Goal: Task Accomplishment & Management: Use online tool/utility

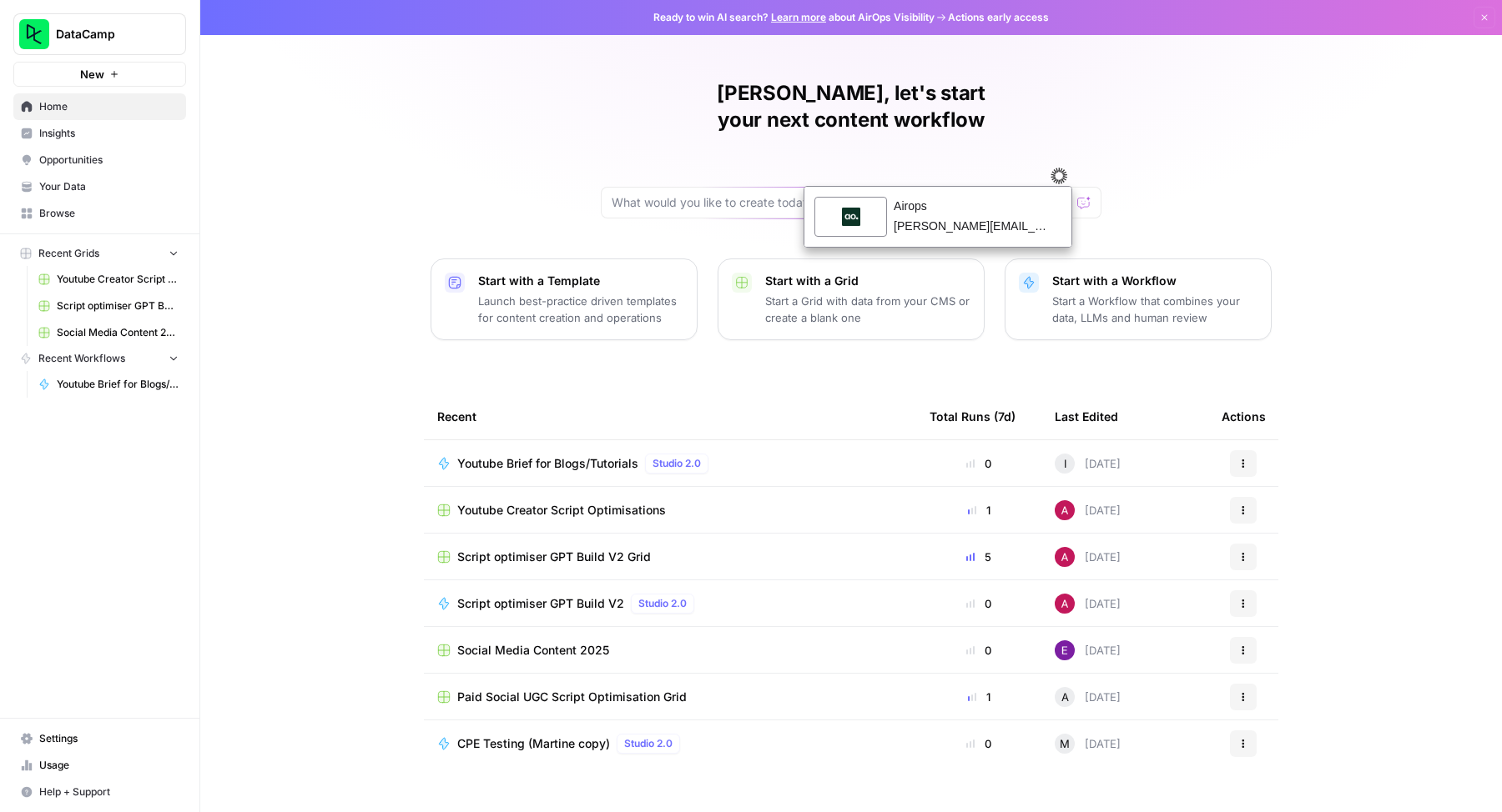
click at [1127, 81] on div "[PERSON_NAME], let's start your next content workflow Start with a Template Lau…" at bounding box center [851, 406] width 1302 height 812
click at [816, 454] on div "Youtube Brief for Blogs/Tutorials Studio 2.0" at bounding box center [670, 463] width 466 height 20
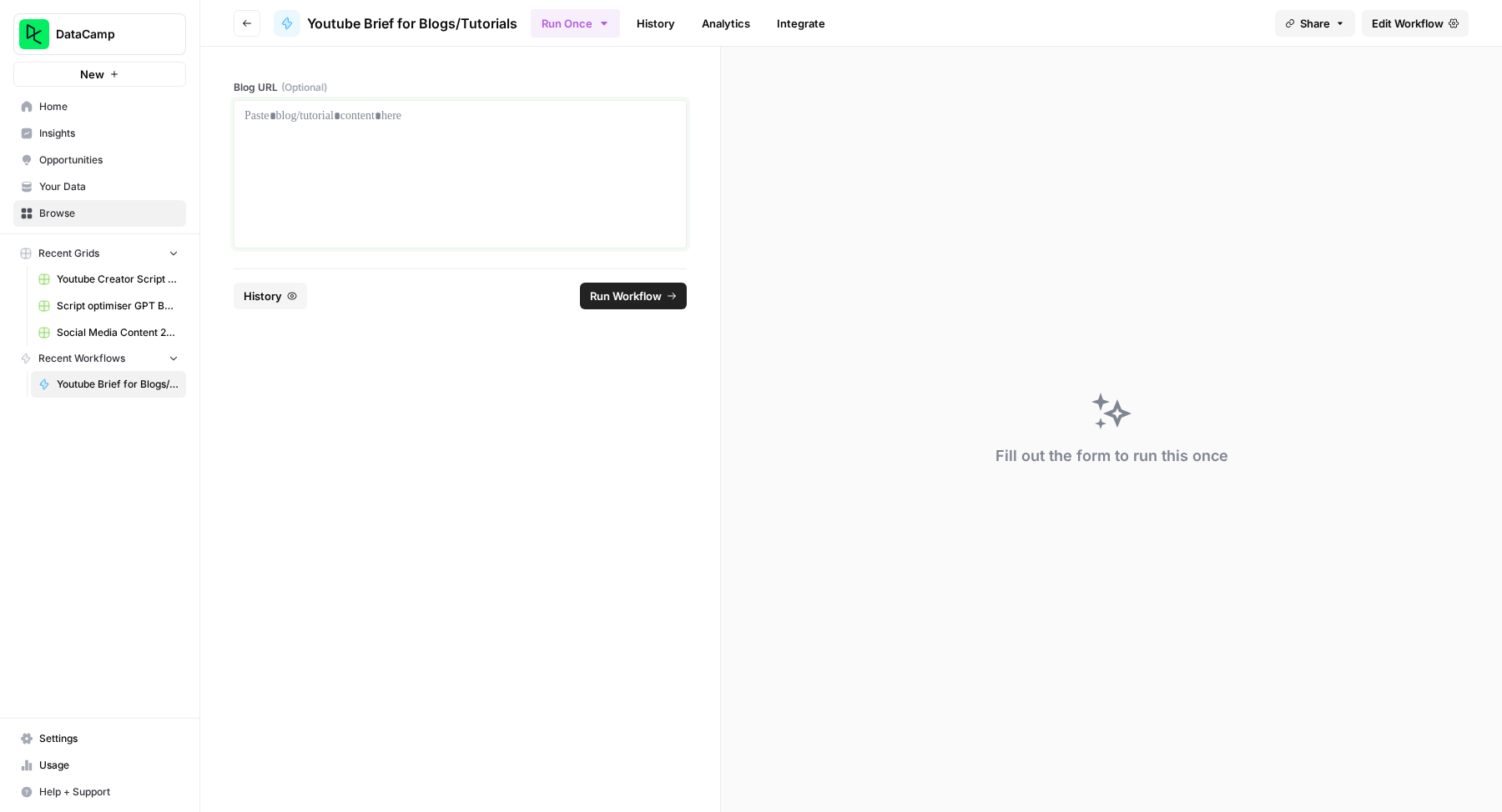
click at [626, 138] on div at bounding box center [460, 175] width 431 height 134
click at [1398, 31] on link "Edit Workflow" at bounding box center [1415, 23] width 107 height 27
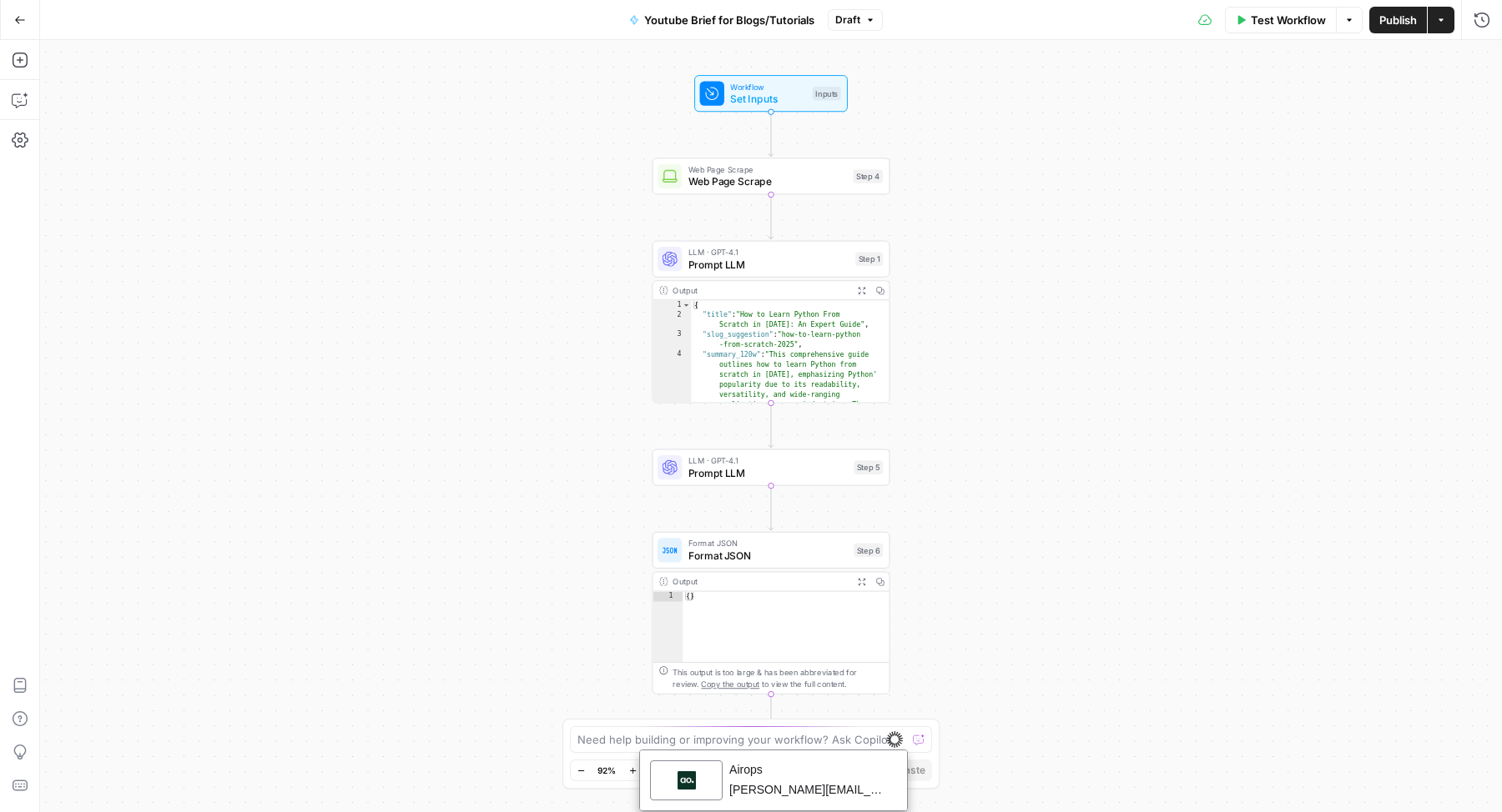
click at [1005, 85] on div "Workflow Set Inputs Inputs Web Page Scrape Web Page Scrape Step 4 LLM · GPT-4.1…" at bounding box center [771, 426] width 1462 height 772
click at [772, 91] on span "Set Inputs" at bounding box center [767, 98] width 76 height 15
click at [1283, 127] on URL "Blog URL (Optional)" at bounding box center [1344, 134] width 266 height 17
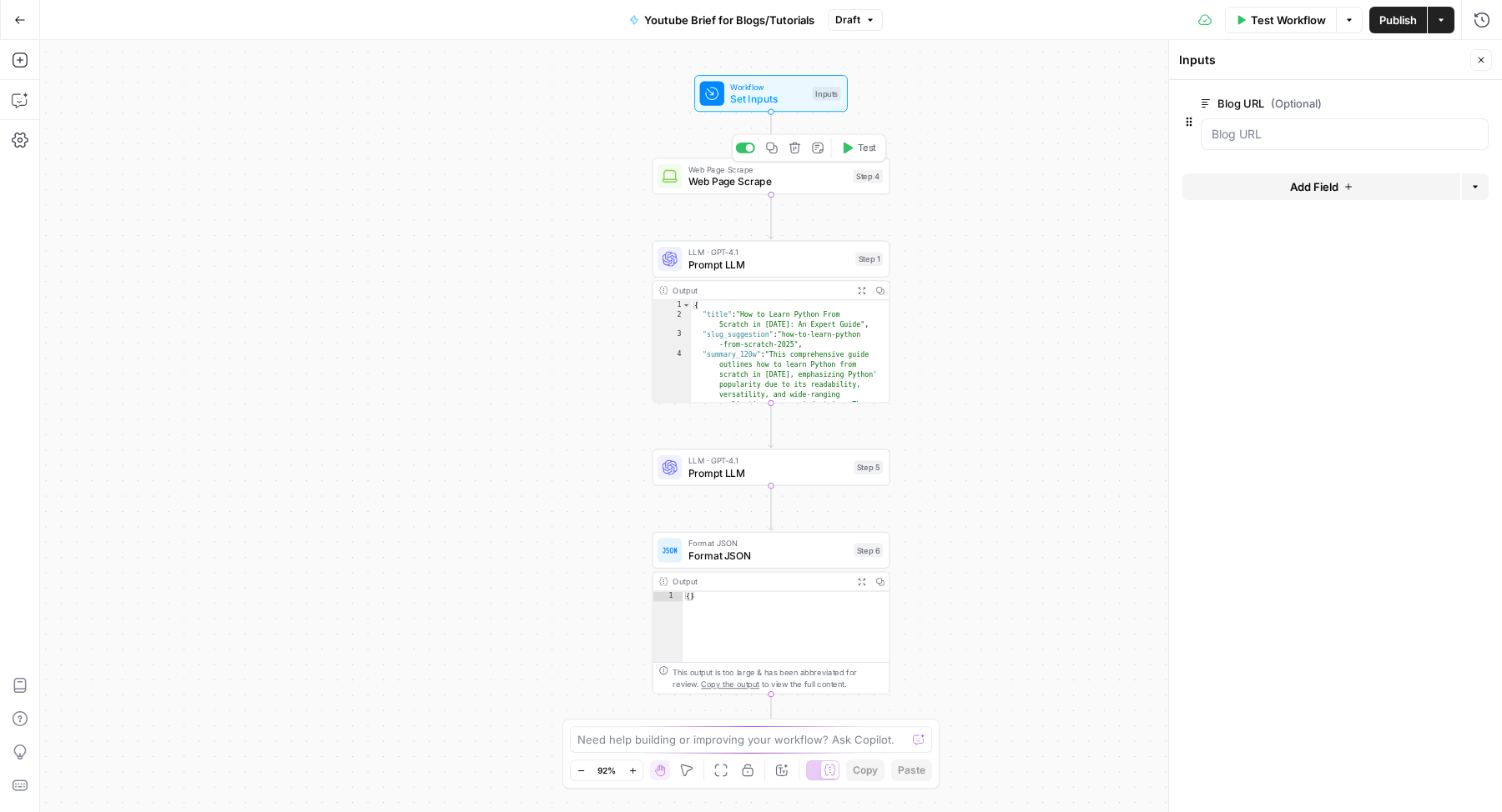
click at [749, 186] on span "Web Page Scrape" at bounding box center [767, 182] width 158 height 15
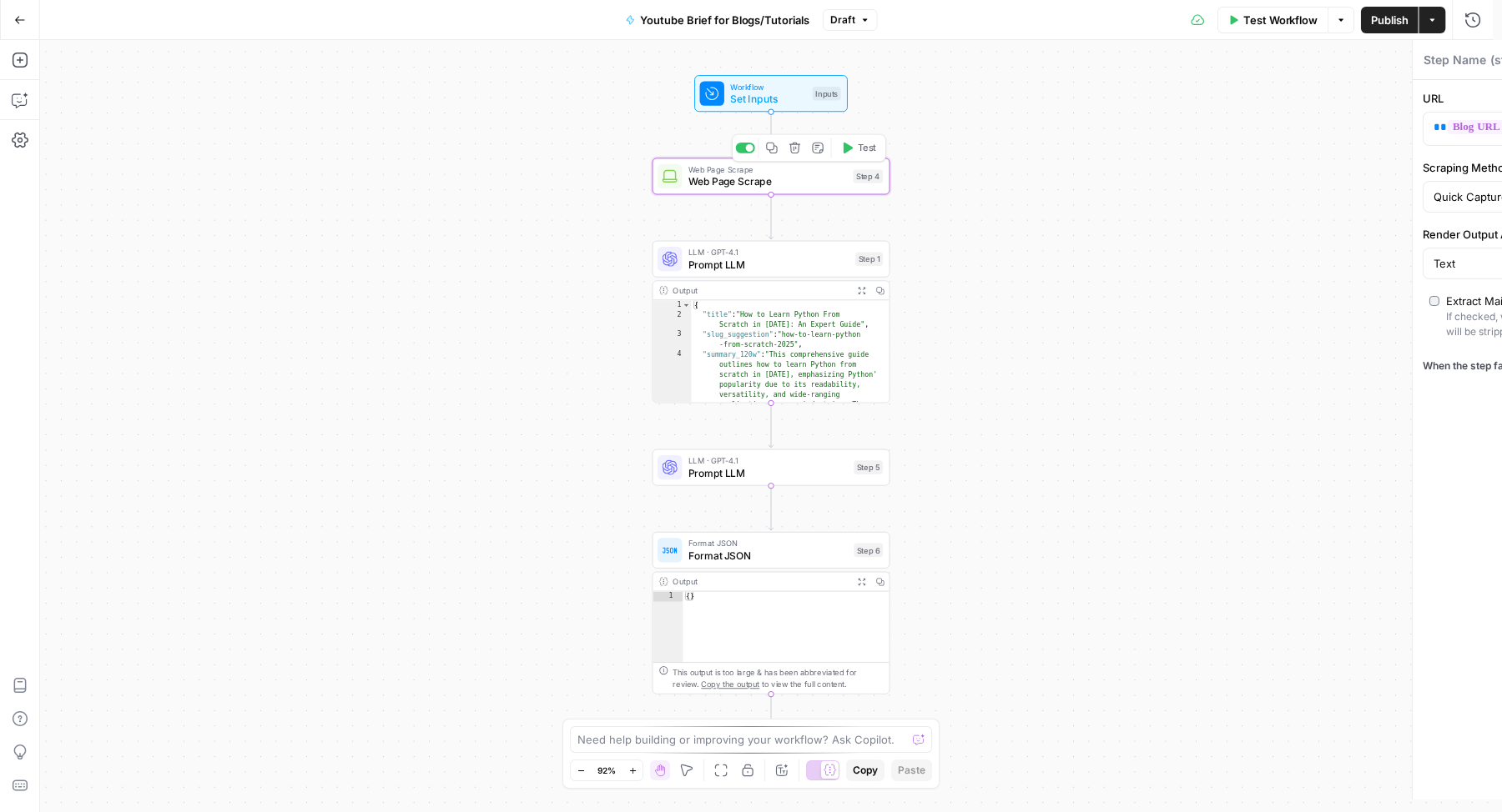
type textarea "Web Page Scrape"
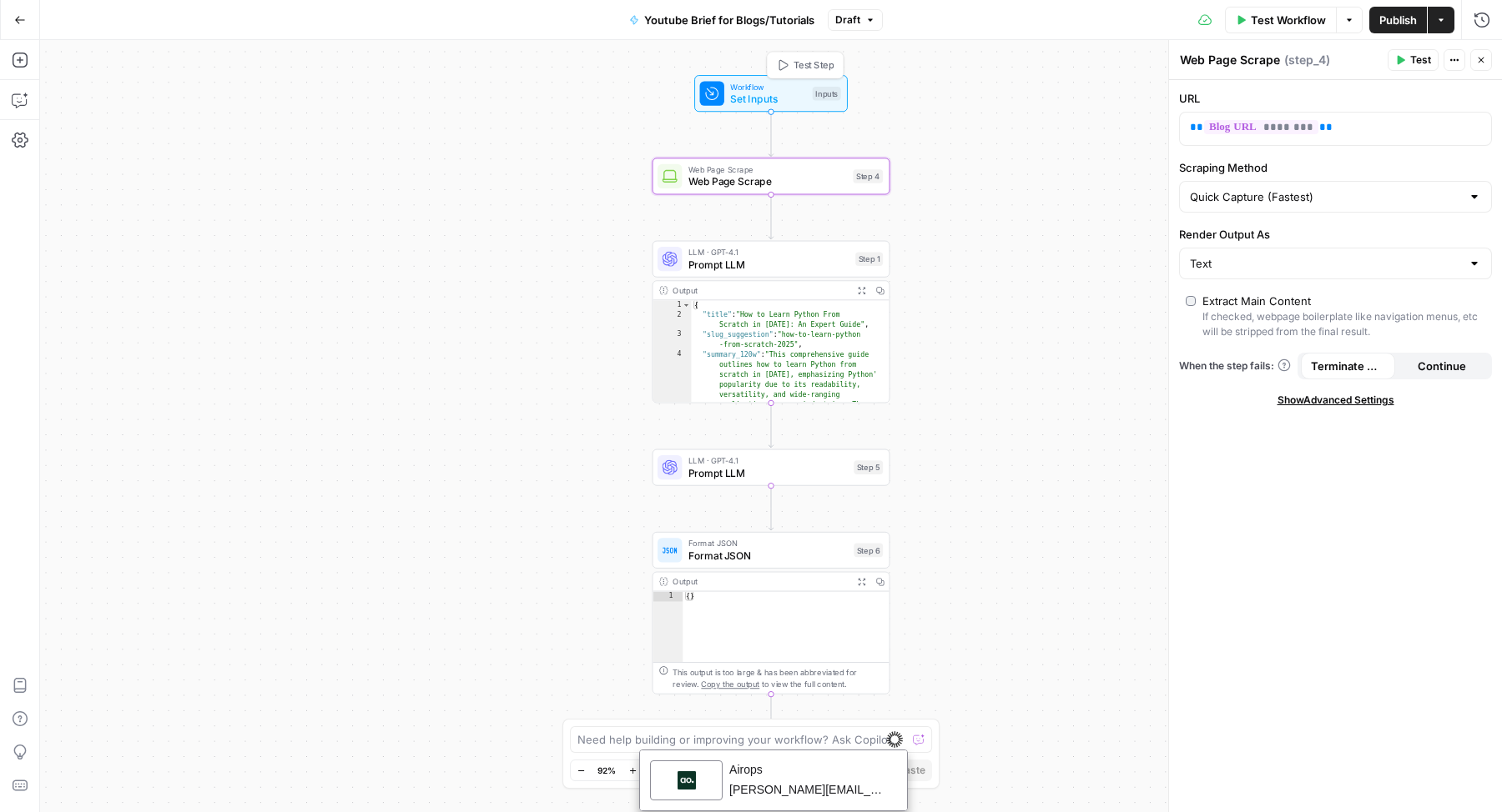
click at [770, 97] on span "Set Inputs" at bounding box center [767, 98] width 76 height 15
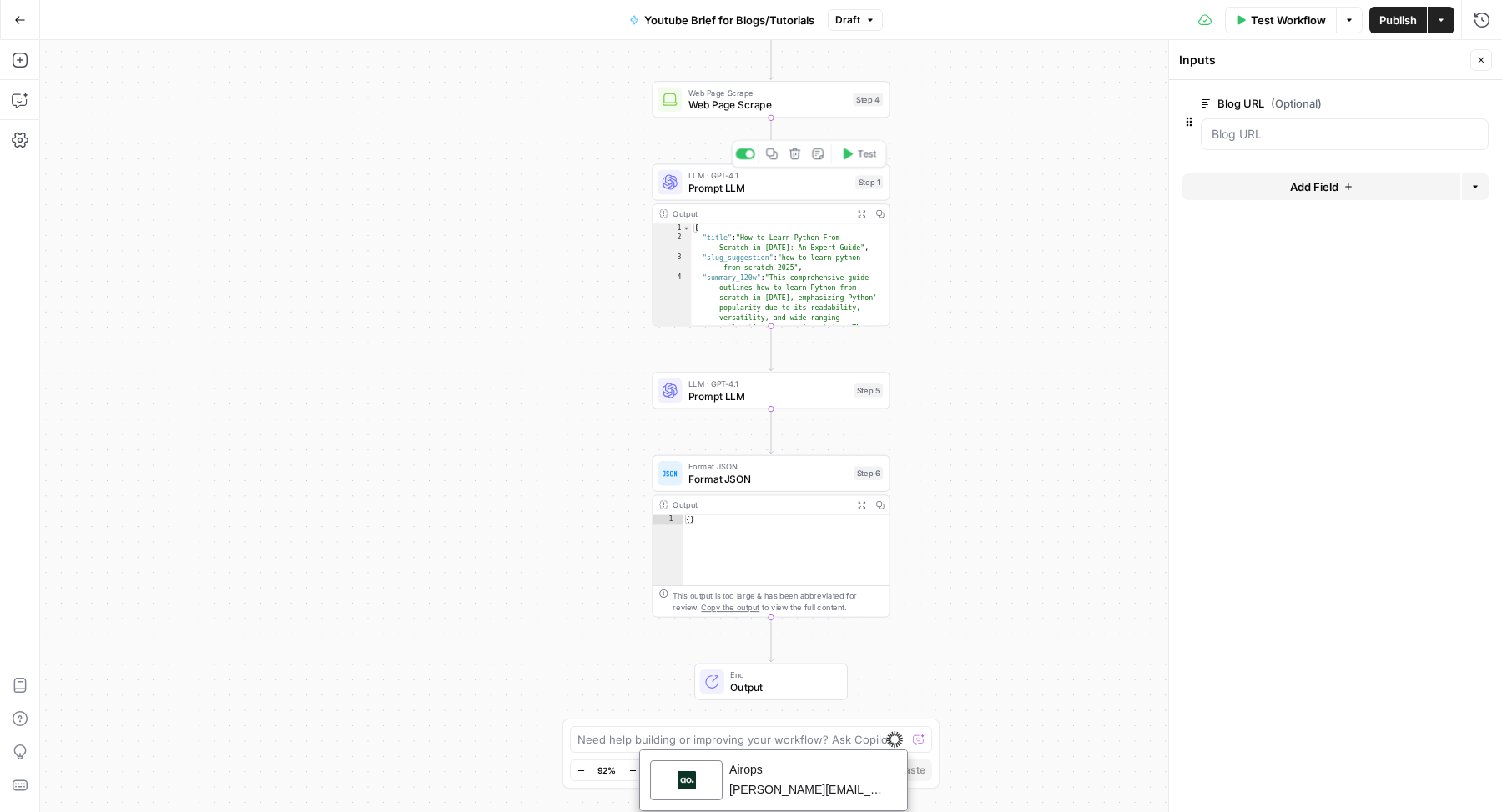
click at [788, 175] on span "LLM · GPT-4.1" at bounding box center [769, 175] width 161 height 13
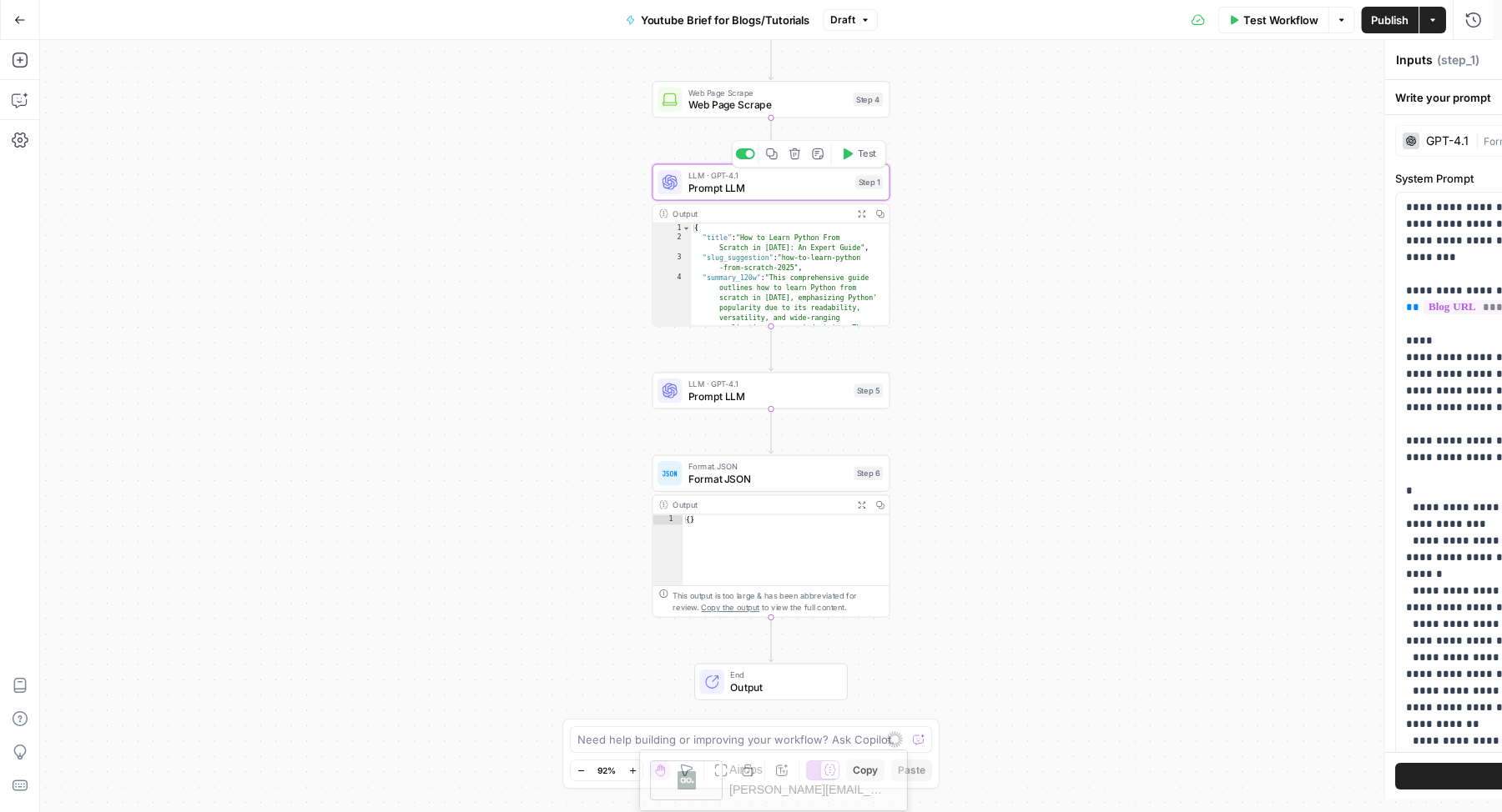
type textarea "Prompt LLM"
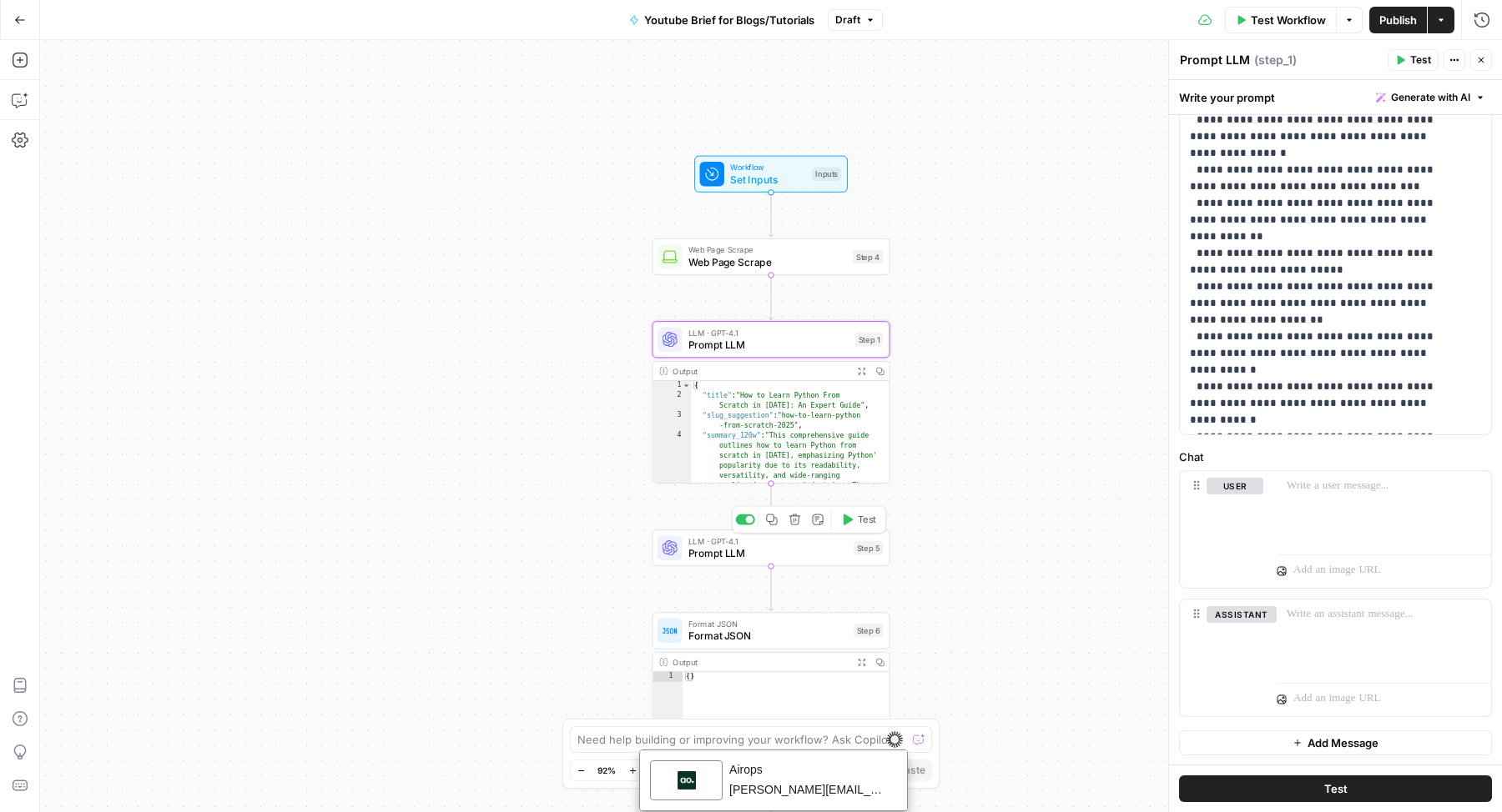
click at [810, 559] on span "Prompt LLM" at bounding box center [768, 552] width 159 height 15
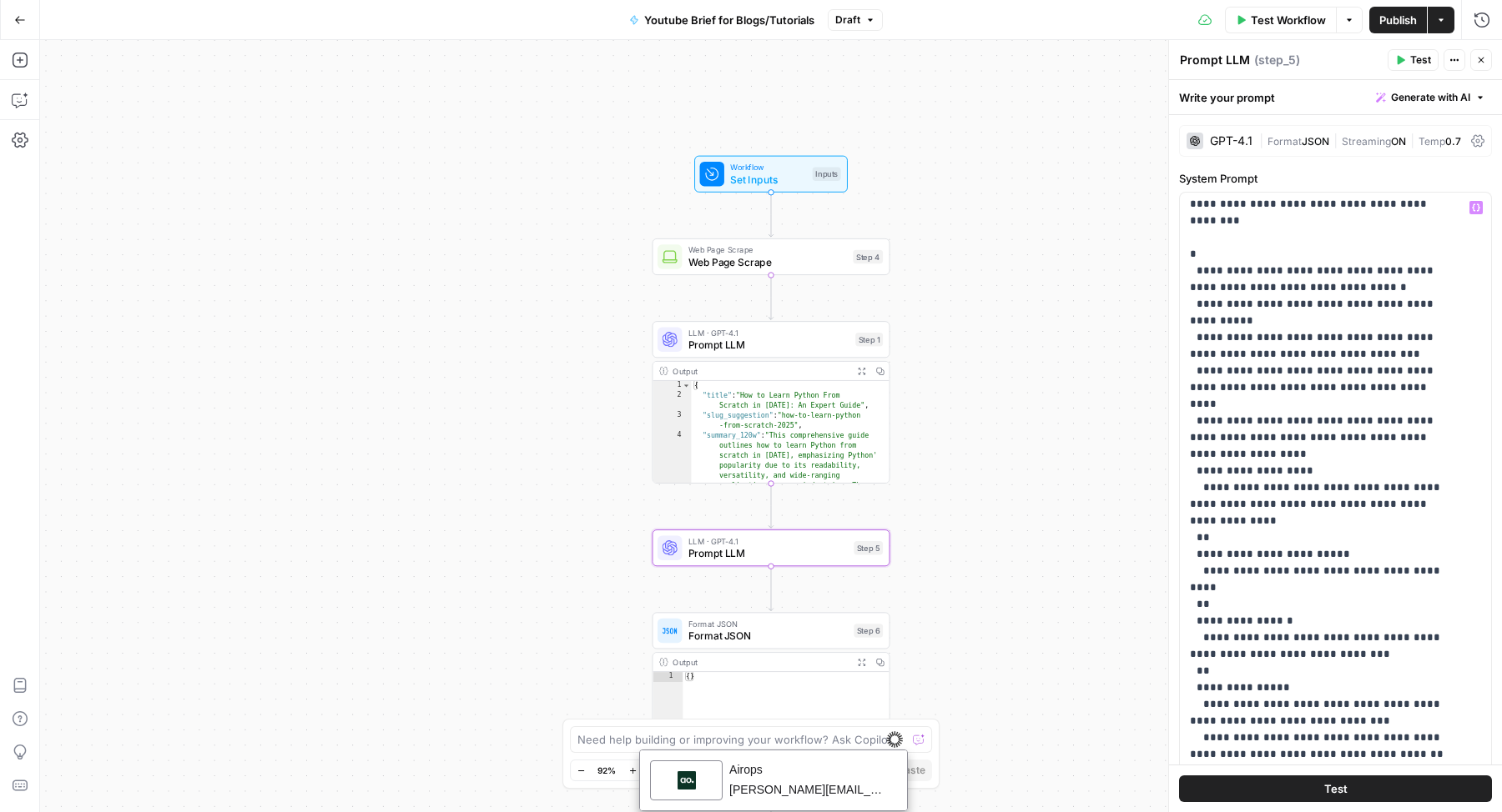
scroll to position [844, 0]
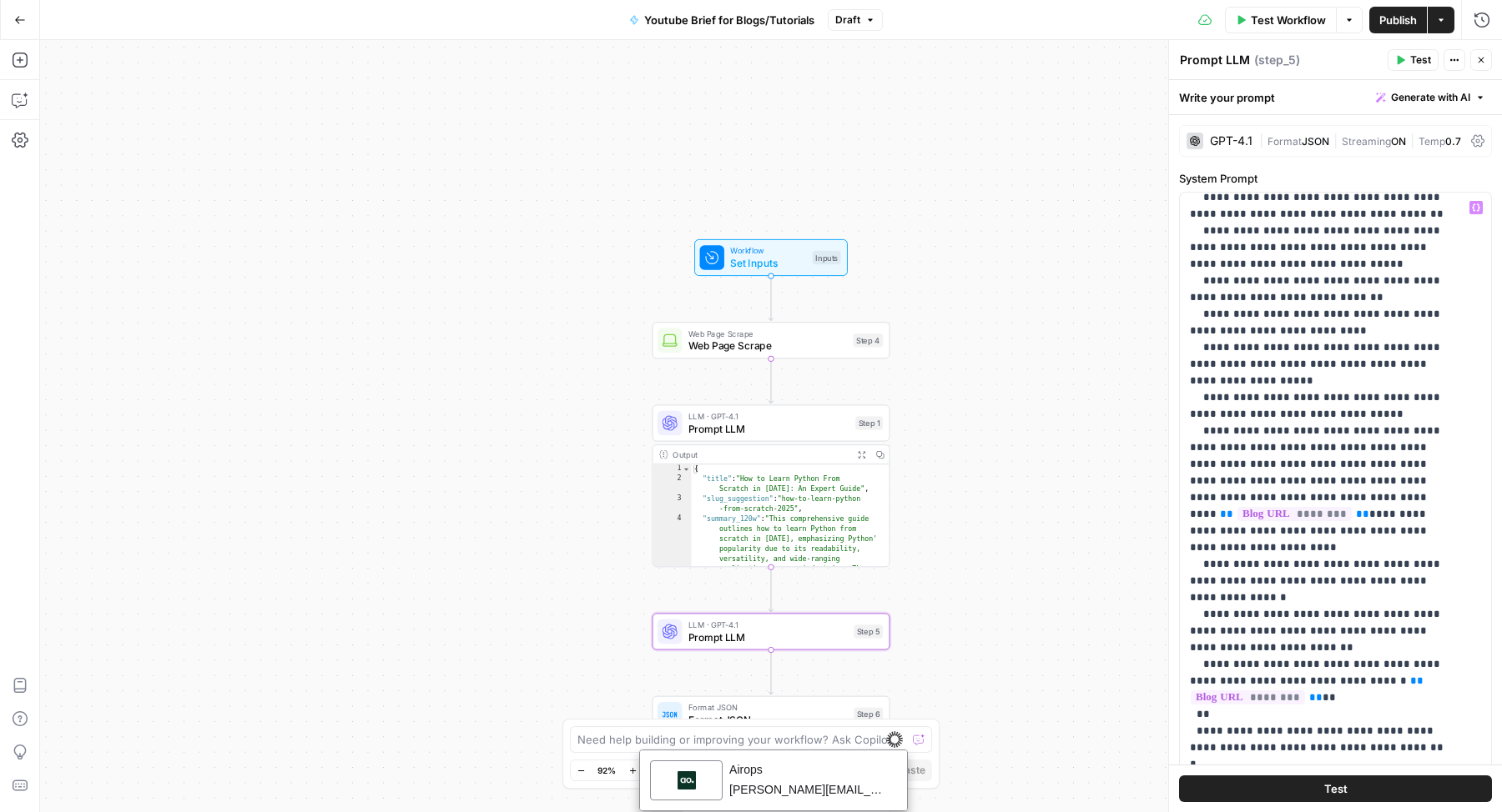
type textarea "**********"
click at [767, 498] on div "{ "title" : "How to Learn Python From Scratch in [DATE]: An Expert Guide" , "sl…" at bounding box center [784, 635] width 187 height 343
click at [768, 430] on span "Prompt LLM" at bounding box center [769, 428] width 161 height 15
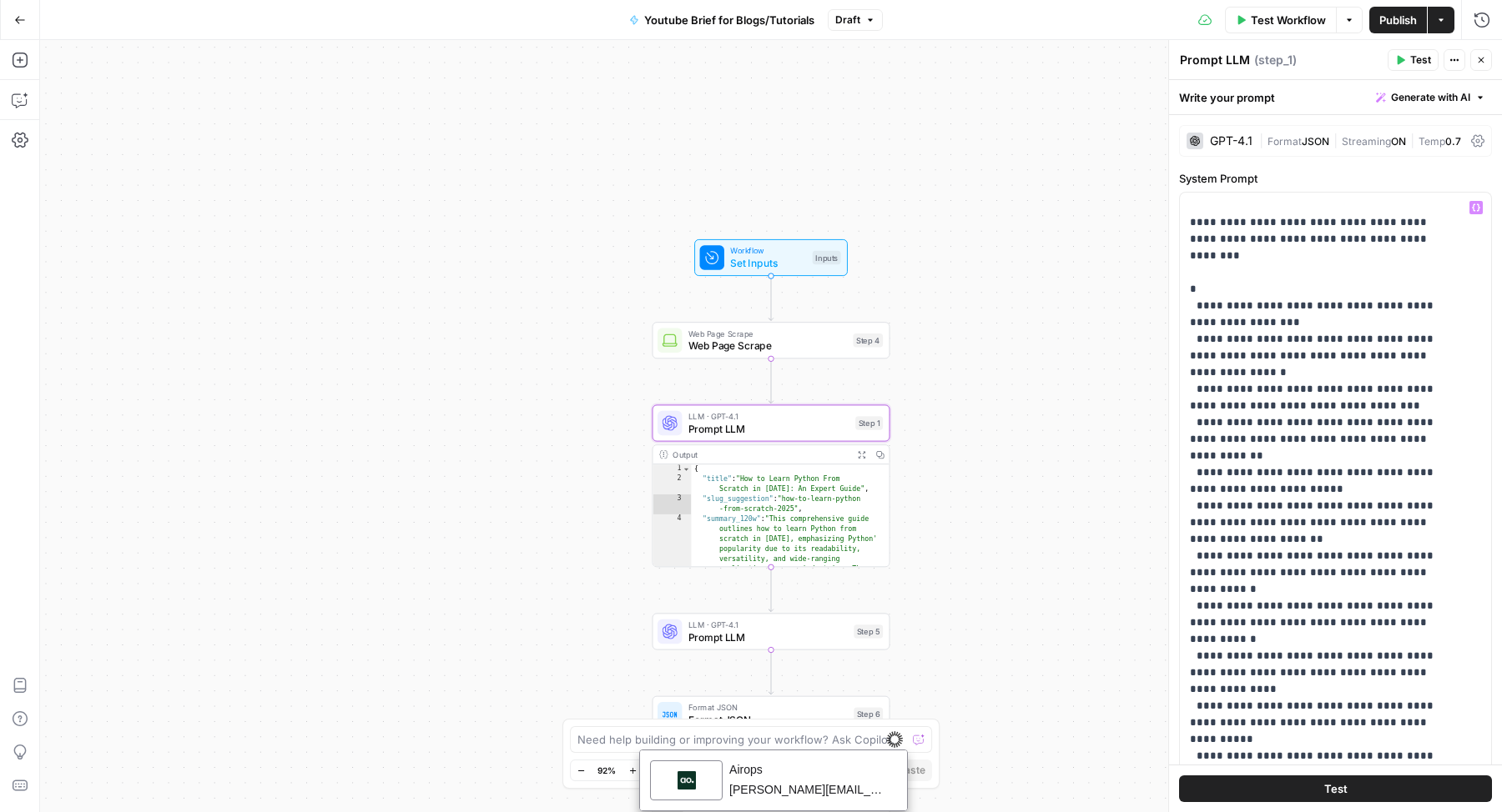
scroll to position [301, 0]
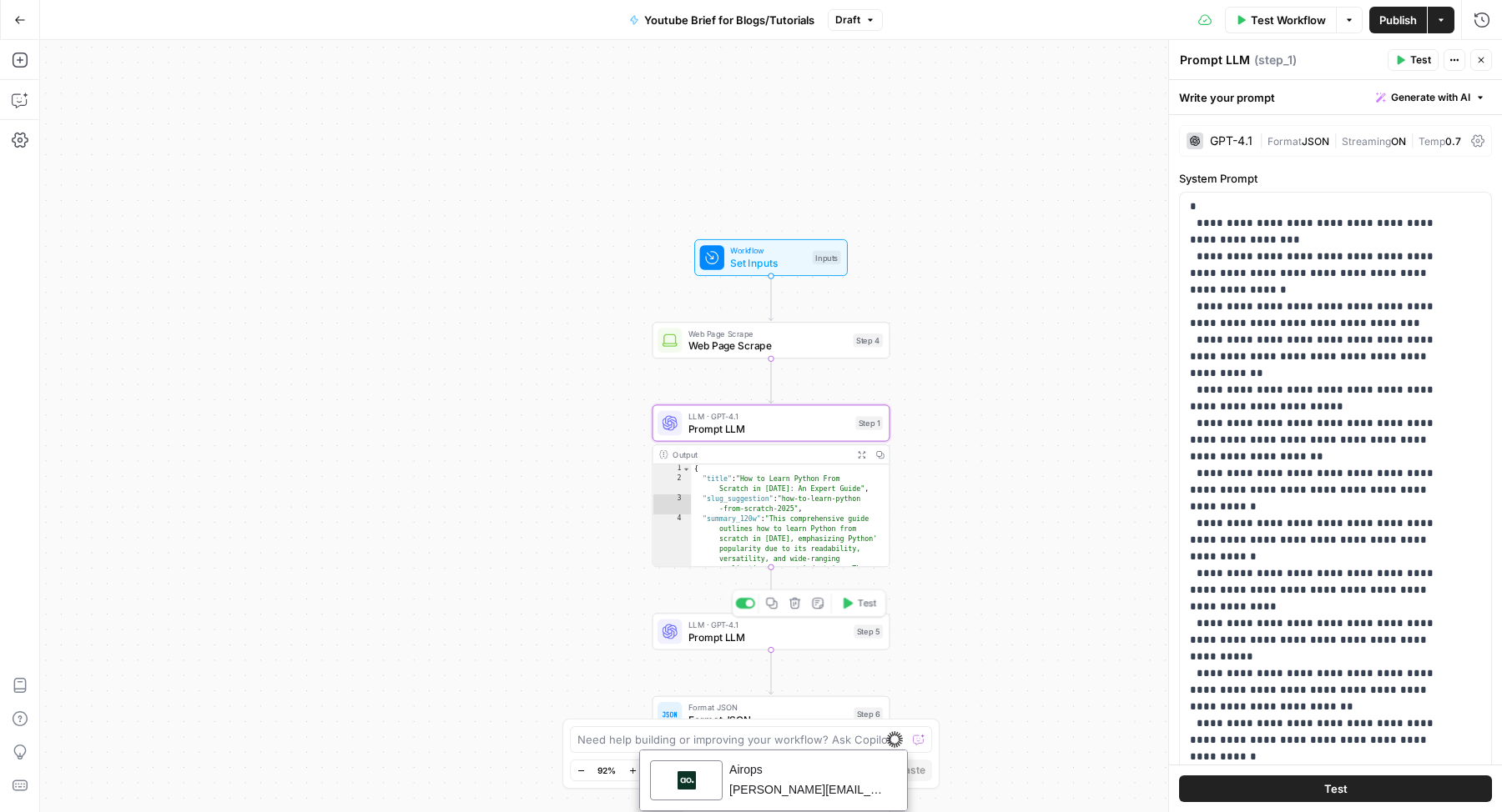
click at [785, 633] on span "Prompt LLM" at bounding box center [768, 636] width 159 height 15
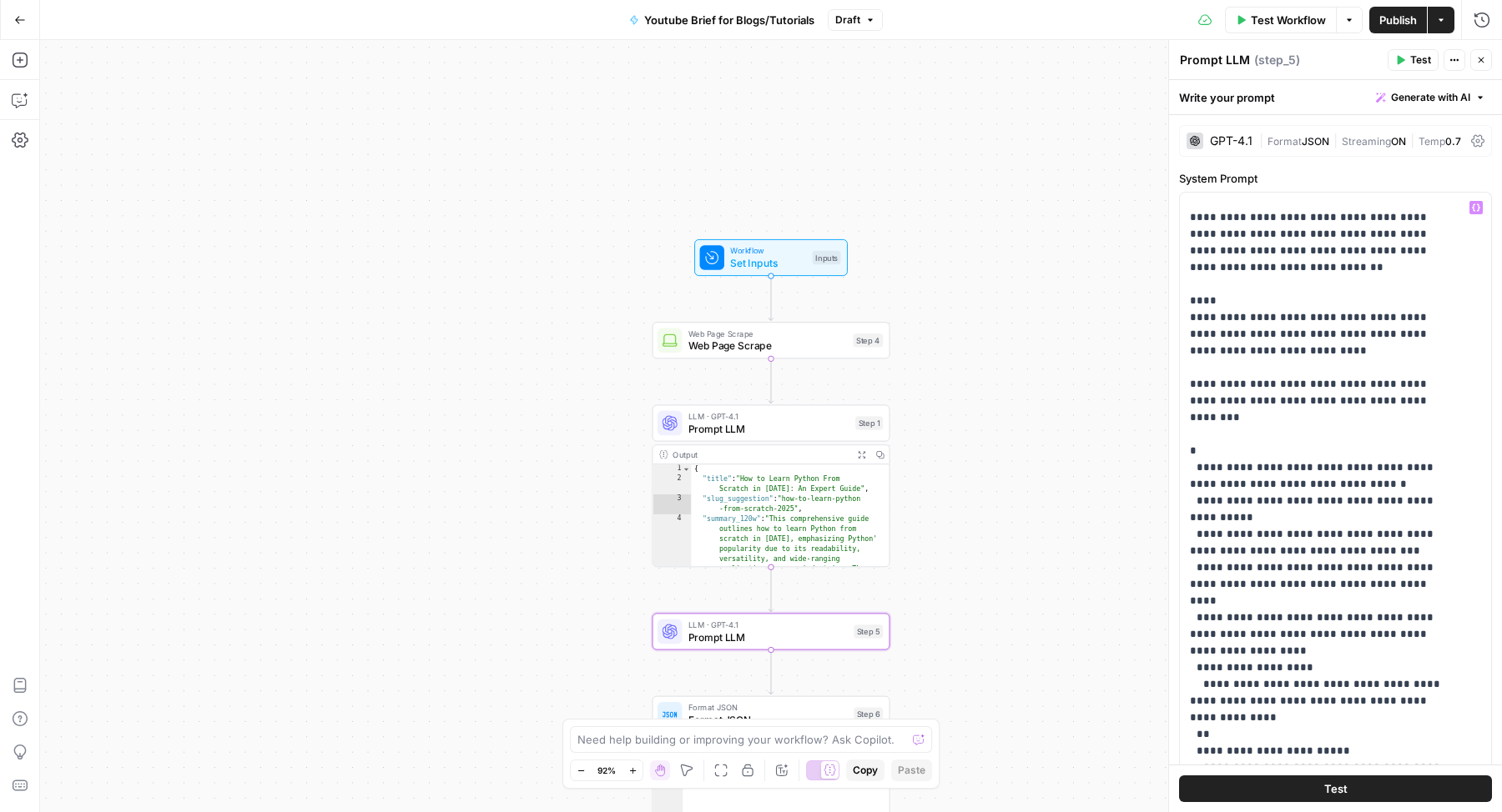
scroll to position [123, 0]
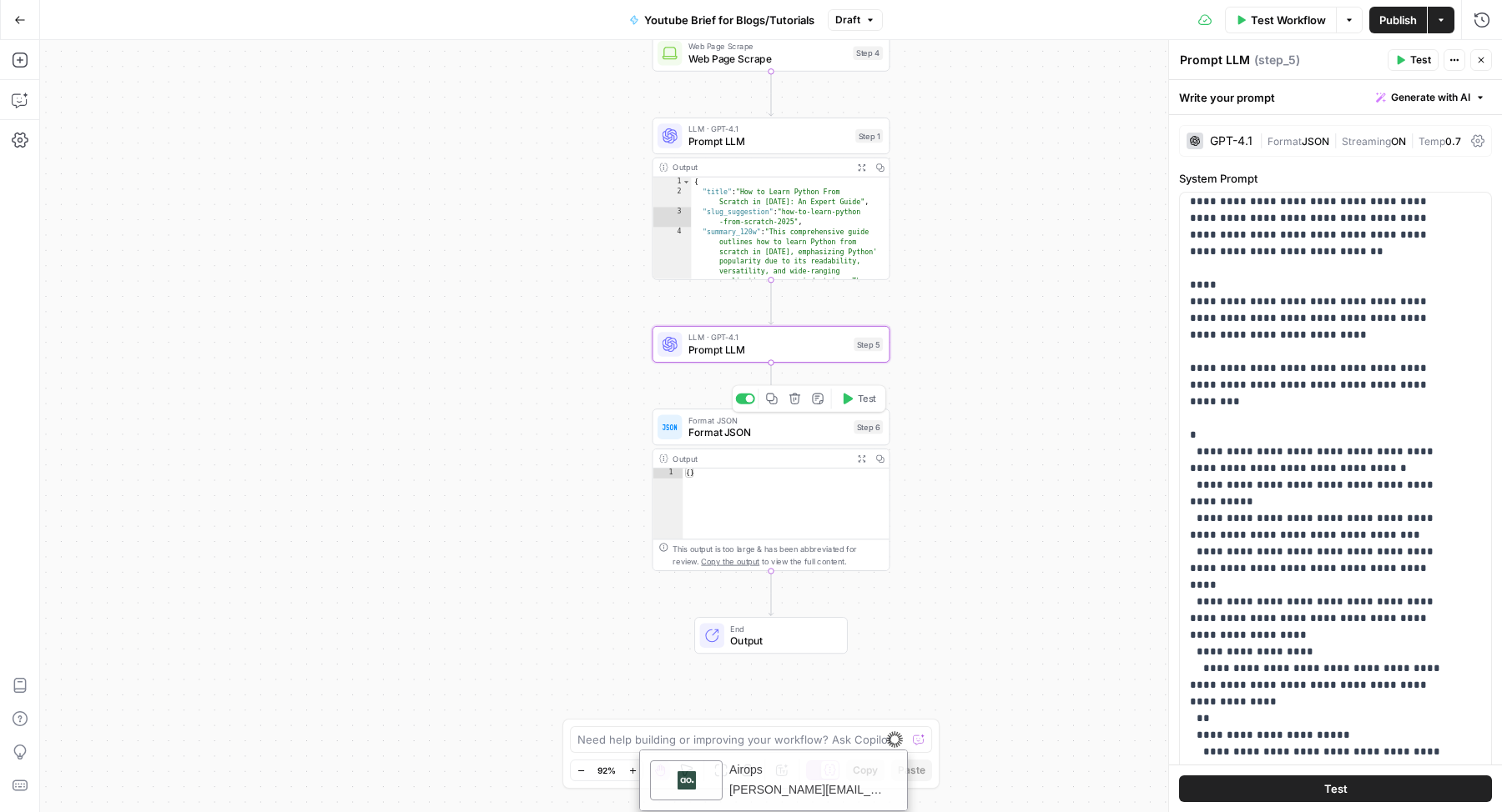
click at [769, 443] on div "Format JSON Format JSON Step 6 Copy step Delete step Add Note Test" at bounding box center [771, 426] width 238 height 36
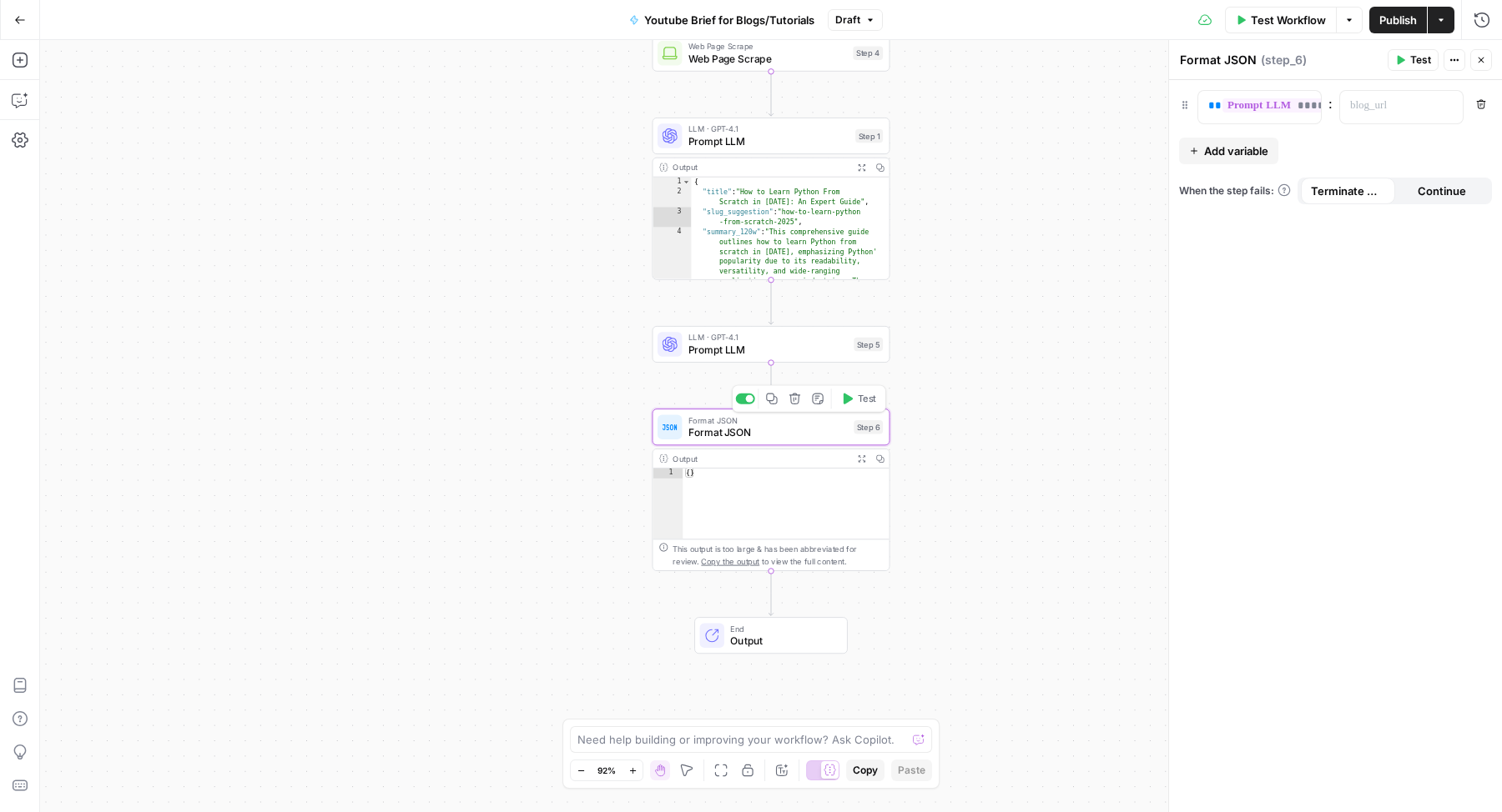
click at [793, 404] on icon "button" at bounding box center [794, 399] width 11 height 11
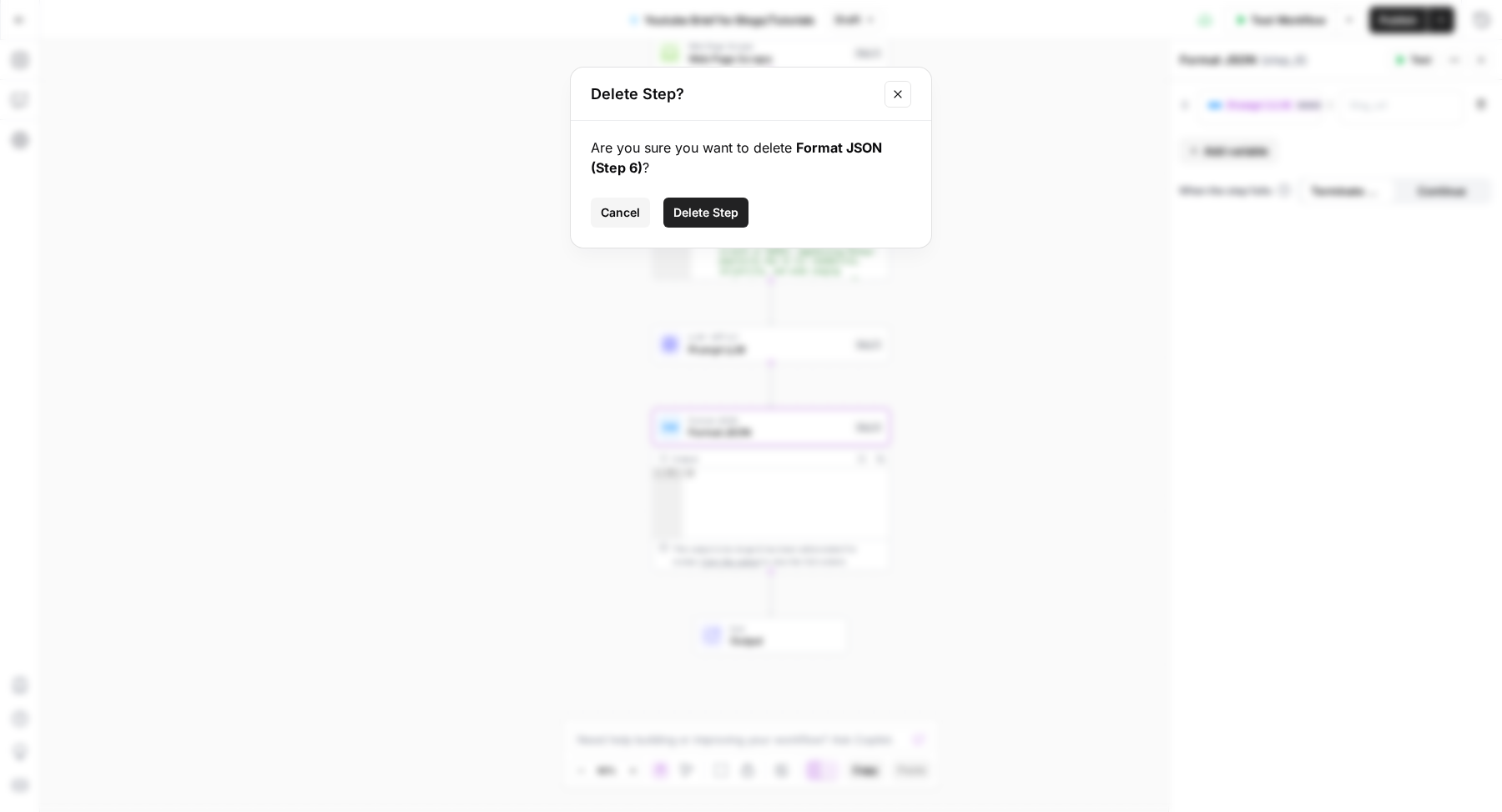
click at [631, 214] on span "Cancel" at bounding box center [621, 212] width 39 height 17
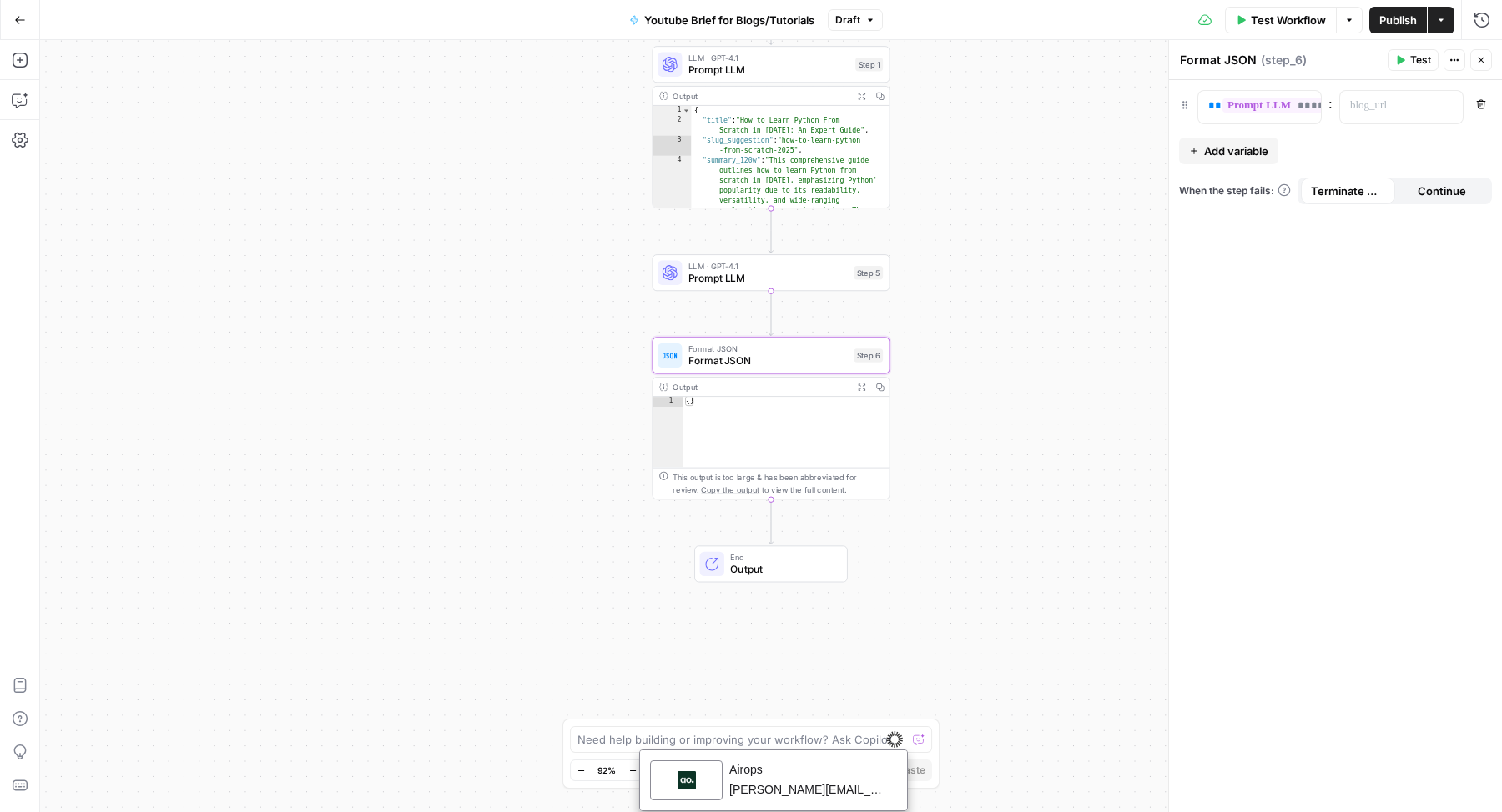
click at [1403, 17] on span "Publish" at bounding box center [1398, 20] width 37 height 17
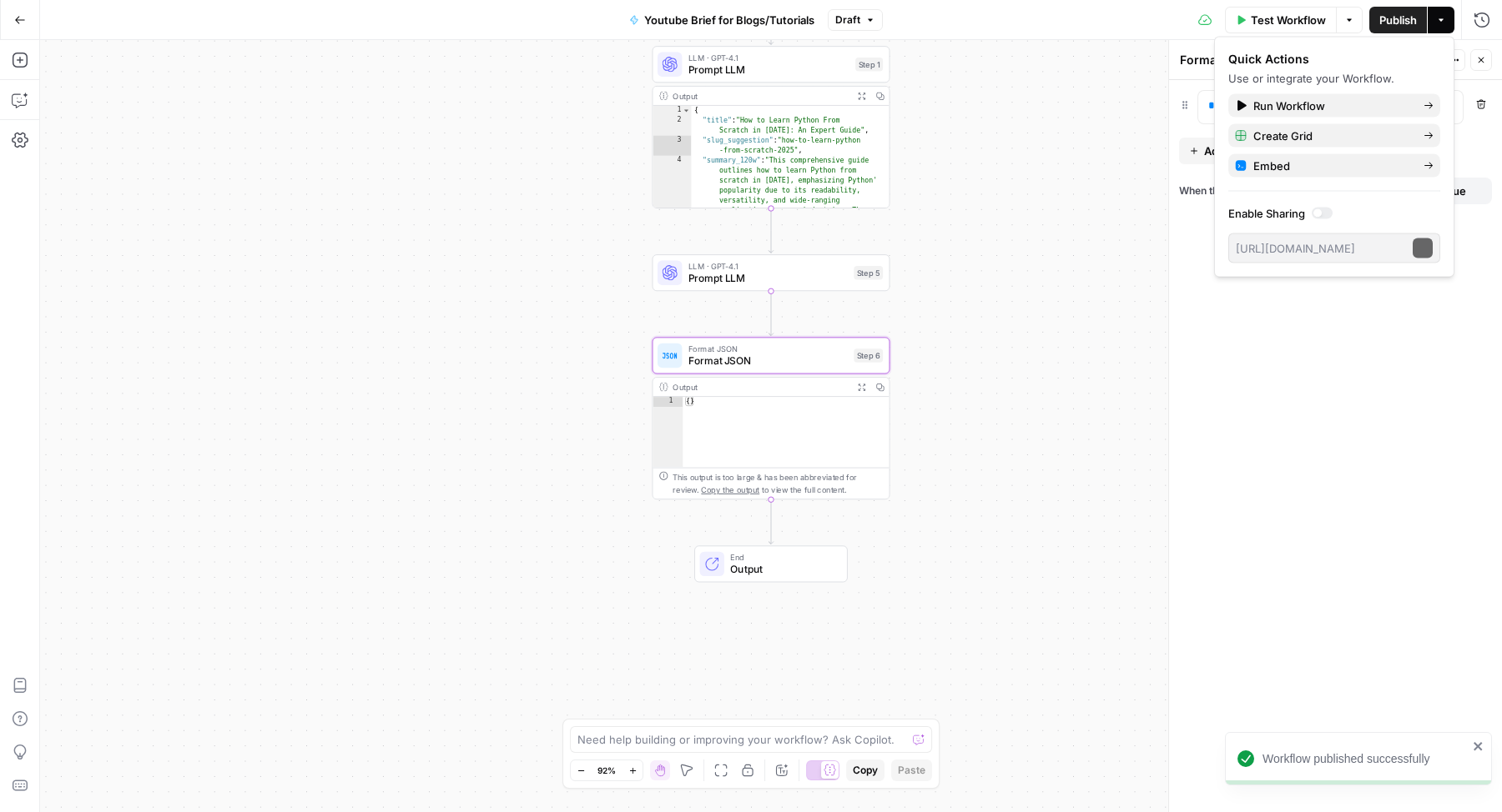
click at [763, 565] on span "Output" at bounding box center [782, 568] width 104 height 15
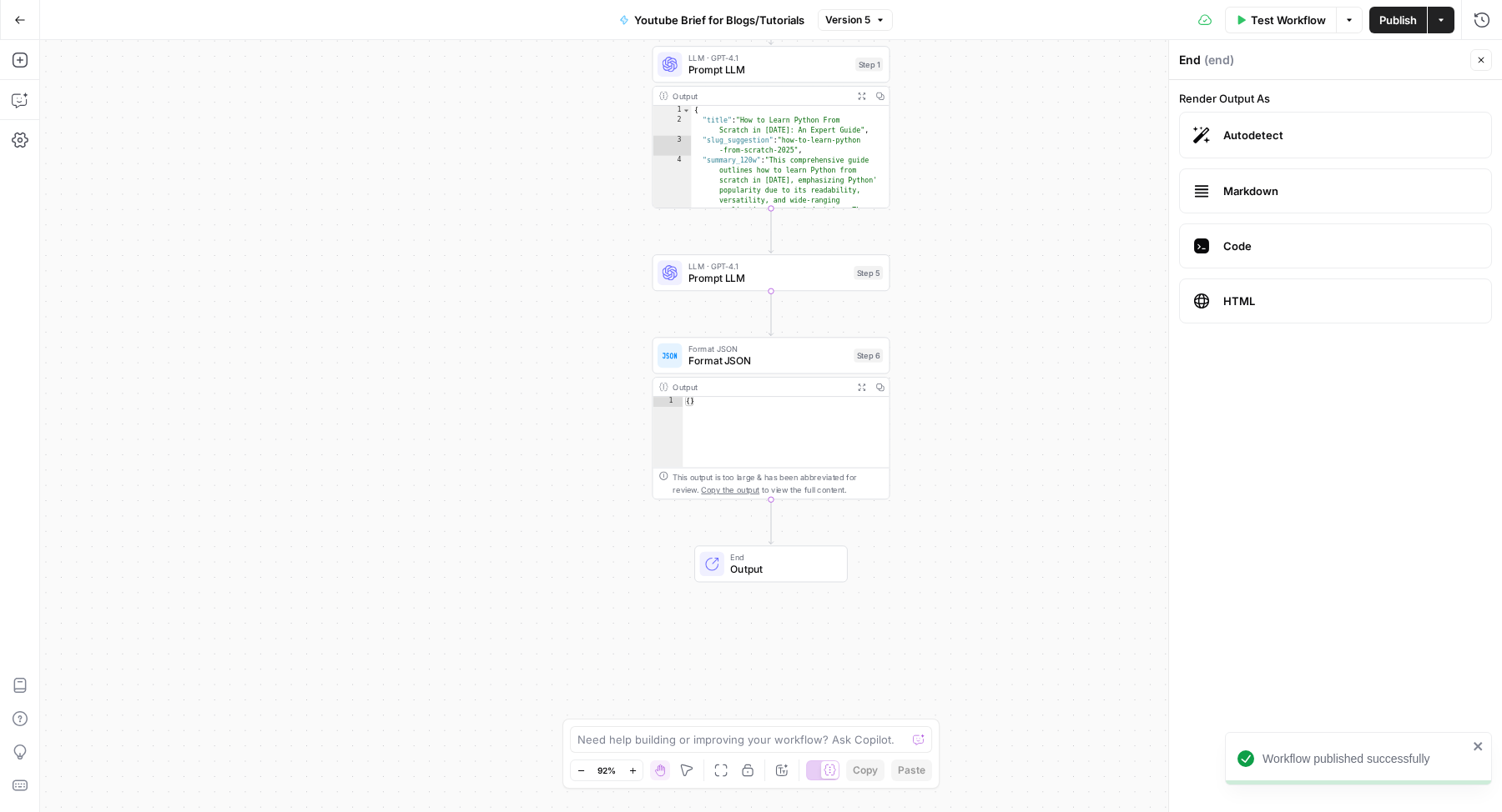
click at [1085, 117] on div "**********" at bounding box center [771, 426] width 1462 height 772
click at [1265, 25] on span "Test Workflow" at bounding box center [1288, 20] width 75 height 17
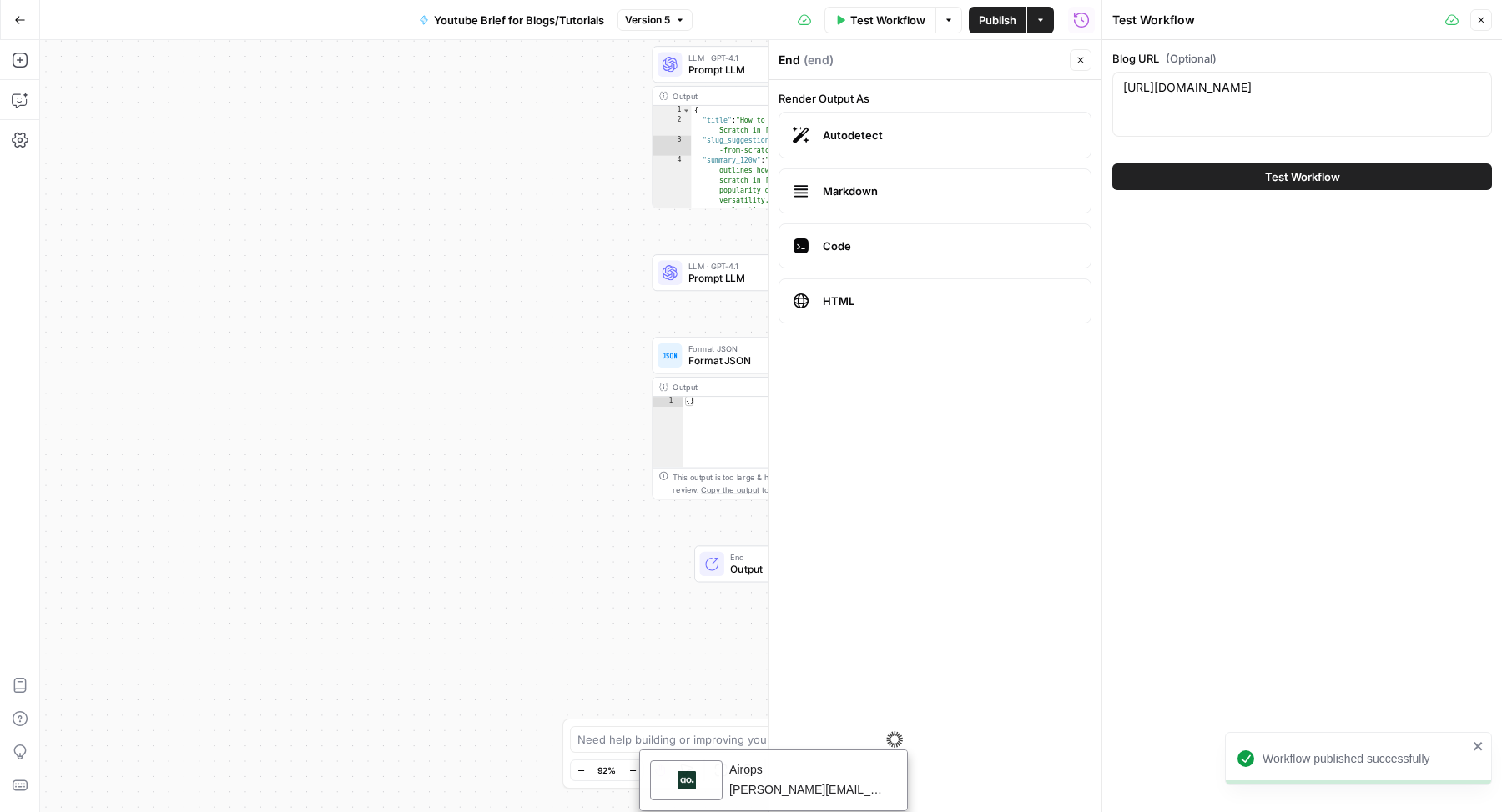
click at [18, 14] on icon "button" at bounding box center [20, 20] width 12 height 12
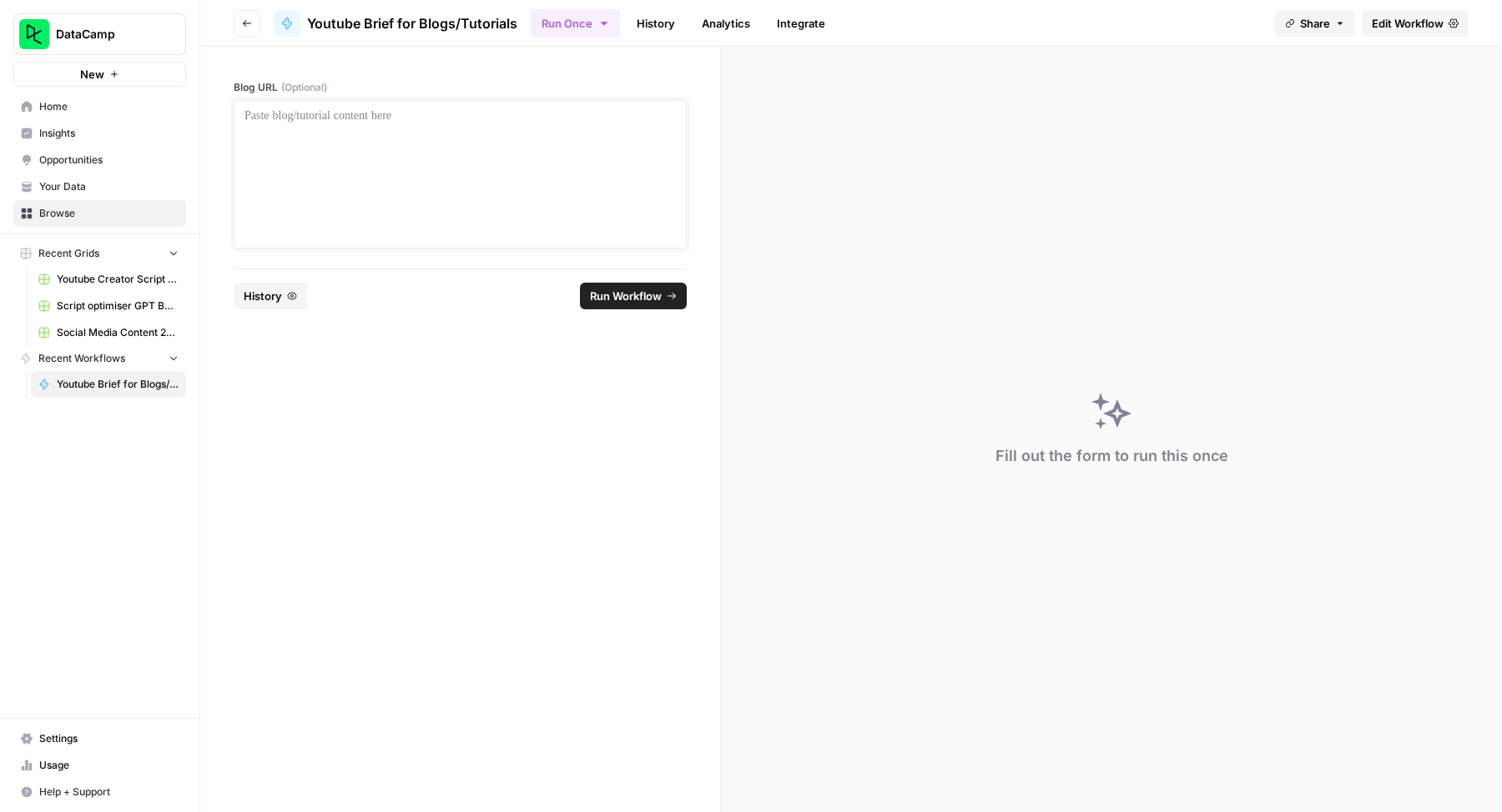
drag, startPoint x: 374, startPoint y: 123, endPoint x: 640, endPoint y: 9, distance: 289.4
click at [375, 122] on p at bounding box center [460, 116] width 431 height 17
click at [370, 129] on div at bounding box center [460, 175] width 431 height 134
click at [609, 296] on span "Run Workflow" at bounding box center [625, 296] width 72 height 17
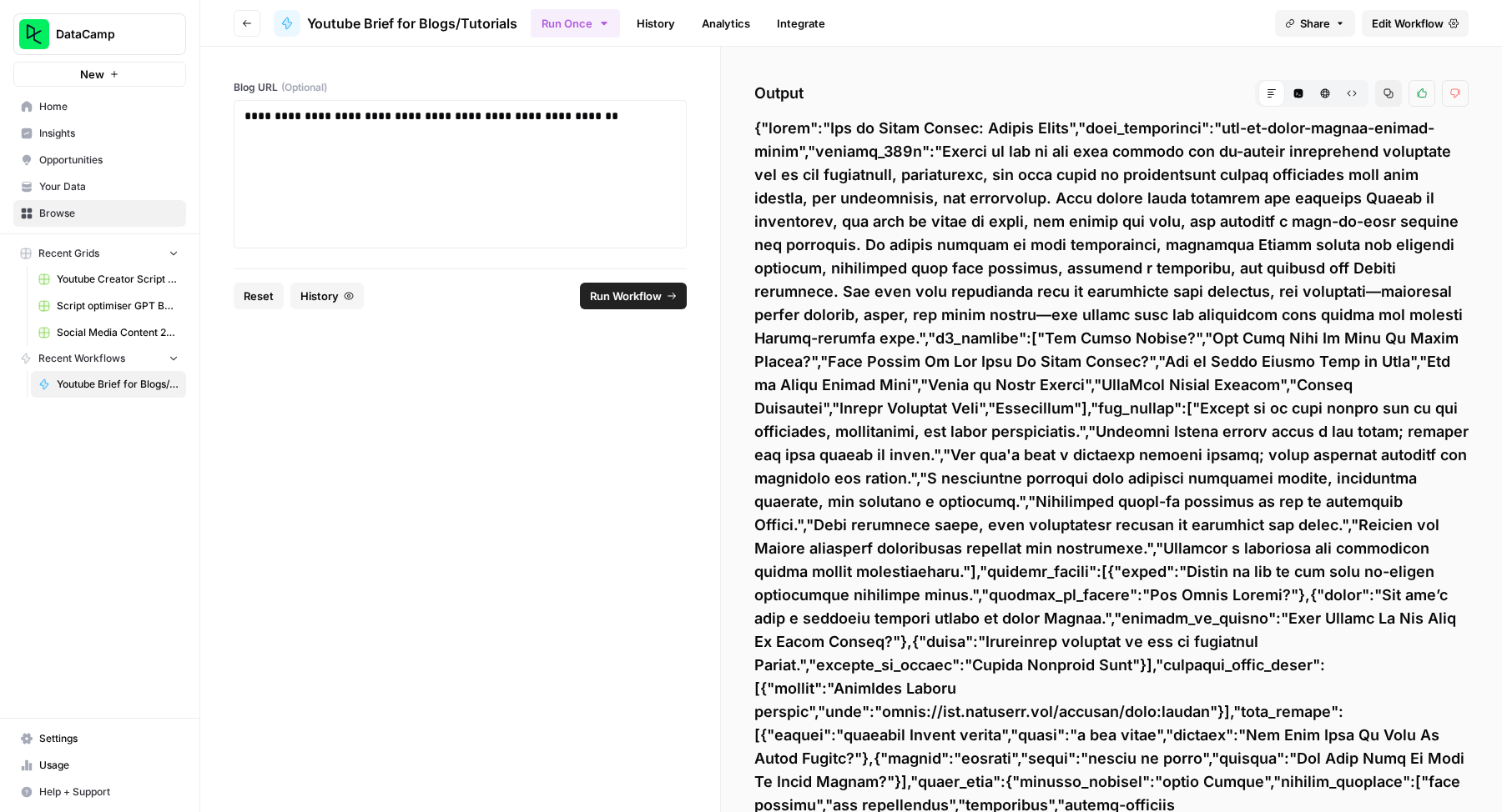
click at [662, 289] on button "Run Workflow" at bounding box center [633, 296] width 107 height 27
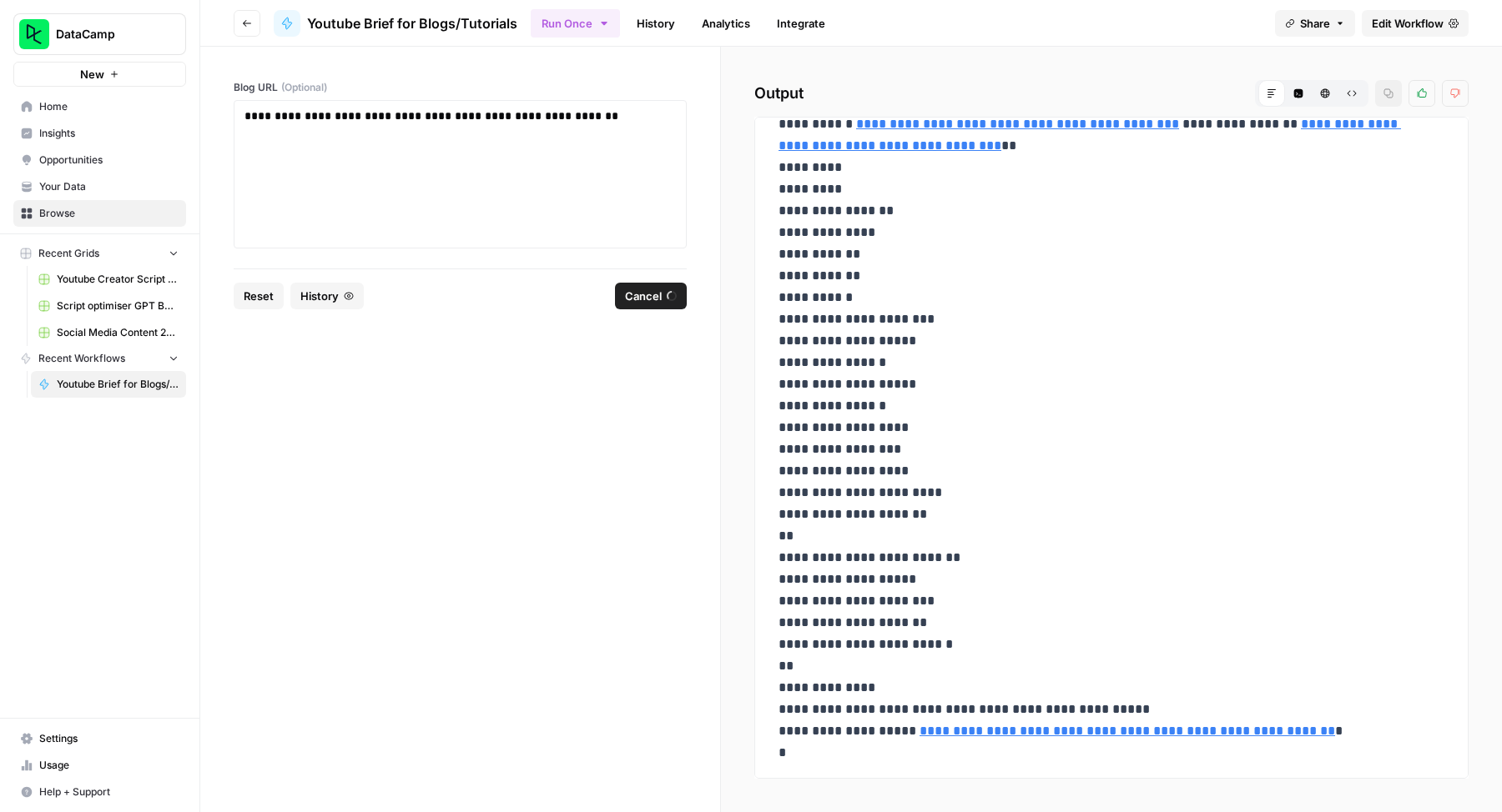
scroll to position [5039, 0]
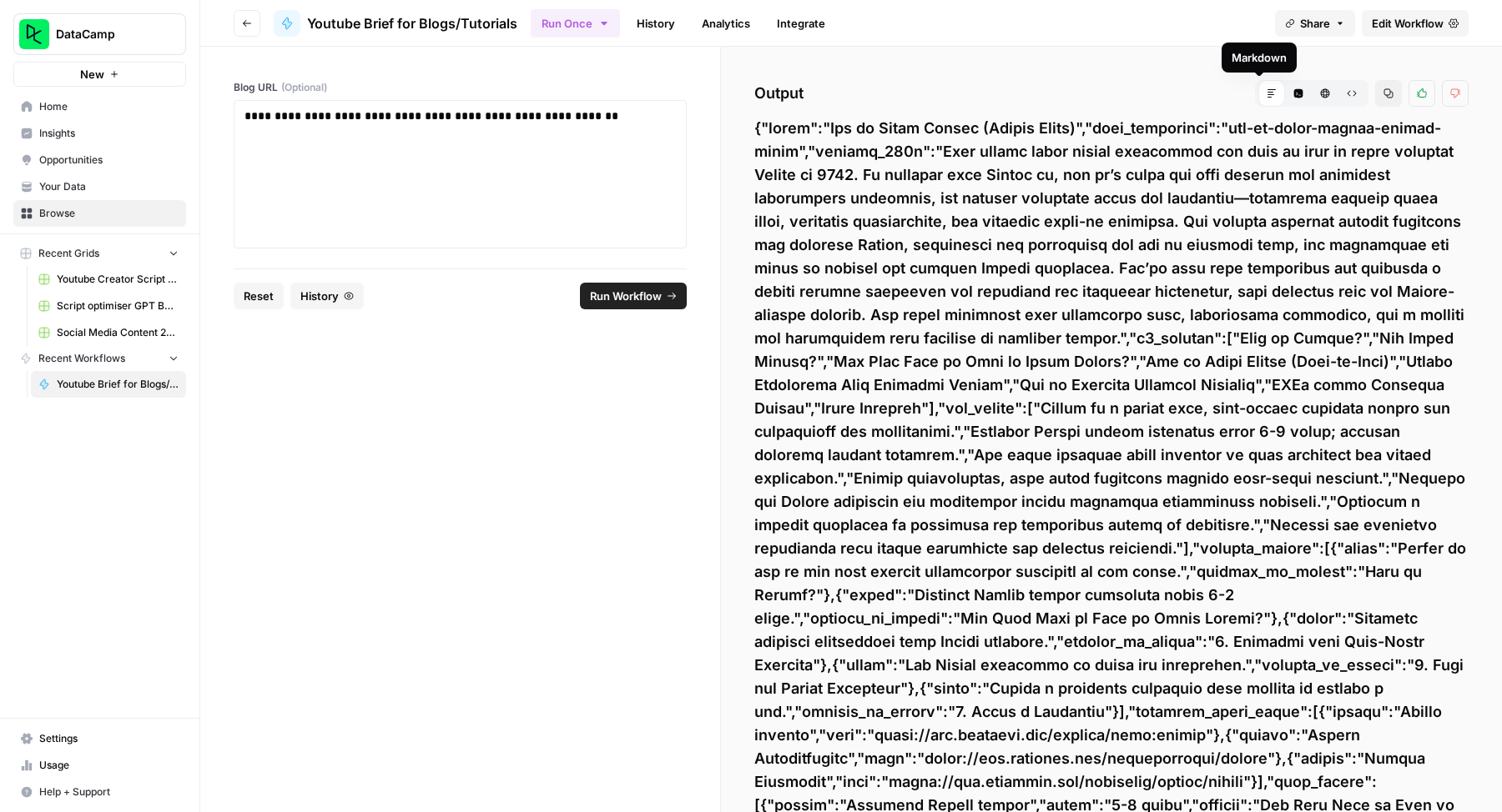
click at [1266, 95] on icon at bounding box center [1271, 93] width 10 height 10
click at [1294, 92] on icon "button" at bounding box center [1298, 93] width 9 height 9
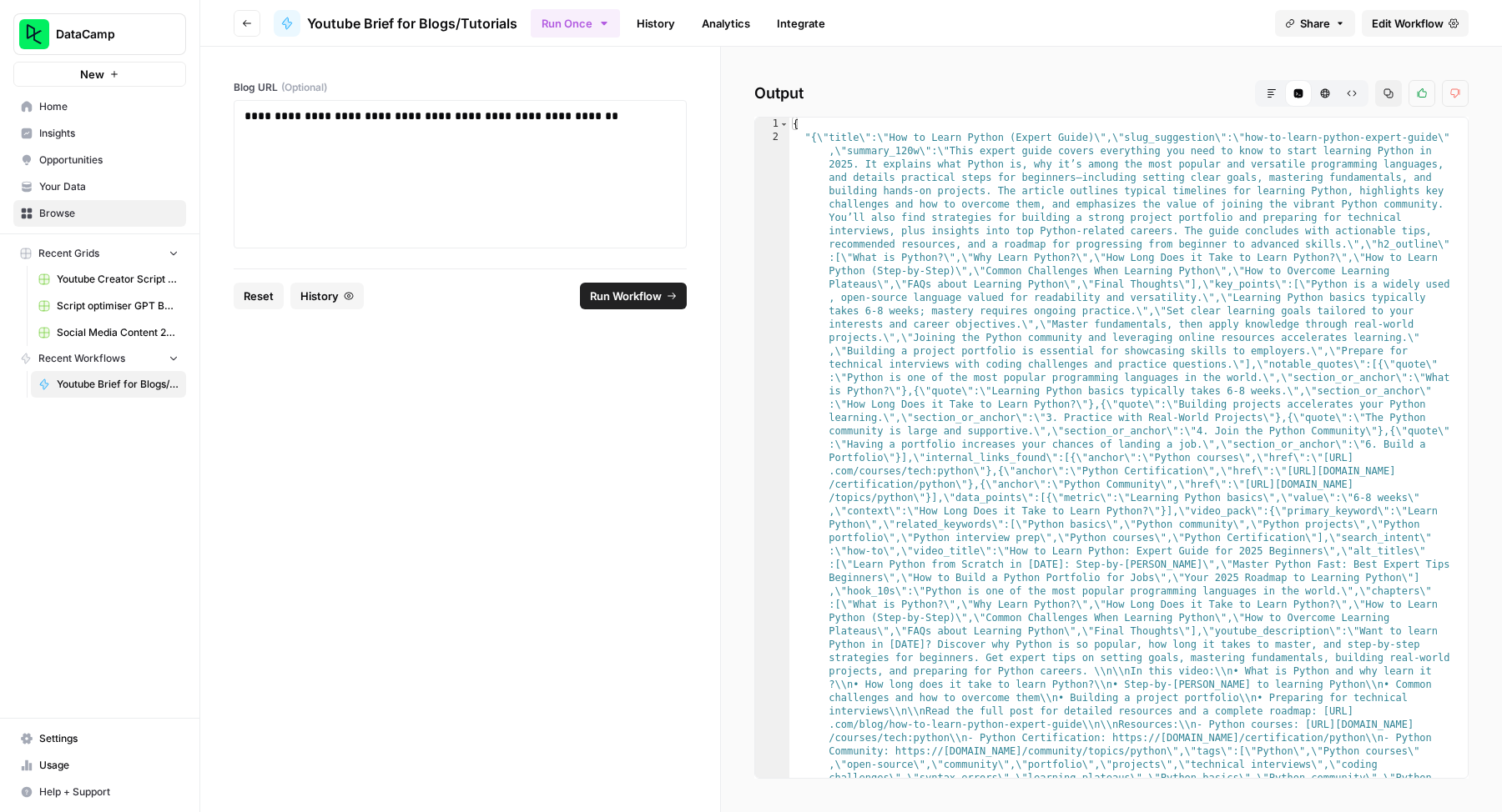
click at [1319, 93] on span "HTML Viewer" at bounding box center [1319, 93] width 1 height 1
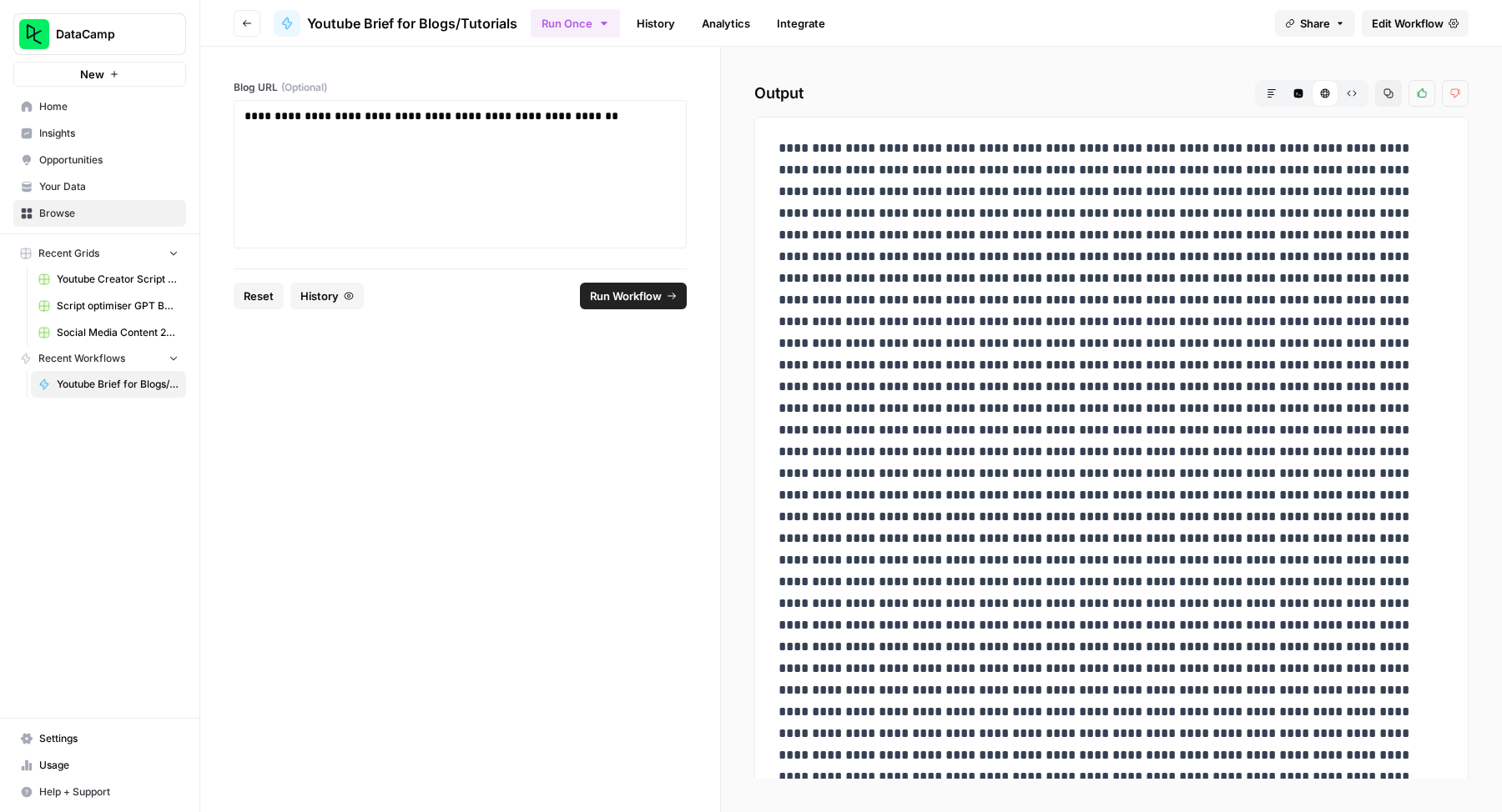
click at [1338, 96] on button "Raw Output" at bounding box center [1351, 93] width 27 height 27
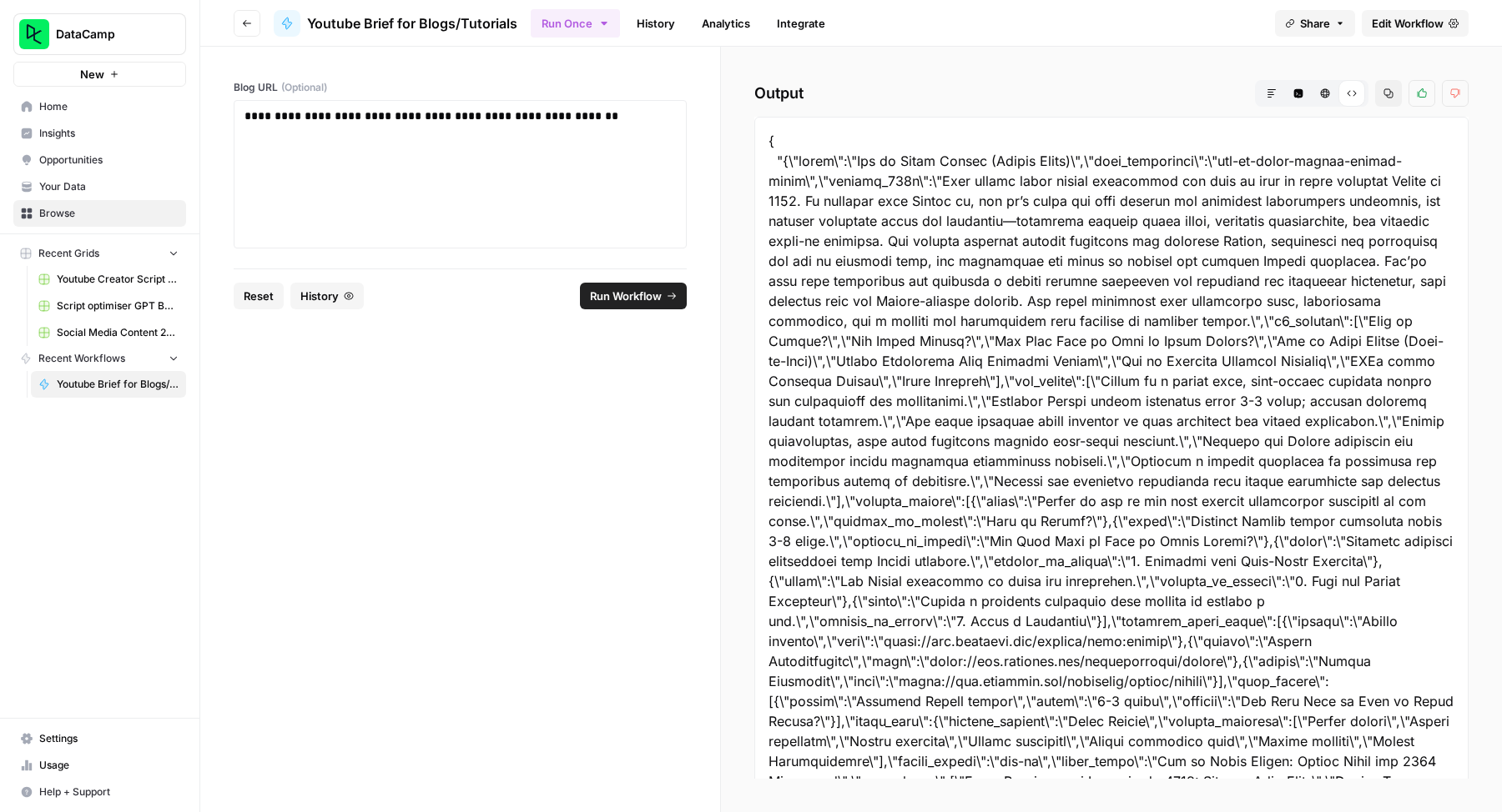
click at [1272, 92] on icon "button" at bounding box center [1271, 93] width 10 height 10
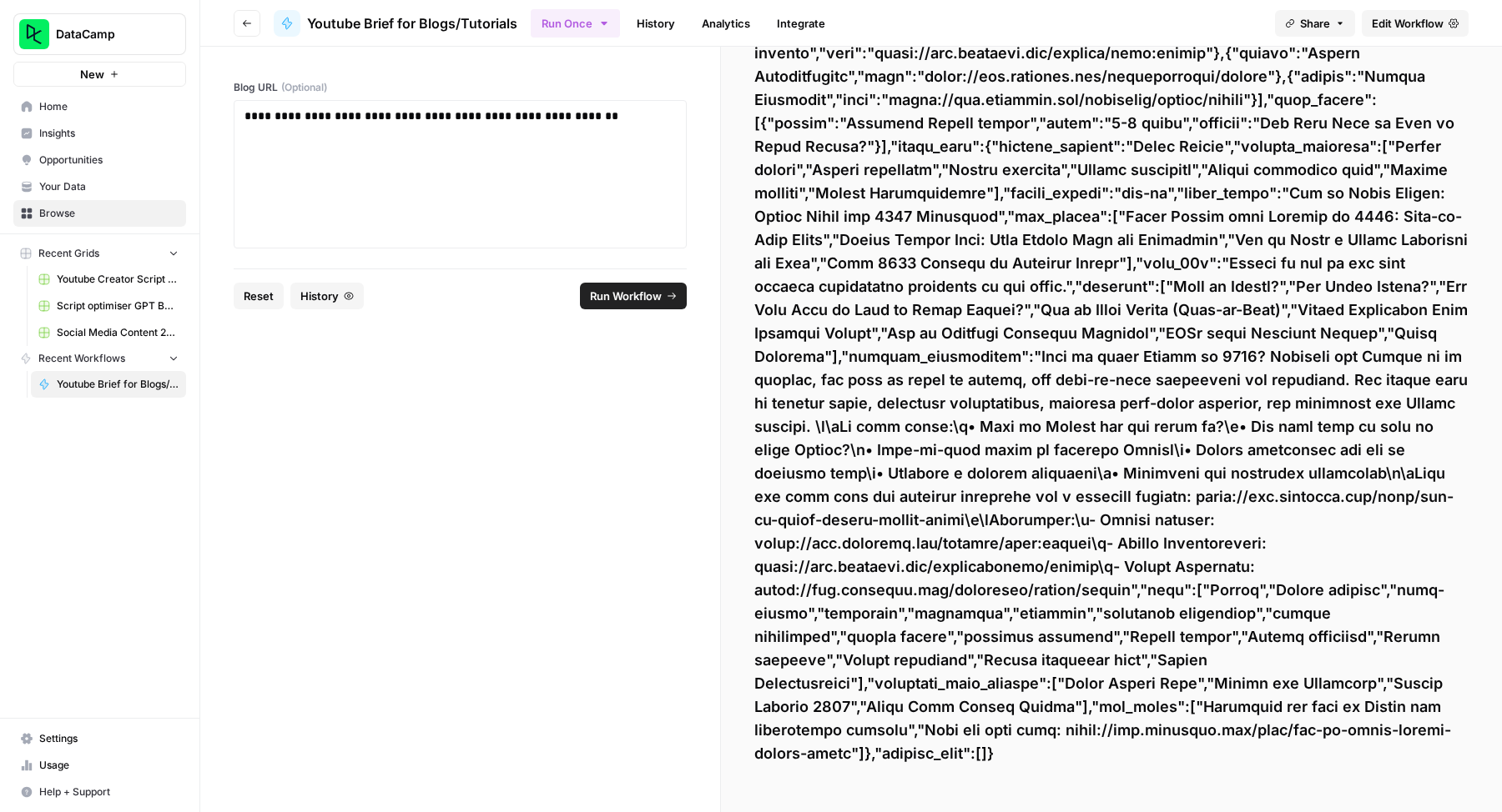
scroll to position [0, 0]
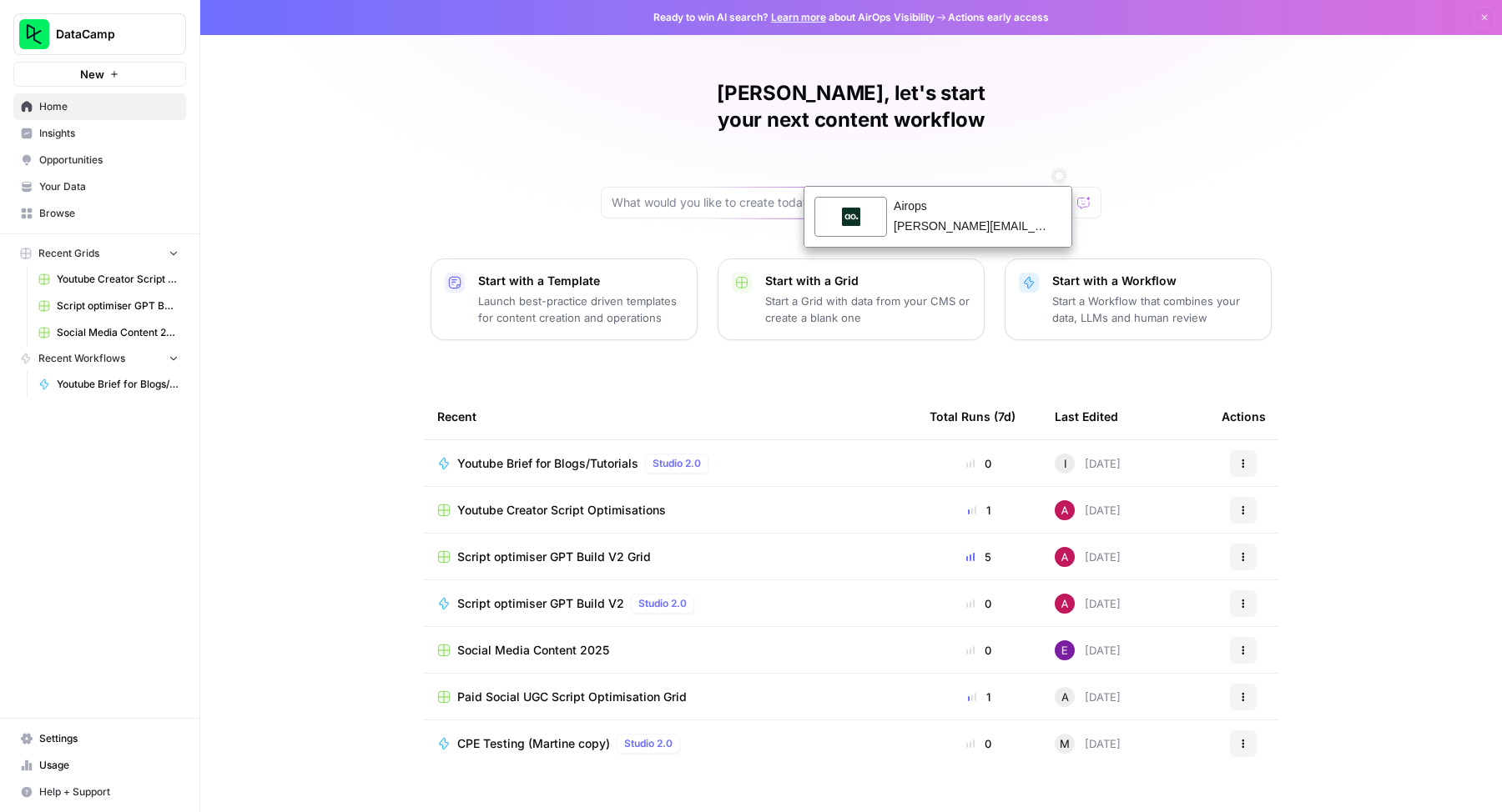
click at [586, 449] on td "Youtube Brief for Blogs/Tutorials Studio 2.0" at bounding box center [669, 462] width 492 height 46
click at [598, 456] on span "Youtube Brief for Blogs/Tutorials" at bounding box center [547, 463] width 181 height 17
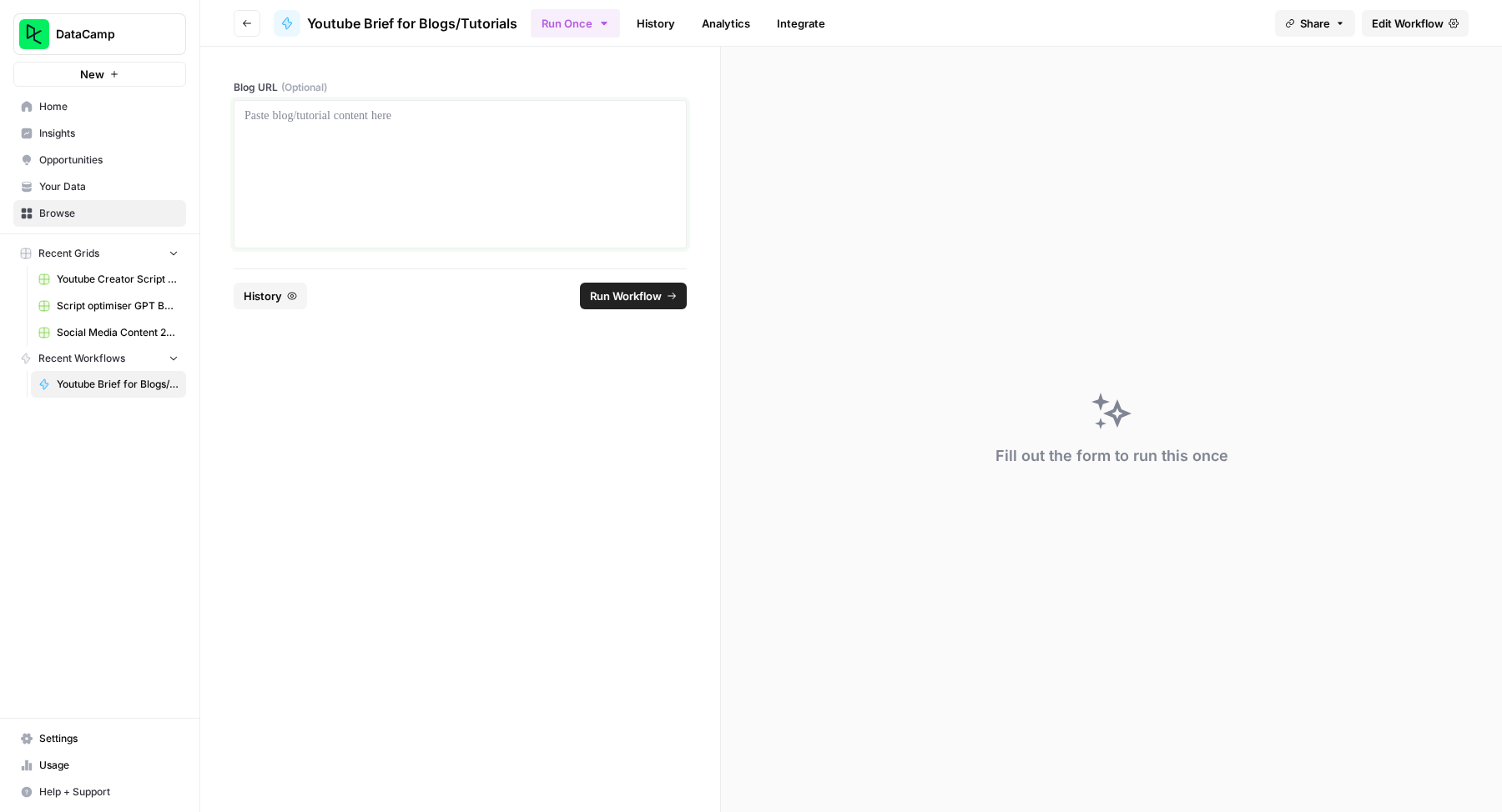
click at [435, 162] on div at bounding box center [460, 175] width 431 height 134
click at [634, 308] on button "Run Workflow" at bounding box center [633, 296] width 107 height 27
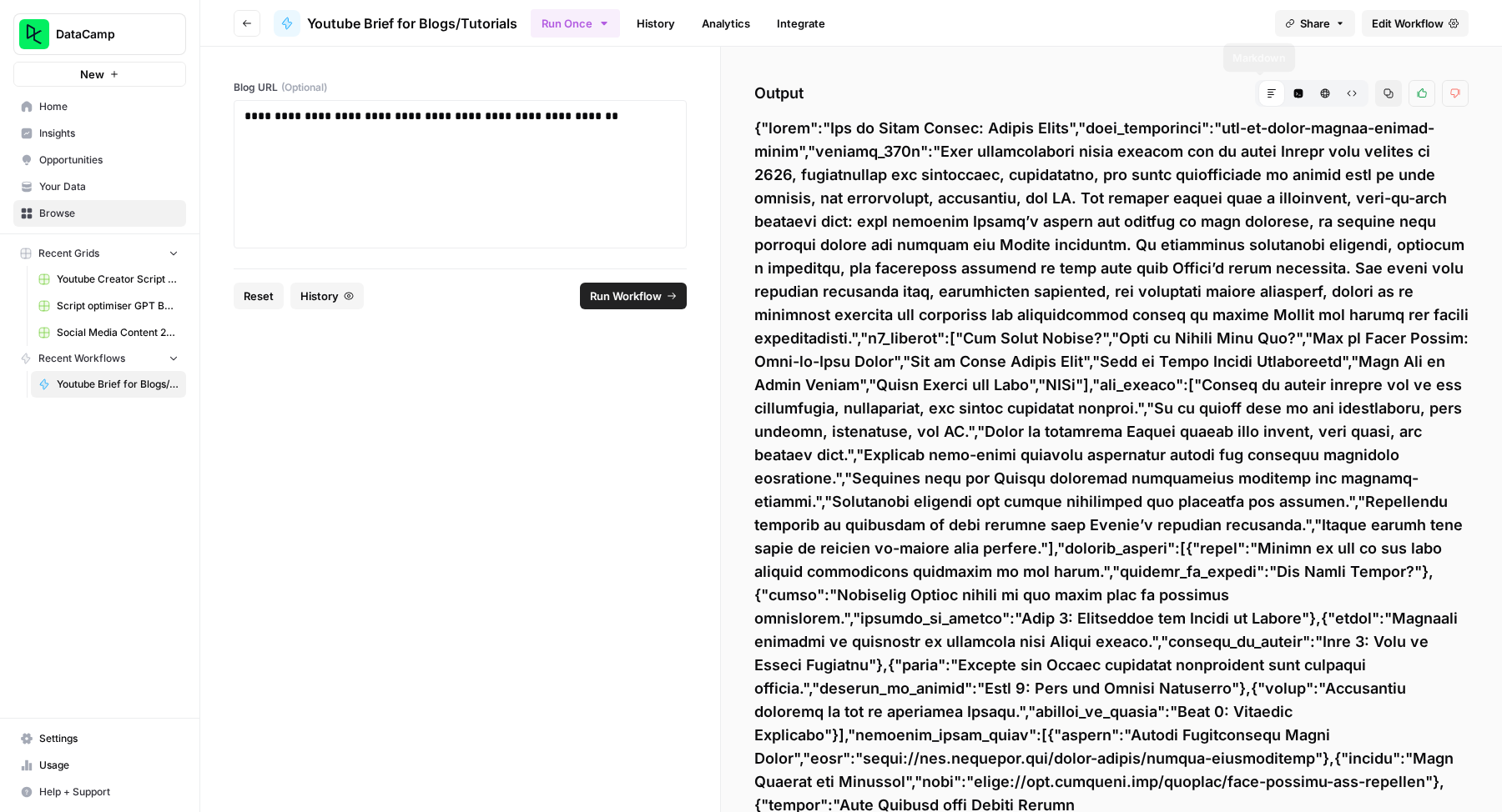
click at [1265, 93] on span "Markdown" at bounding box center [1265, 93] width 1 height 1
click at [1409, 23] on span "Edit Workflow" at bounding box center [1407, 23] width 72 height 17
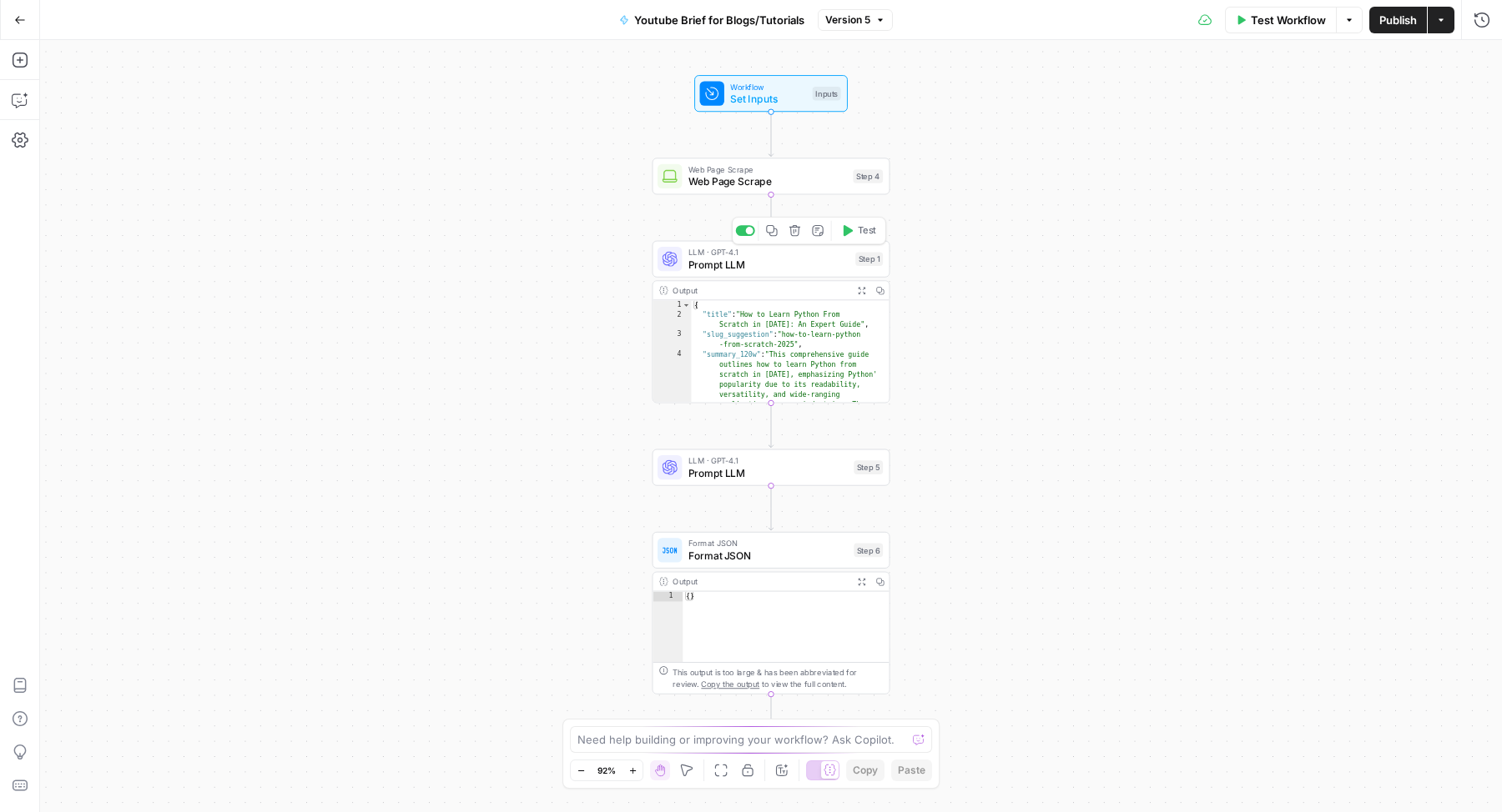
click at [785, 269] on span "Prompt LLM" at bounding box center [769, 264] width 161 height 15
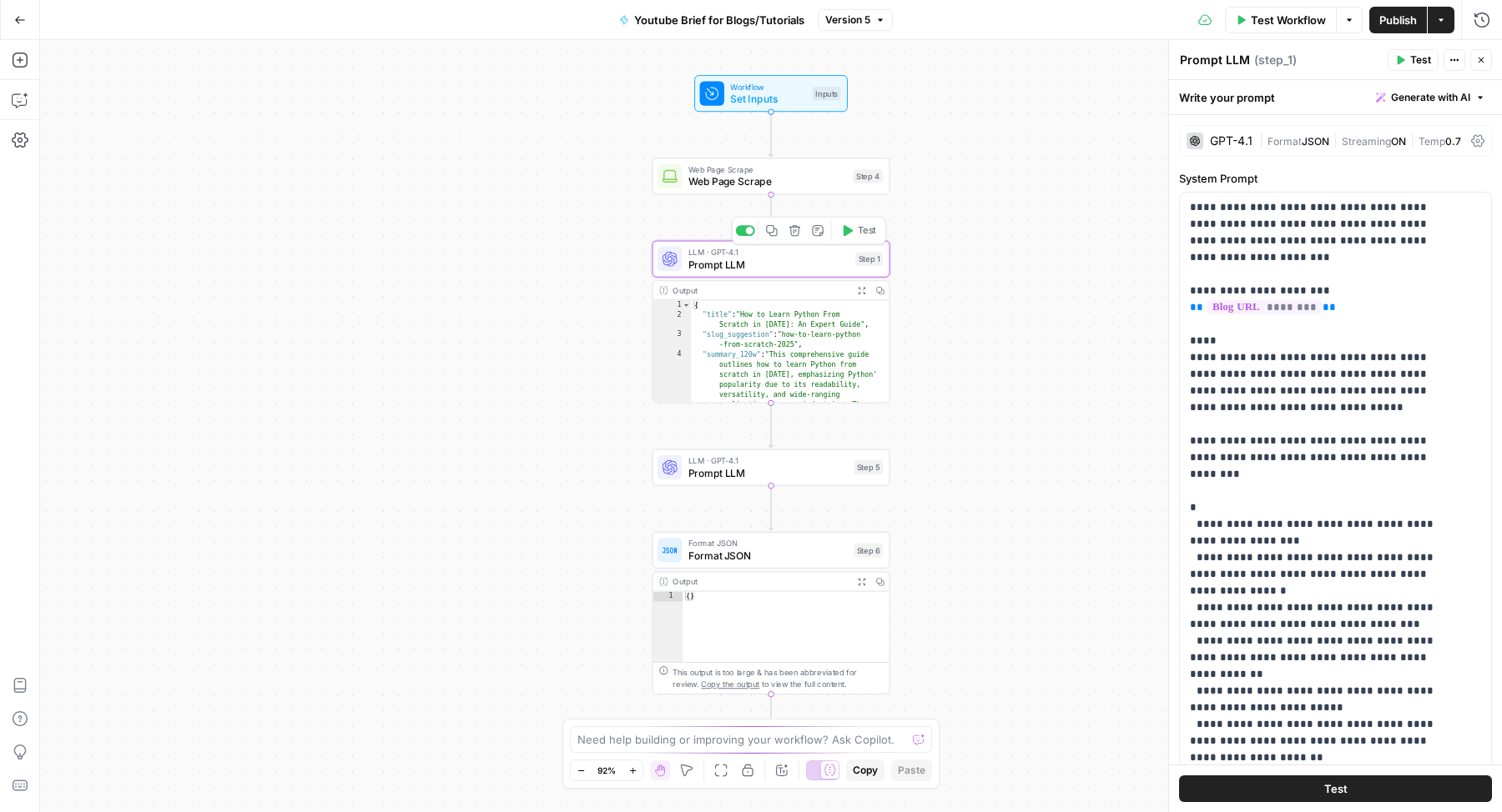
click at [807, 190] on div "Web Page Scrape Web Page Scrape Step 4 Copy step Delete step Add Note Test" at bounding box center [771, 176] width 238 height 36
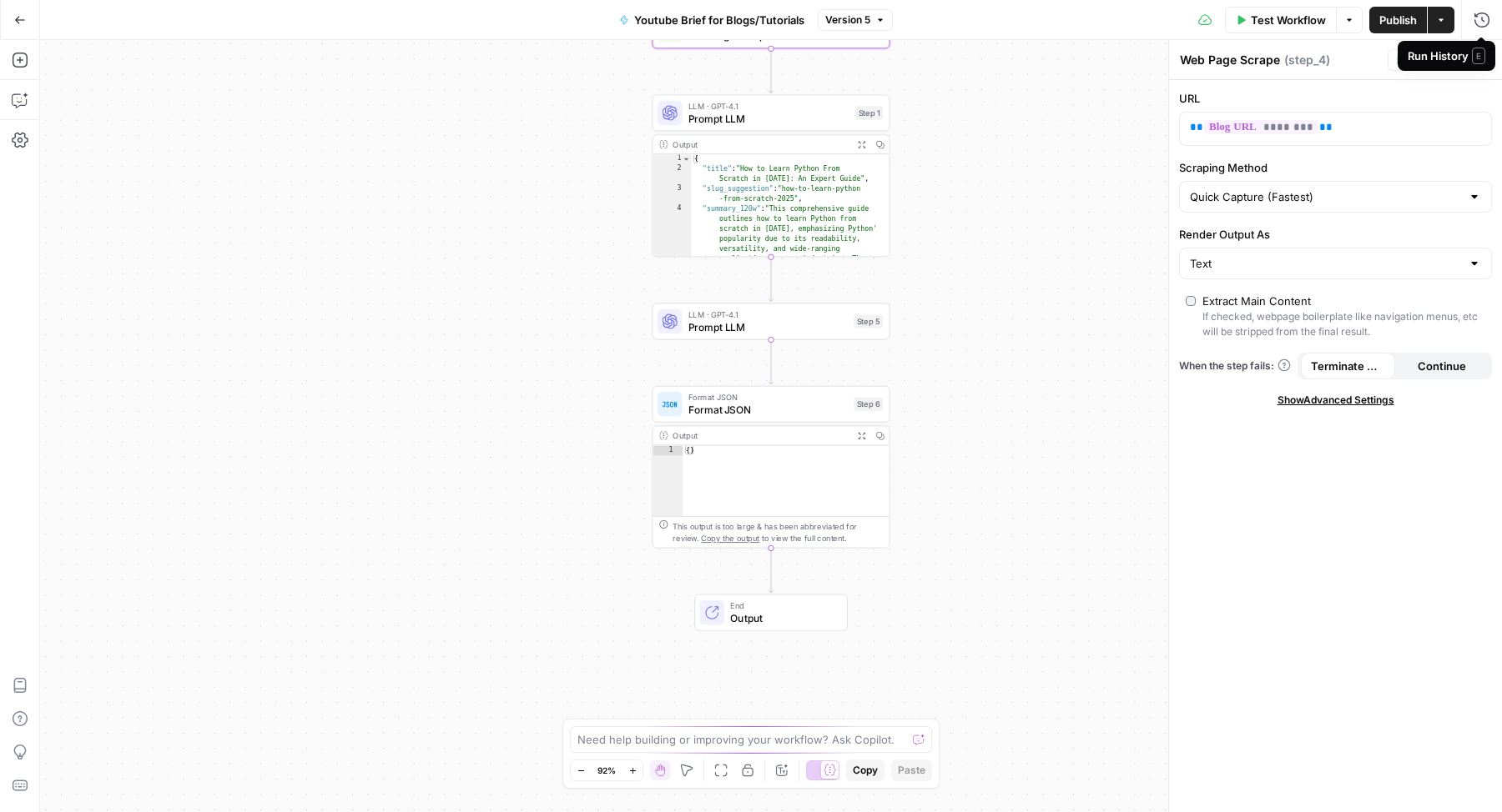
drag, startPoint x: 1481, startPoint y: 58, endPoint x: 1484, endPoint y: 68, distance: 10.4
click at [1484, 68] on div "Run History E" at bounding box center [1446, 56] width 97 height 30
click at [1335, 56] on div "Web Page Scrape Web Page Scrape ( step_4 )" at bounding box center [1280, 60] width 203 height 19
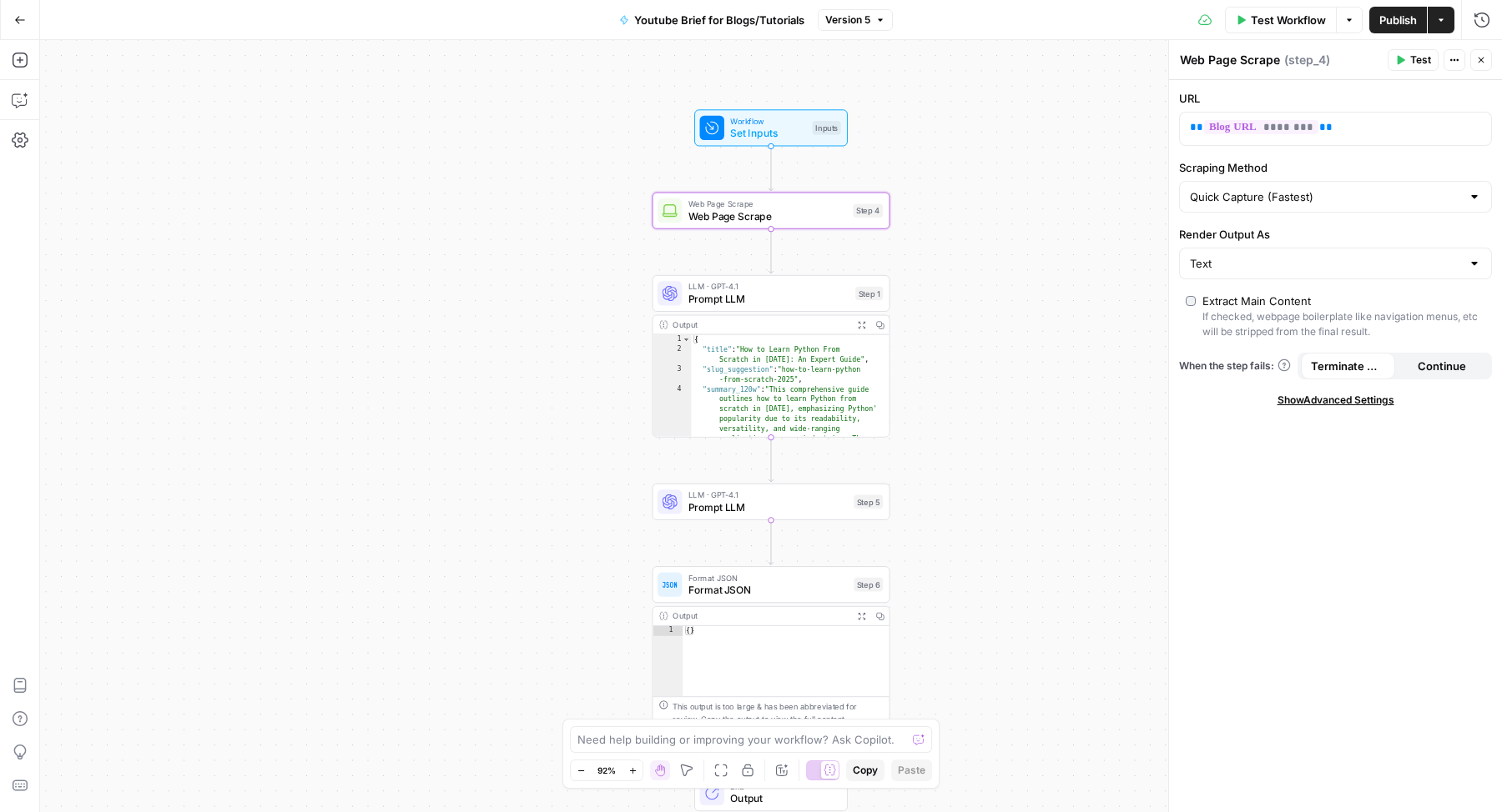
click at [774, 282] on span "LLM · GPT-4.1" at bounding box center [769, 286] width 161 height 13
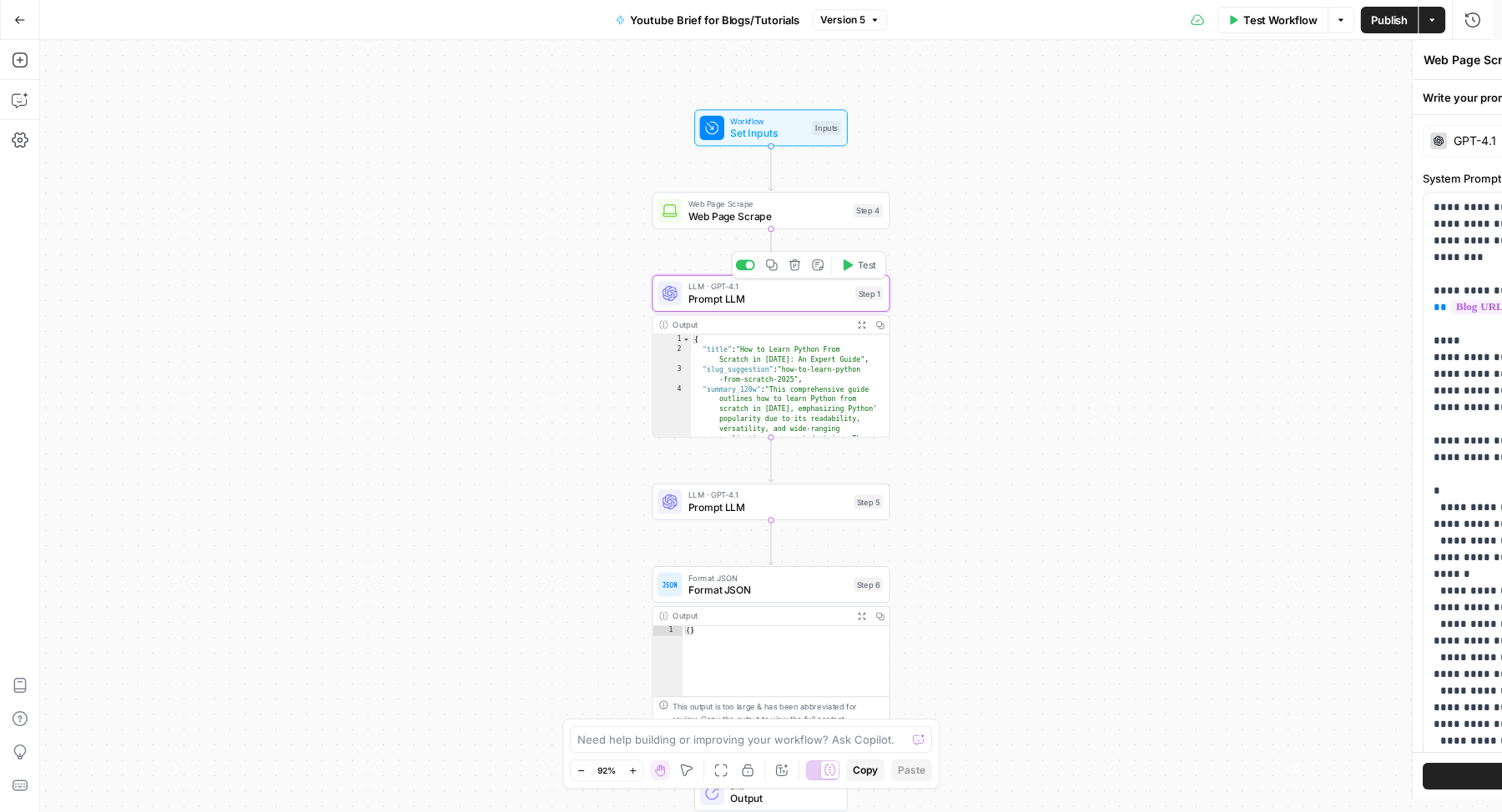
type textarea "Prompt LLM"
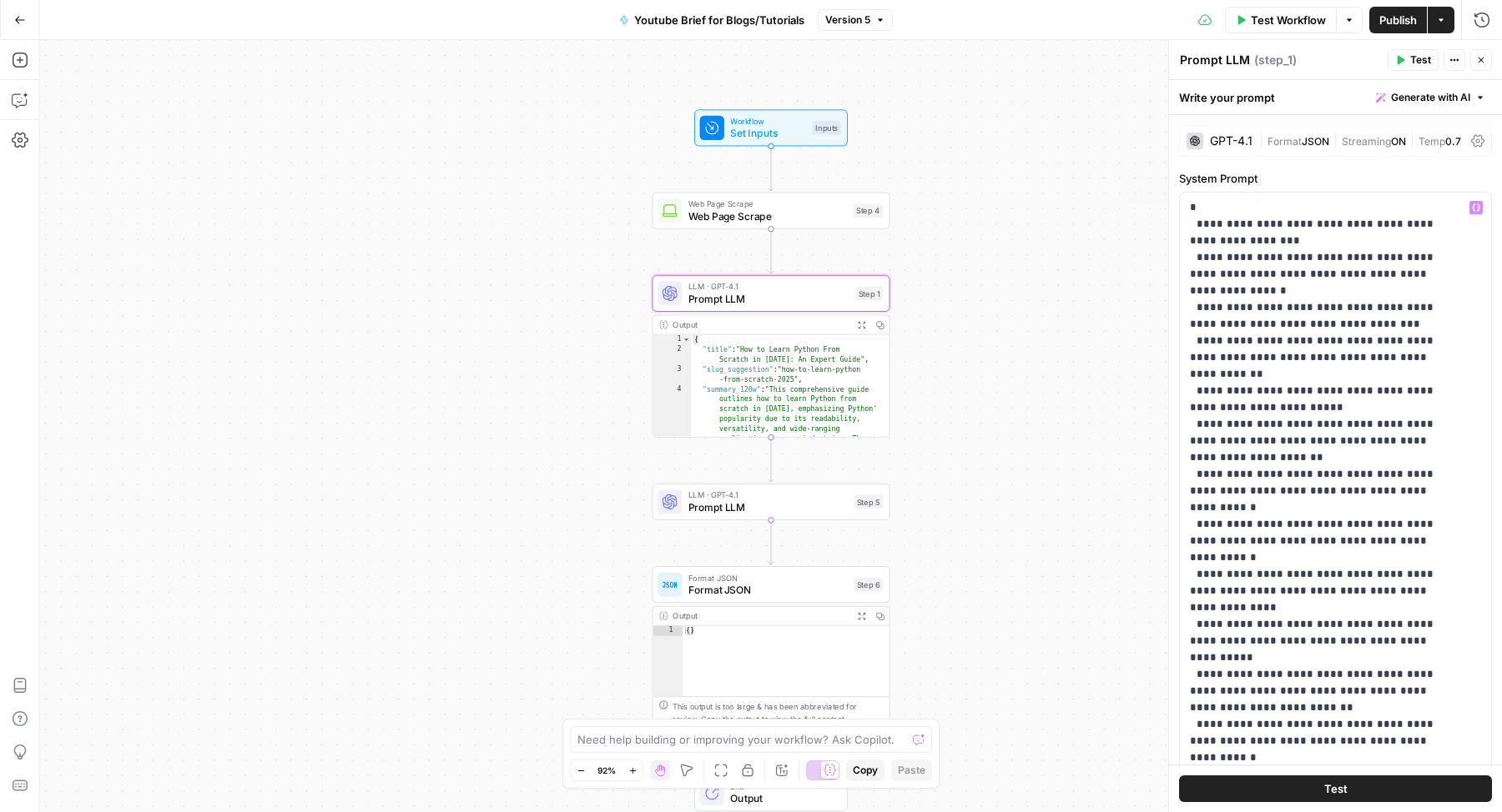
scroll to position [301, 0]
click at [1488, 60] on button "Close" at bounding box center [1481, 60] width 22 height 22
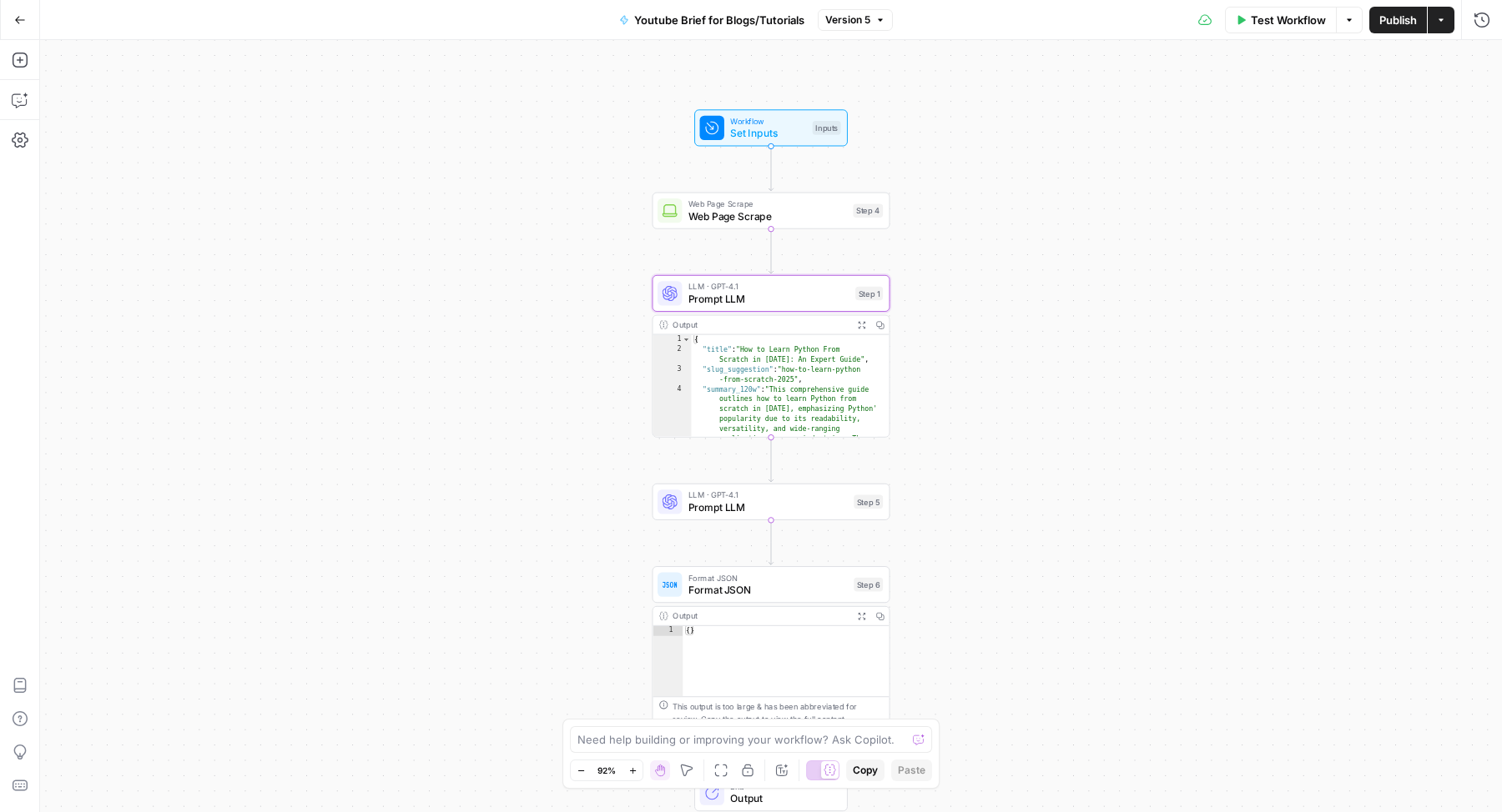
click at [1288, 25] on span "Test Workflow" at bounding box center [1288, 20] width 75 height 17
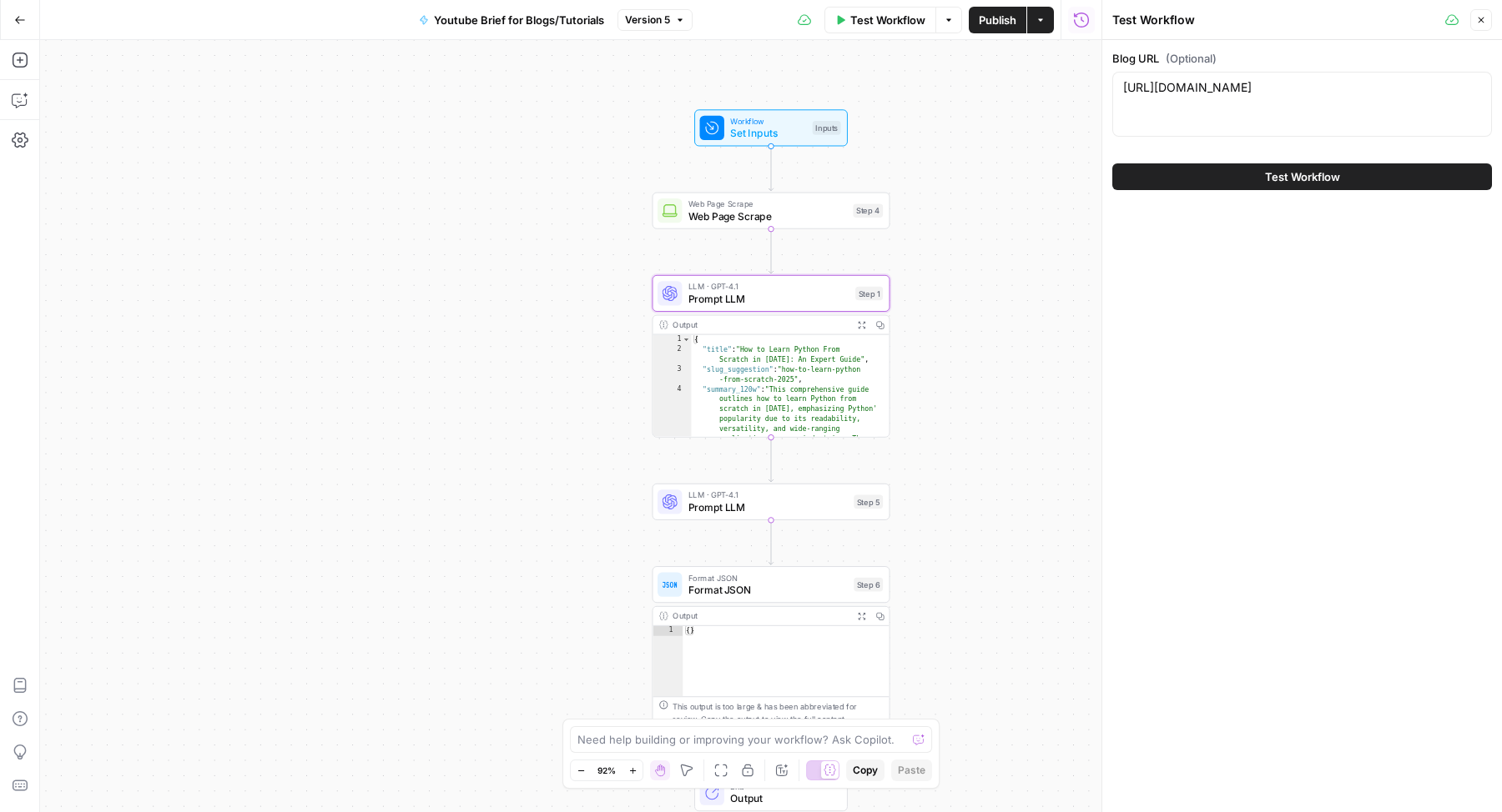
click at [18, 20] on icon "button" at bounding box center [20, 20] width 12 height 12
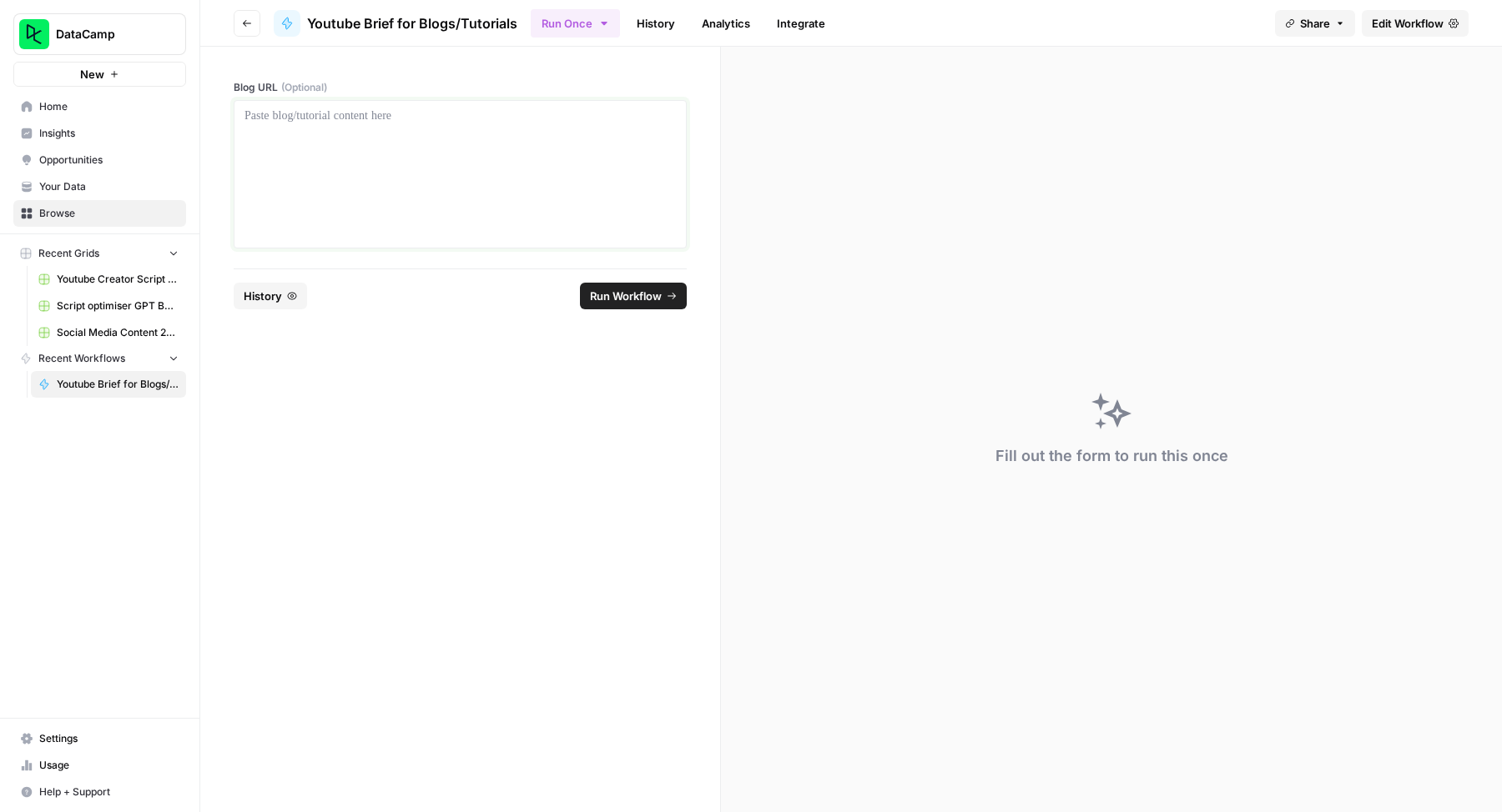
click at [302, 131] on div at bounding box center [460, 175] width 431 height 134
click at [590, 357] on form "**********" at bounding box center [461, 430] width 521 height 766
click at [633, 301] on span "Run Workflow" at bounding box center [625, 296] width 72 height 17
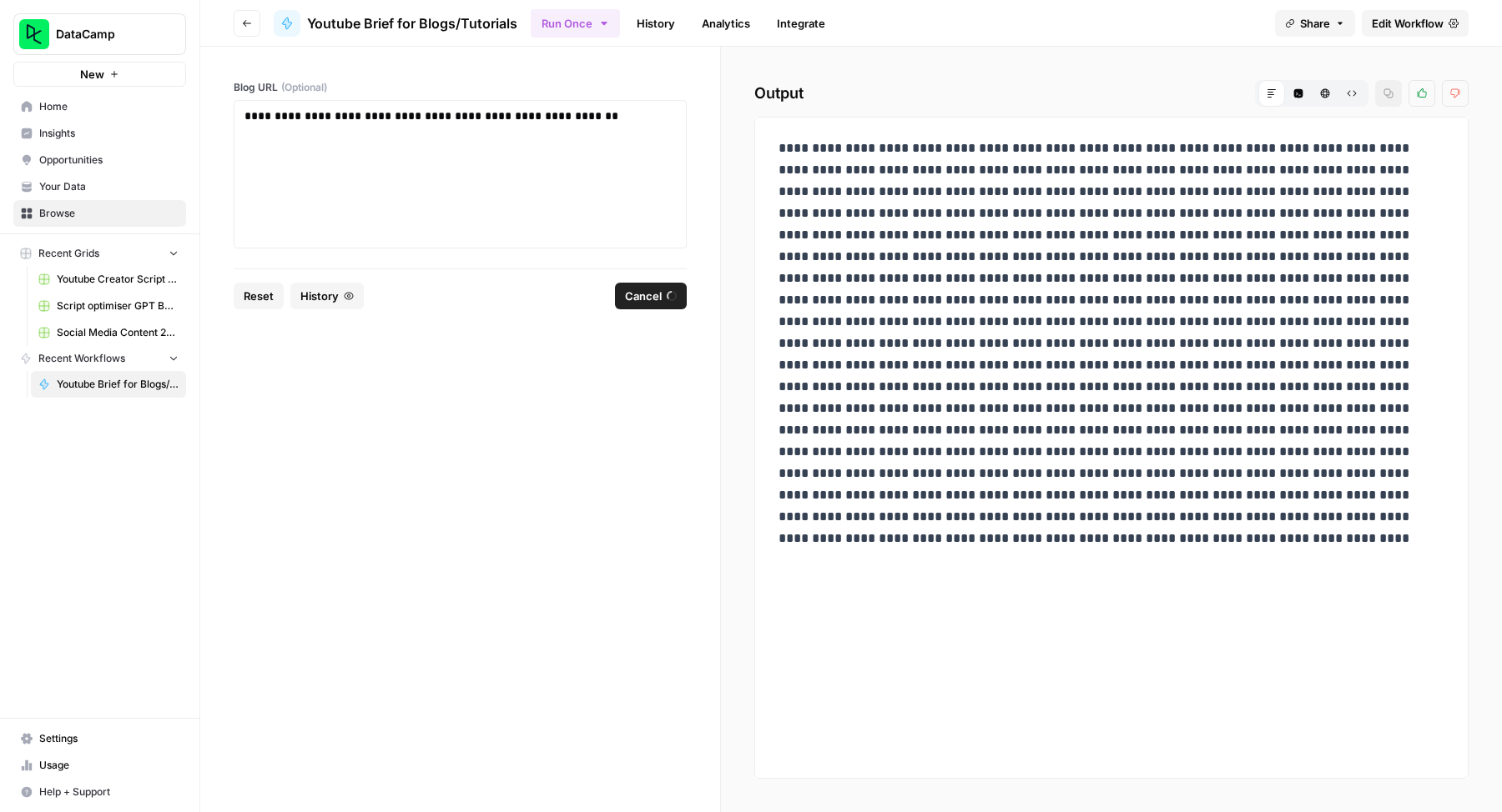
drag, startPoint x: 810, startPoint y: 89, endPoint x: 751, endPoint y: 94, distance: 59.2
click at [751, 94] on div "Output Markdown Code Editor HTML Viewer Raw Output Copy Thumbs up Thumbs down" at bounding box center [1111, 430] width 781 height 766
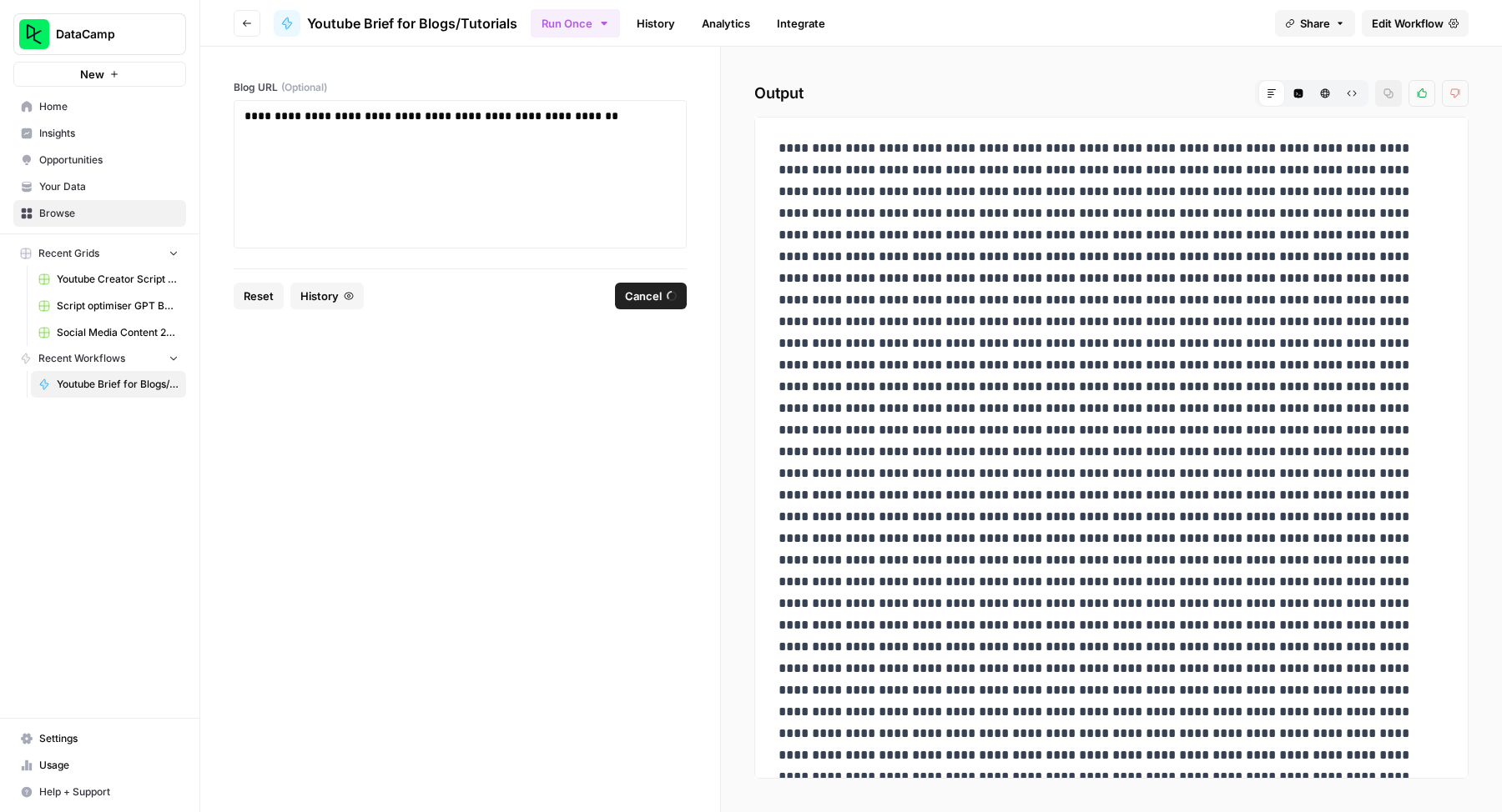
drag, startPoint x: 750, startPoint y: 91, endPoint x: 936, endPoint y: 91, distance: 186.0
click at [936, 91] on div "Output Markdown Code Editor HTML Viewer Raw Output Copy Thumbs up Thumbs down" at bounding box center [1111, 430] width 781 height 766
click at [917, 96] on h2 "Output Markdown Code Editor HTML Viewer Raw Output Copy Thumbs up Thumbs down" at bounding box center [1111, 93] width 714 height 27
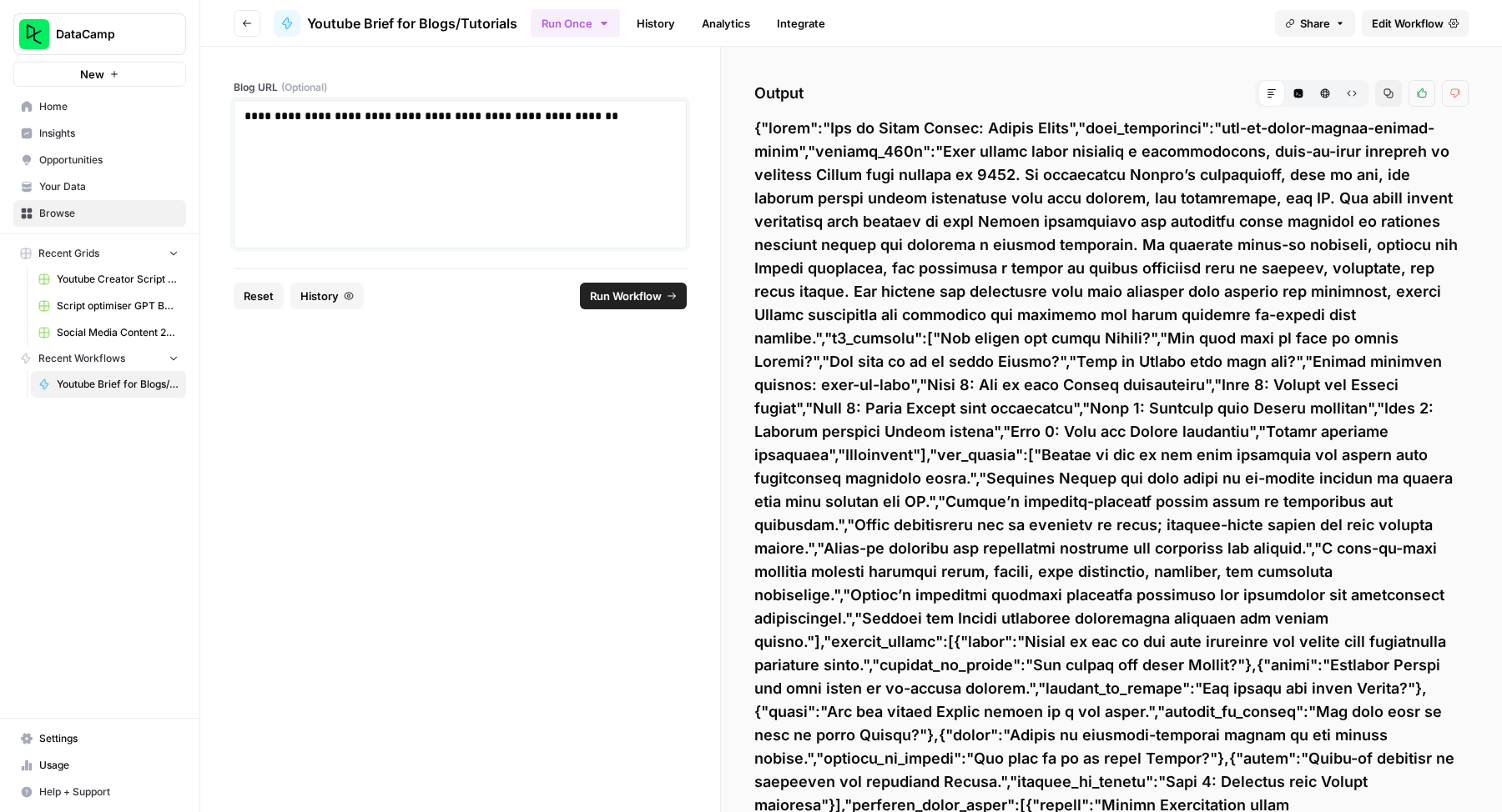
click at [623, 164] on div "**********" at bounding box center [460, 175] width 431 height 134
drag, startPoint x: 585, startPoint y: 141, endPoint x: 96, endPoint y: 146, distance: 489.0
click at [91, 150] on div "**********" at bounding box center [751, 406] width 1502 height 812
click at [553, 101] on div "**********" at bounding box center [460, 174] width 453 height 148
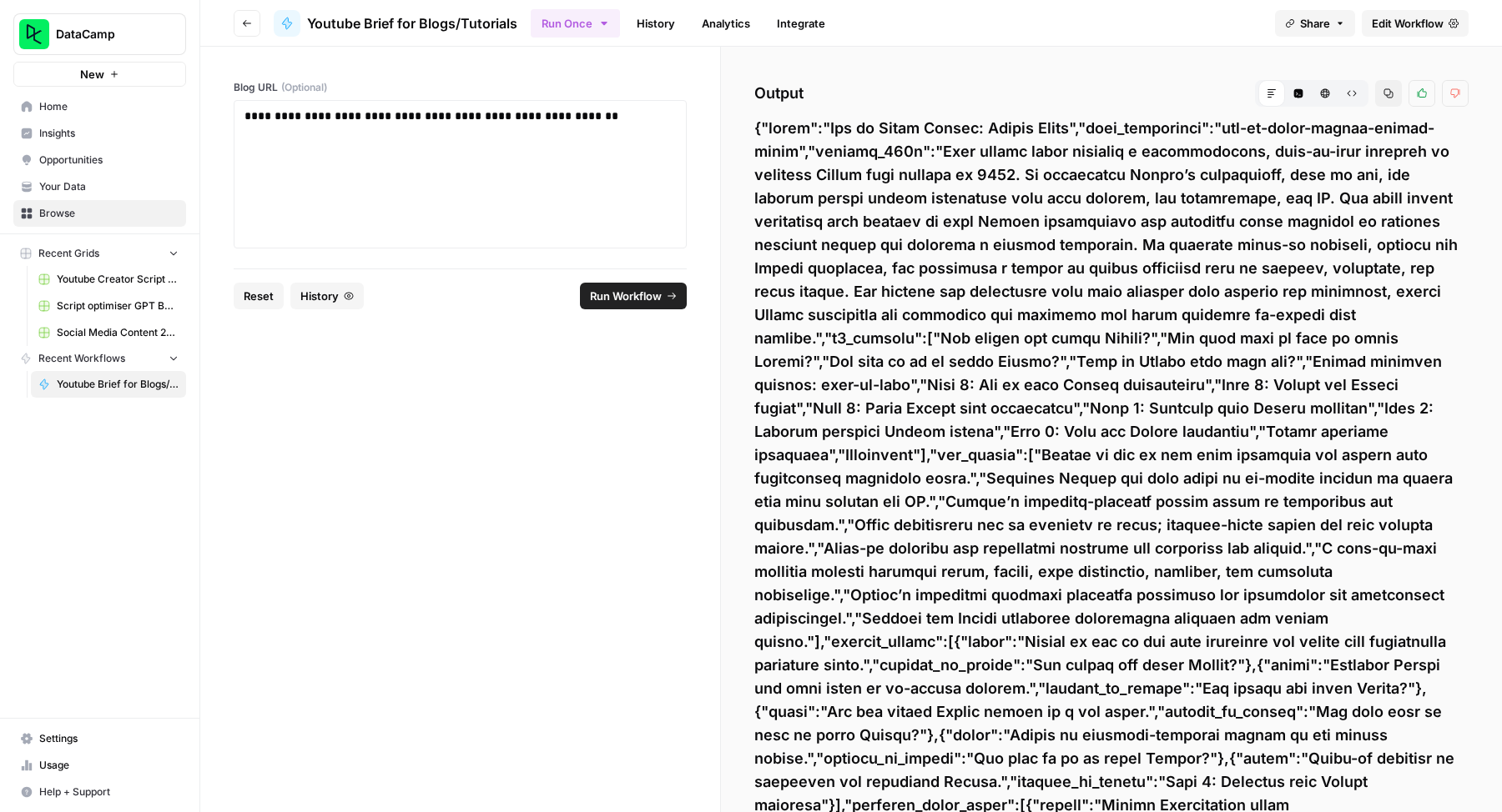
drag, startPoint x: 751, startPoint y: 125, endPoint x: 817, endPoint y: 187, distance: 90.6
click at [817, 187] on div "Output Markdown Code Editor HTML Viewer Raw Output Copy Thumbs up Thumbs down C…" at bounding box center [1111, 430] width 781 height 766
click at [672, 146] on div "**********" at bounding box center [460, 175] width 431 height 134
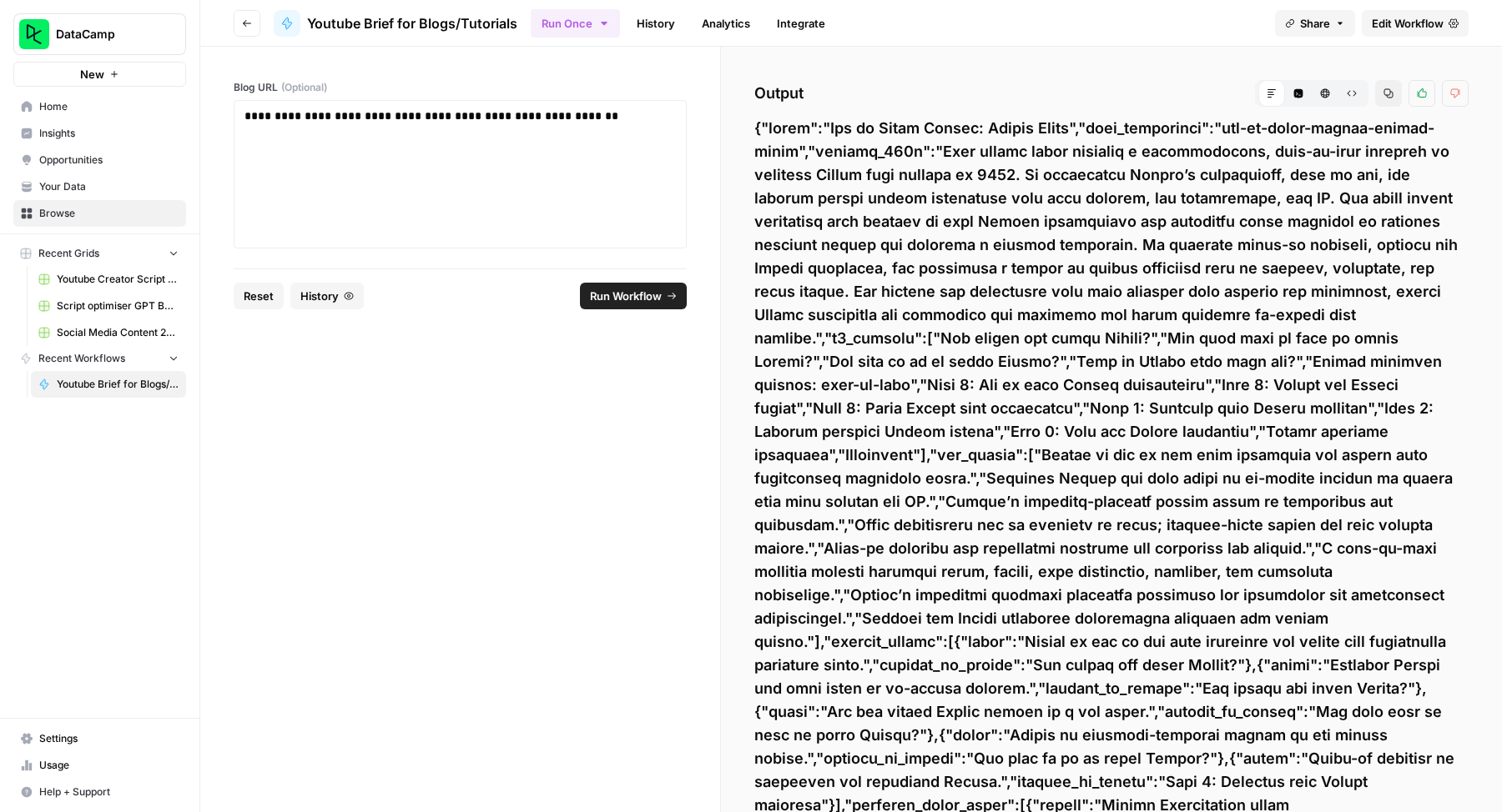
drag, startPoint x: 773, startPoint y: 141, endPoint x: 1206, endPoint y: 232, distance: 442.5
click at [1185, 307] on div "Output Markdown Code Editor HTML Viewer Raw Output Copy Thumbs up Thumbs down C…" at bounding box center [1111, 430] width 781 height 766
click at [1390, 23] on span "Edit Workflow" at bounding box center [1407, 23] width 72 height 17
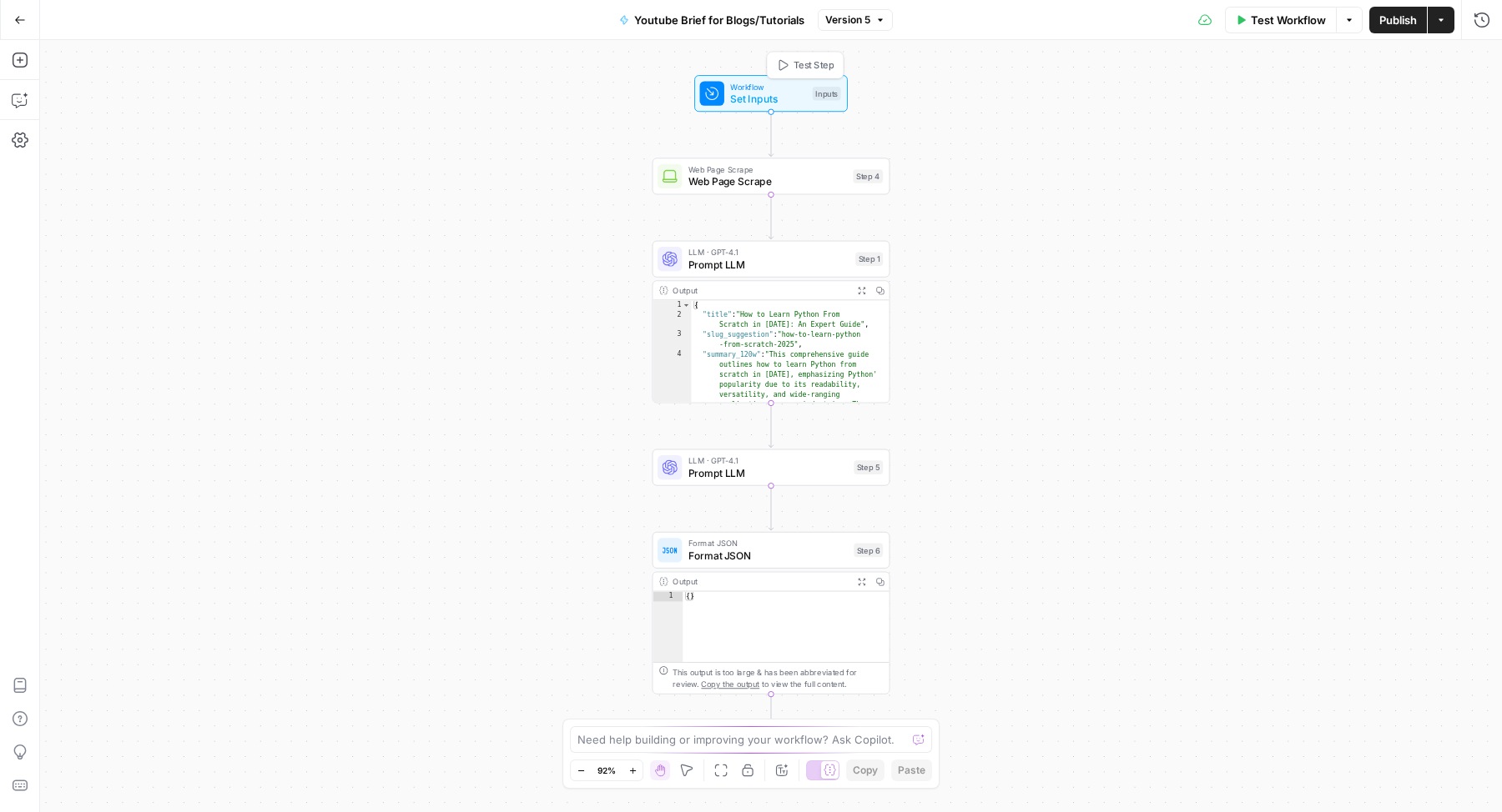
click at [787, 95] on span "Set Inputs" at bounding box center [767, 98] width 76 height 15
click at [1274, 133] on URL "Blog URL (Optional)" at bounding box center [1344, 134] width 266 height 17
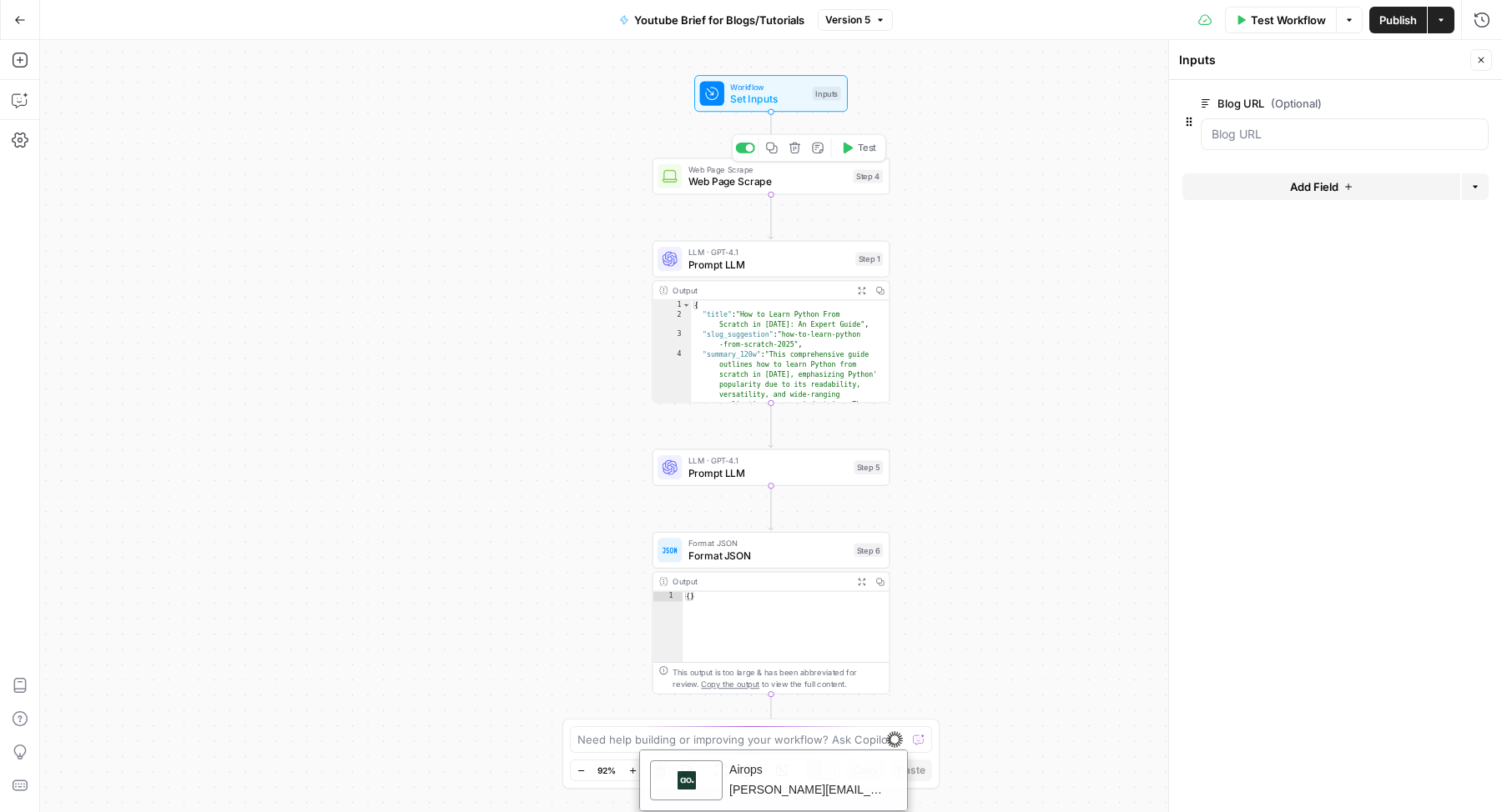
click at [798, 189] on div "Web Page Scrape Web Page Scrape Step 4 Copy step Delete step Add Note Test" at bounding box center [771, 176] width 238 height 36
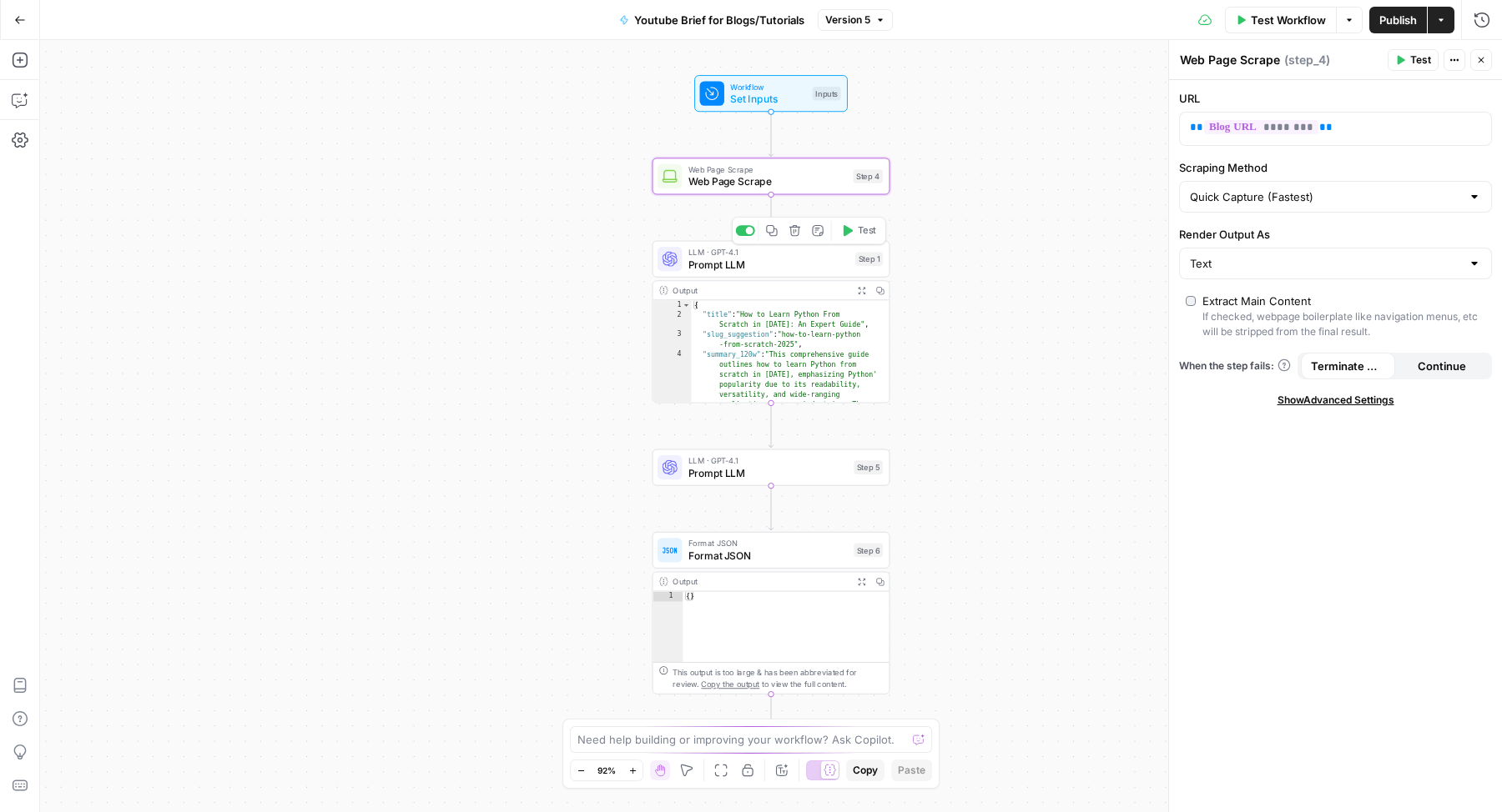
click at [795, 268] on span "Prompt LLM" at bounding box center [769, 264] width 161 height 15
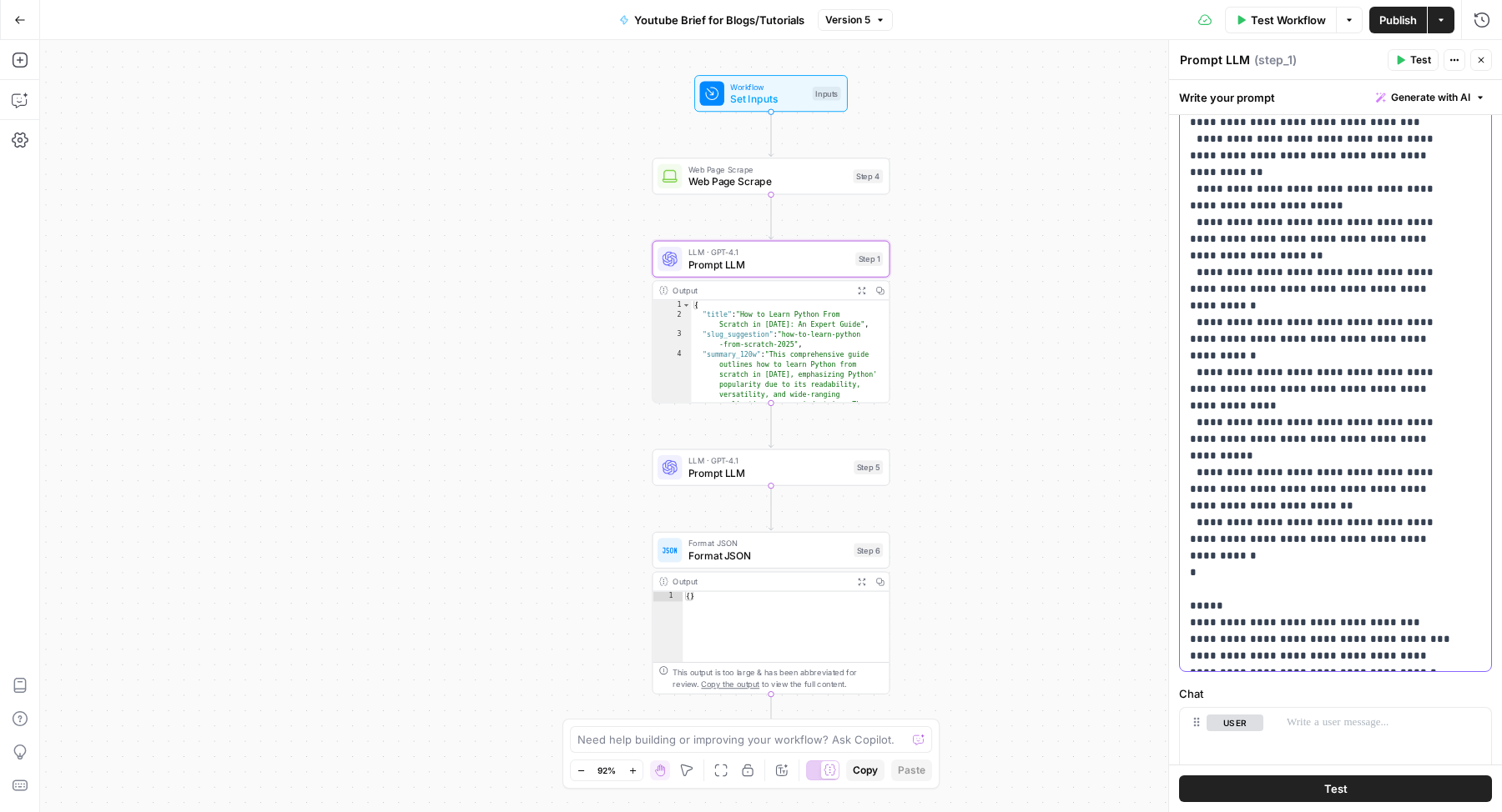
scroll to position [204, 0]
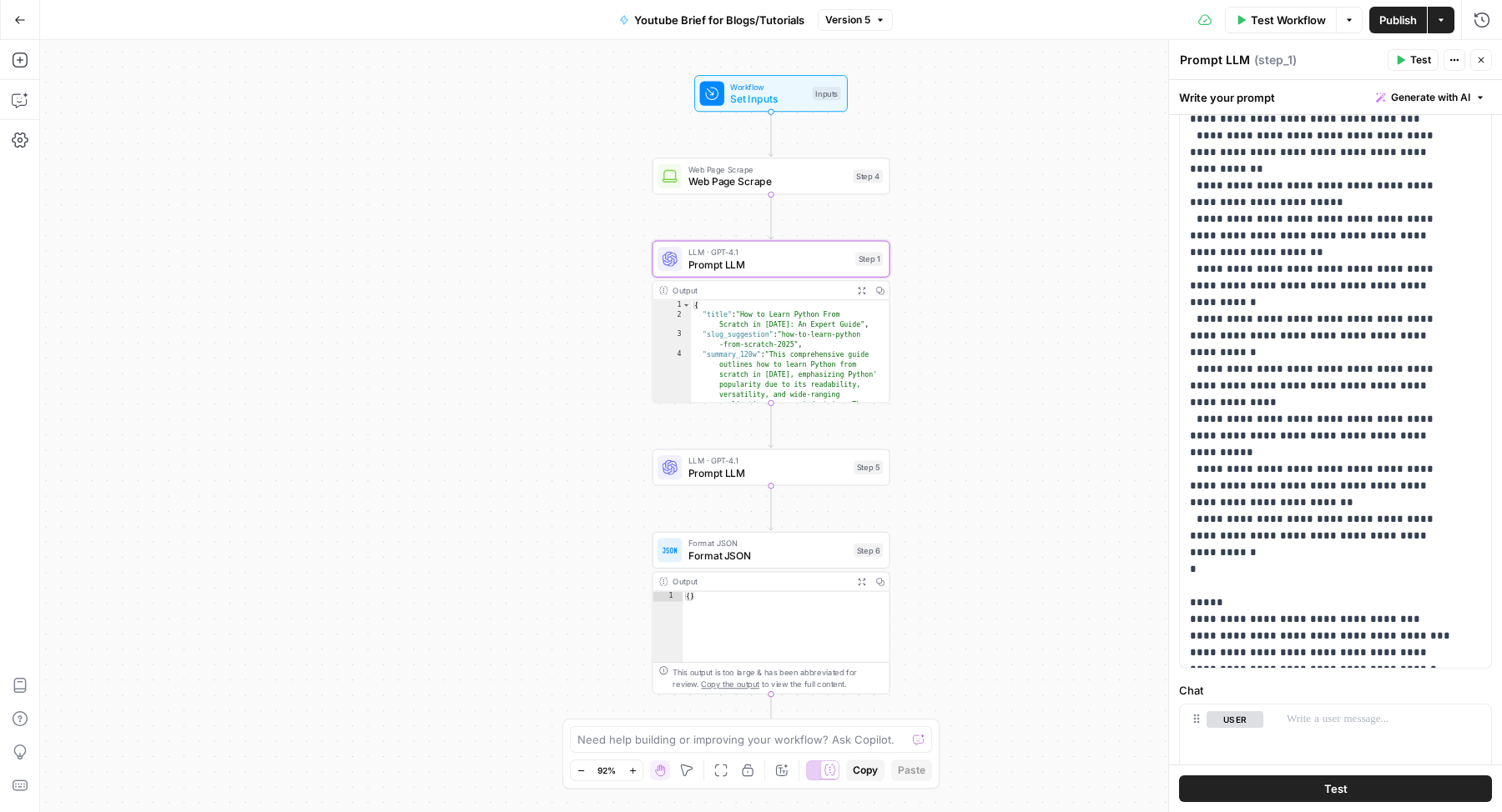
click at [731, 470] on span "Prompt LLM" at bounding box center [768, 472] width 159 height 15
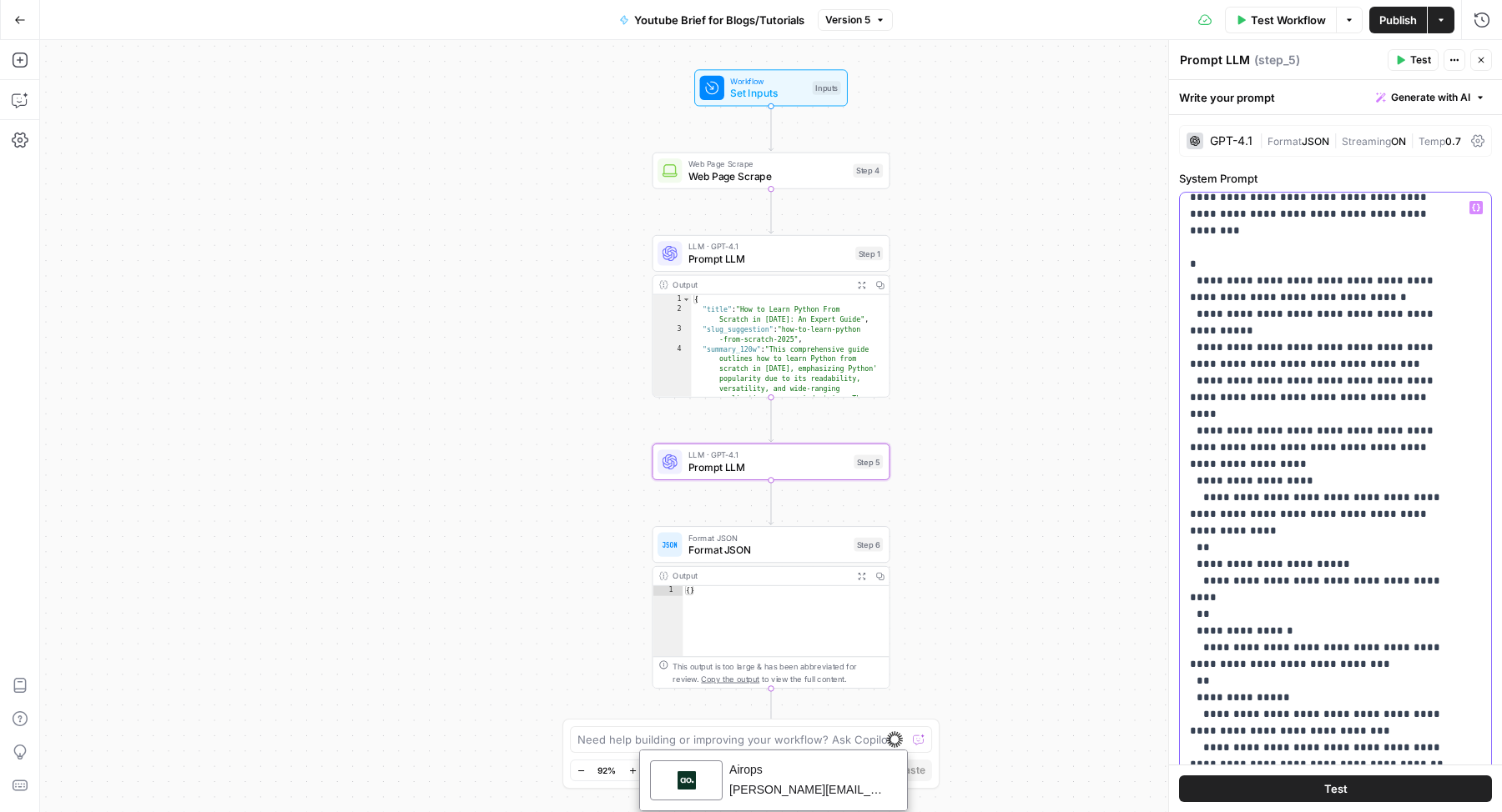
scroll to position [298, 0]
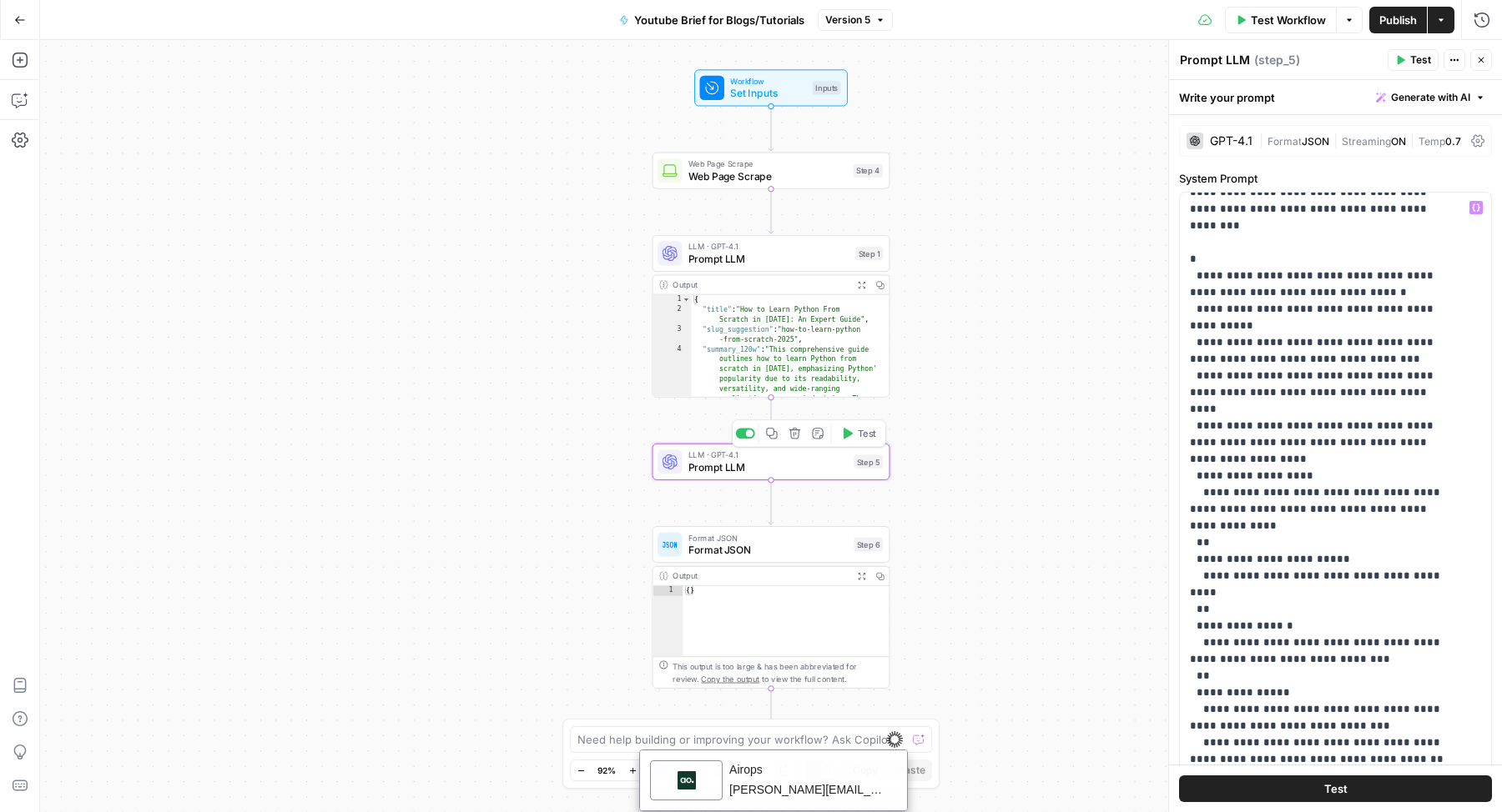
click at [791, 466] on span "Prompt LLM" at bounding box center [768, 466] width 159 height 15
click at [814, 253] on span "Prompt LLM" at bounding box center [769, 258] width 161 height 15
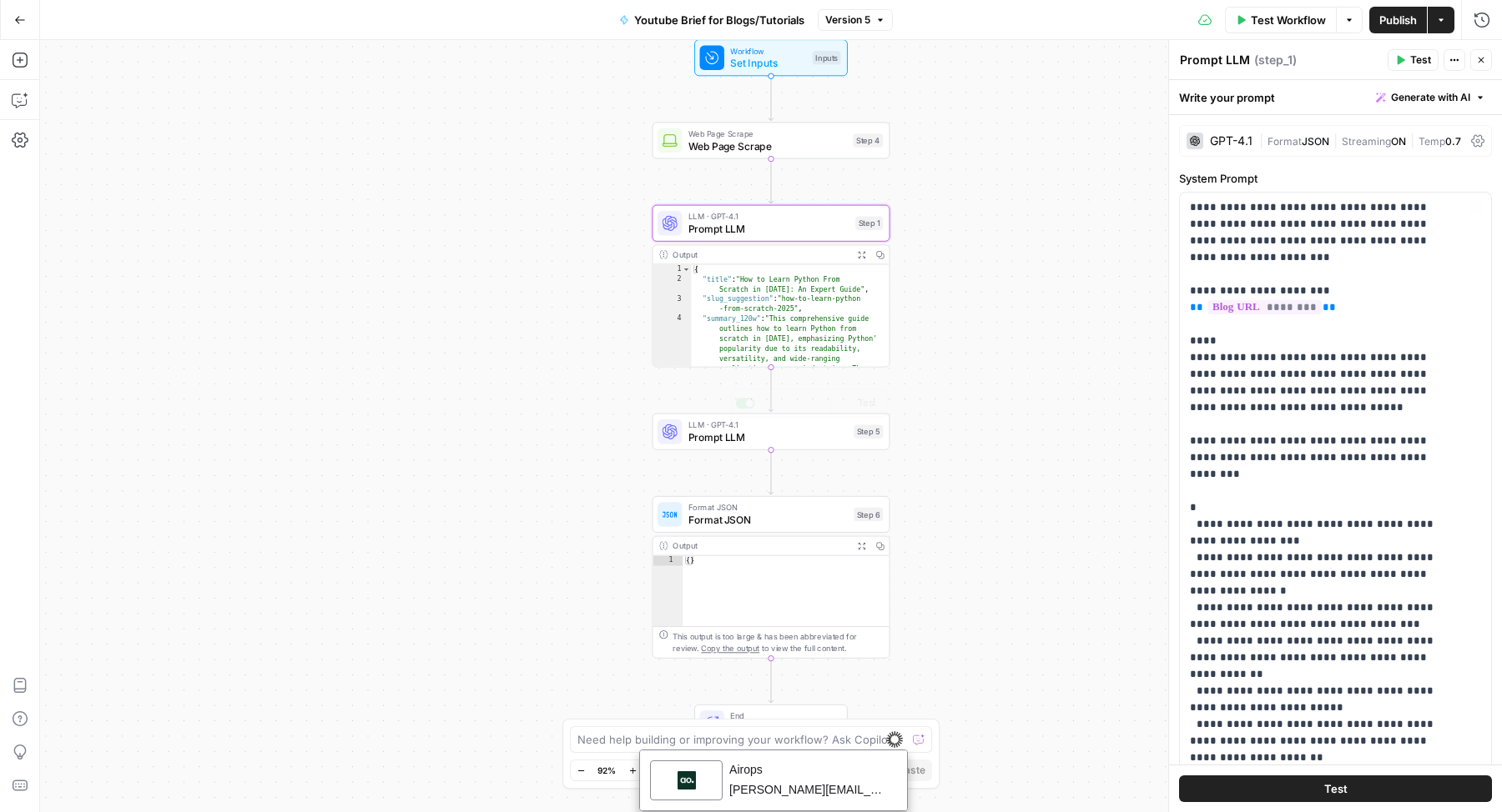
click at [788, 451] on div "Workflow Set Inputs Inputs Web Page Scrape Web Page Scrape Step 4 LLM · GPT-4.1…" at bounding box center [771, 426] width 1462 height 772
click at [790, 446] on div "LLM · GPT-4.1 Prompt LLM Step 5 Copy step Delete step Add Note Test" at bounding box center [771, 431] width 238 height 36
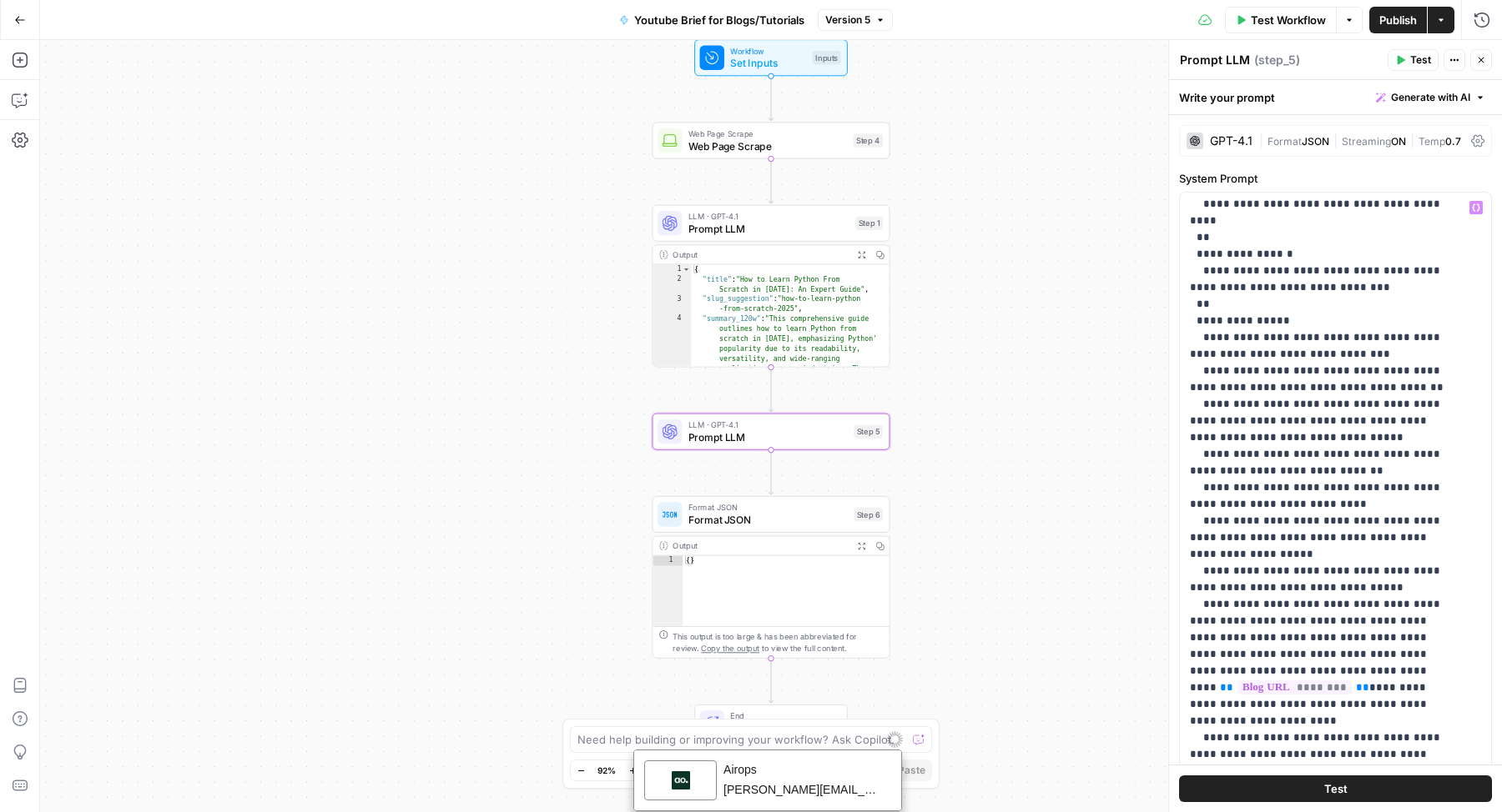
scroll to position [756, 0]
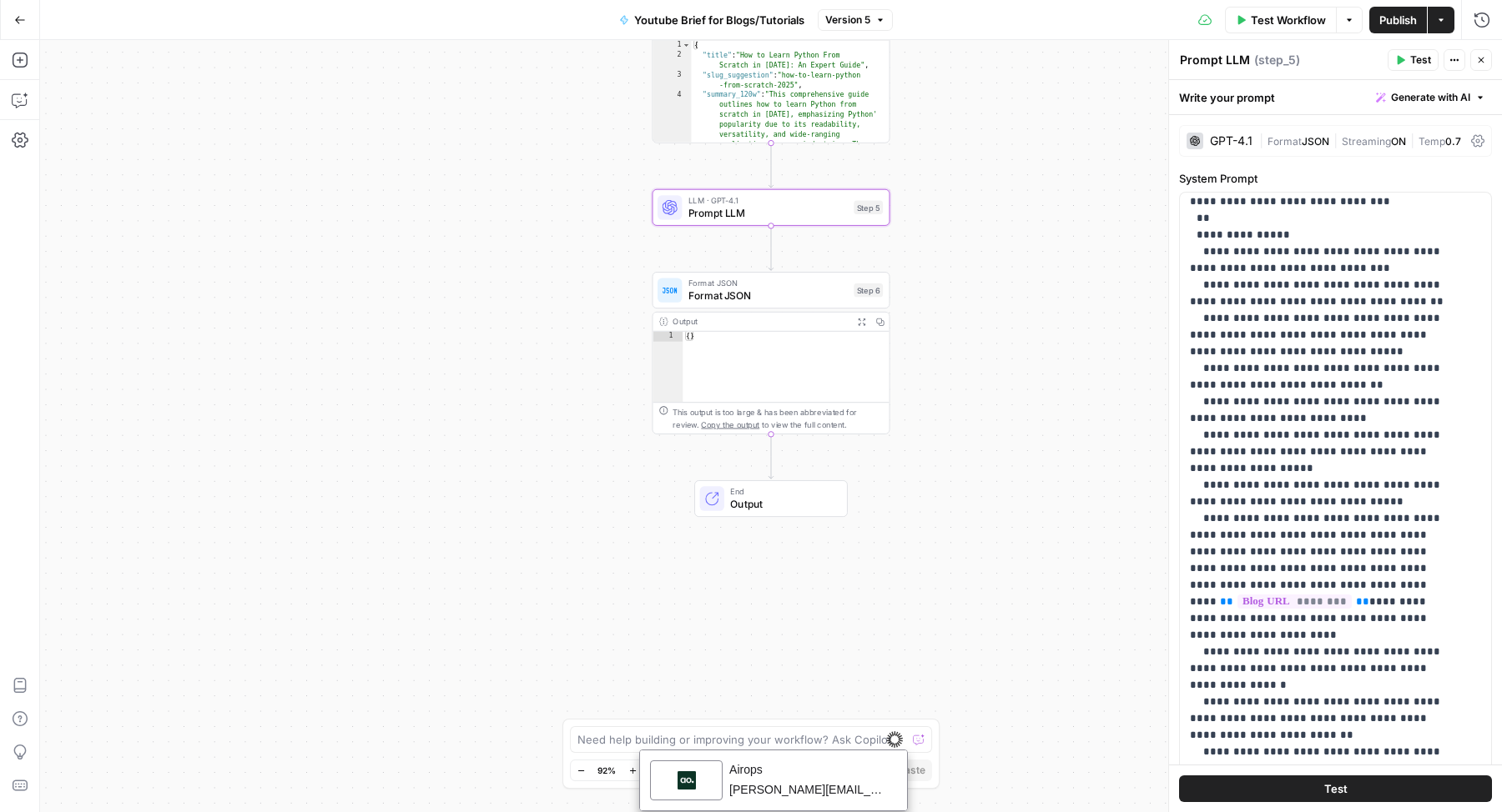
click at [776, 298] on span "Format JSON" at bounding box center [768, 295] width 159 height 15
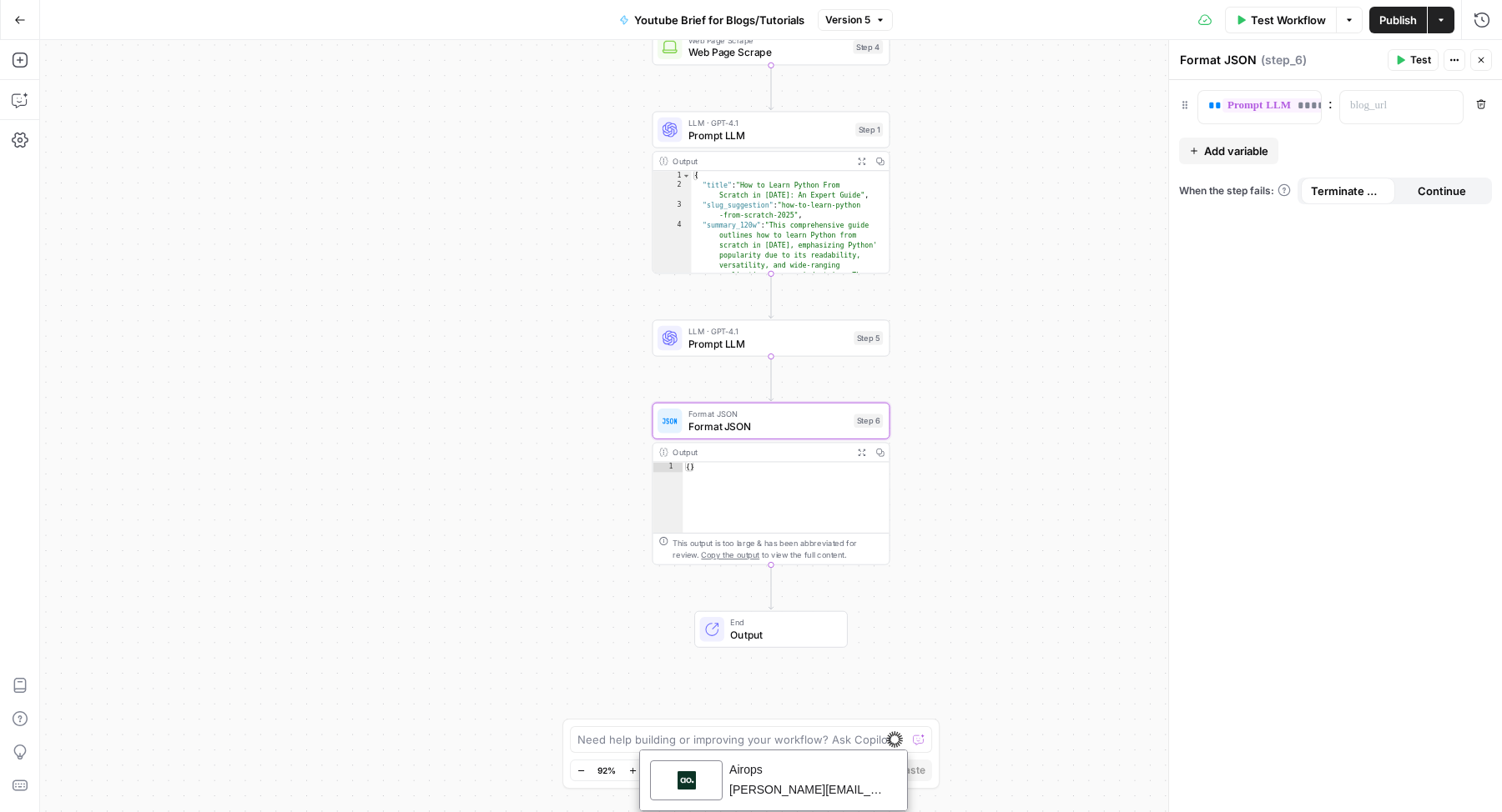
click at [783, 635] on span "Output" at bounding box center [782, 634] width 104 height 15
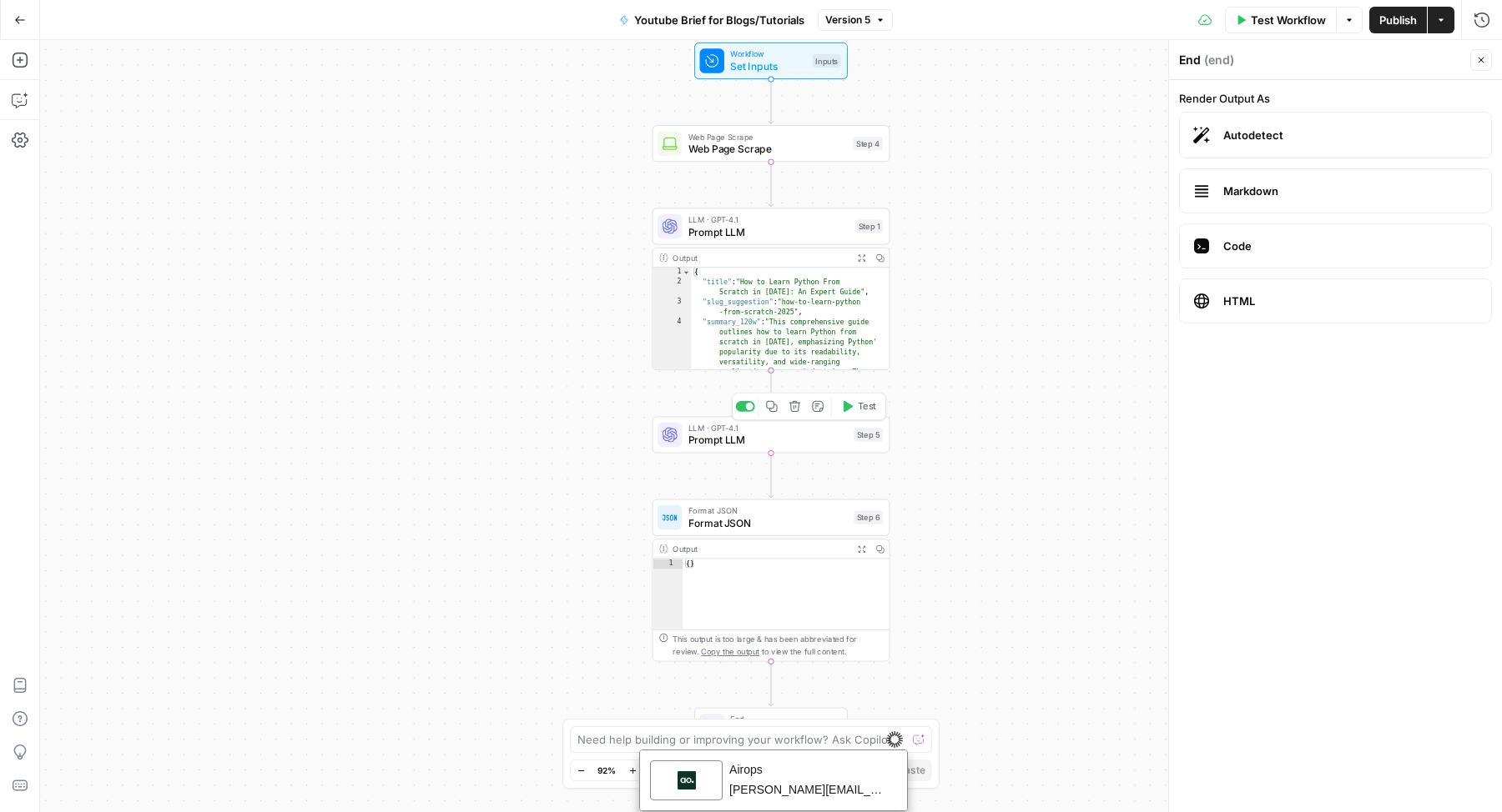
click at [806, 435] on span "Prompt LLM" at bounding box center [768, 440] width 159 height 15
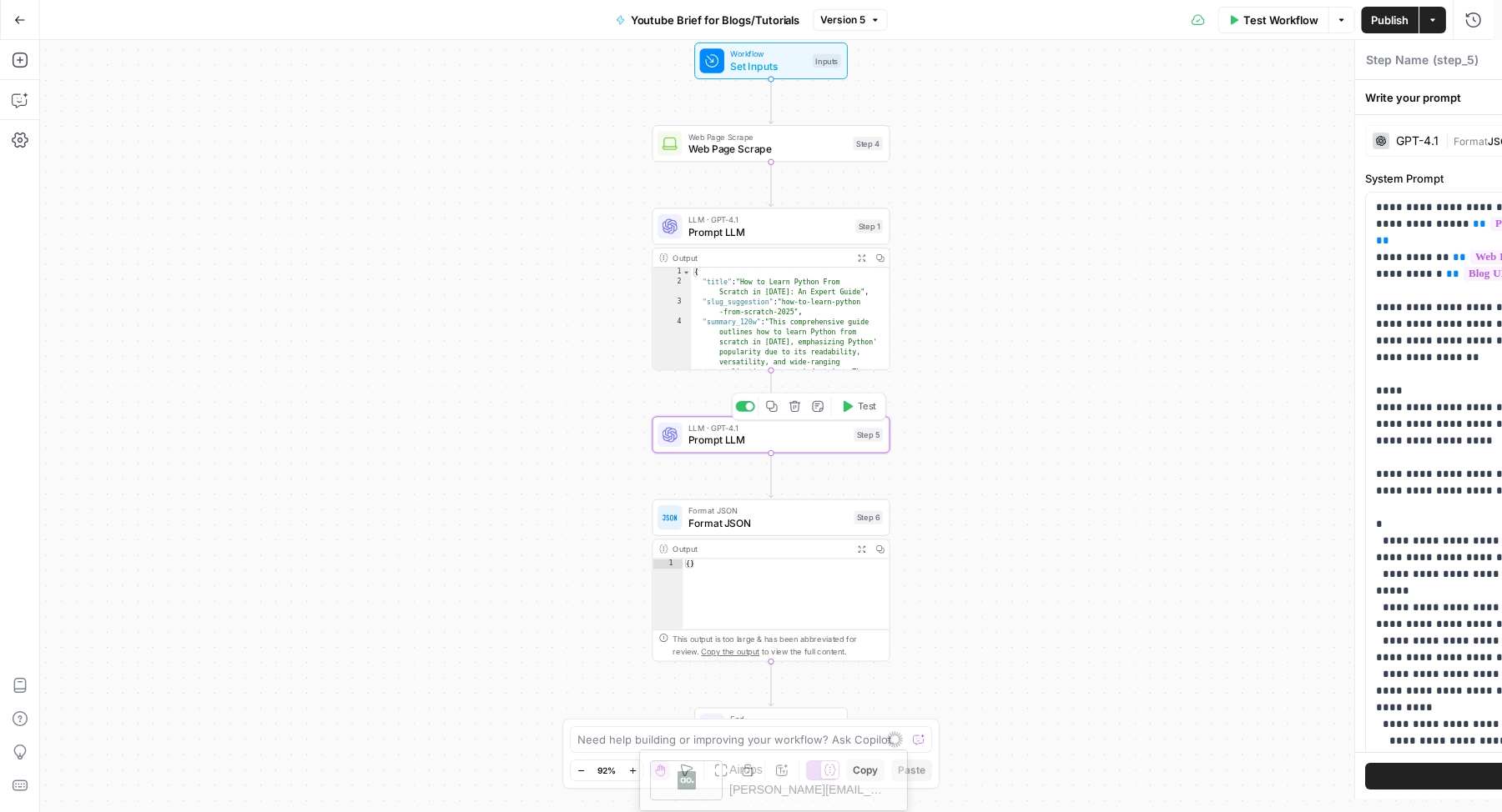
type textarea "Prompt LLM"
